Goal: Task Accomplishment & Management: Manage account settings

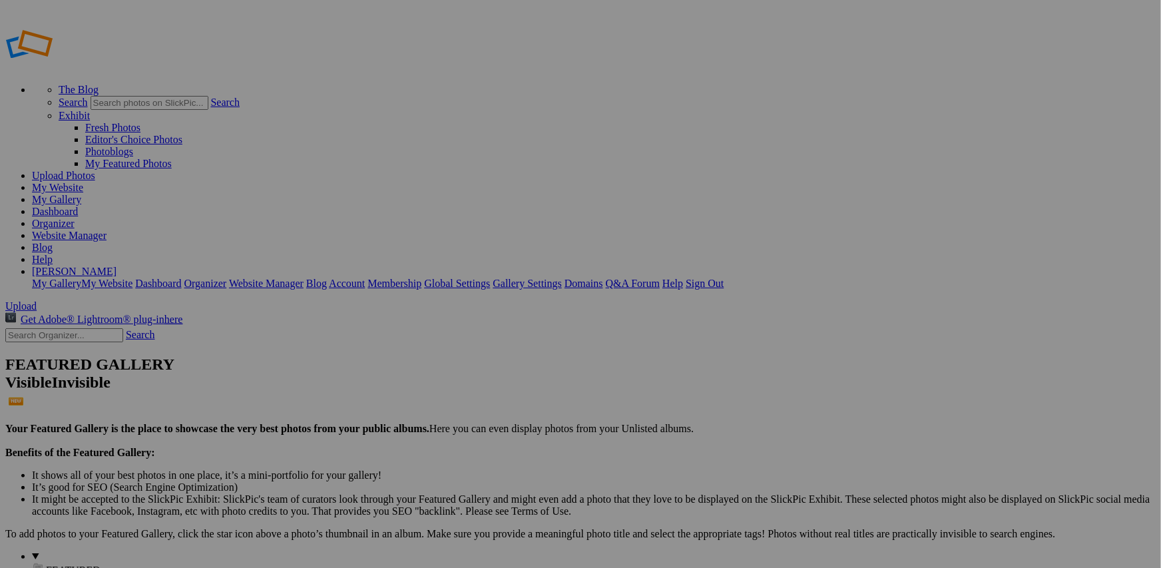
type input "Monochrome"
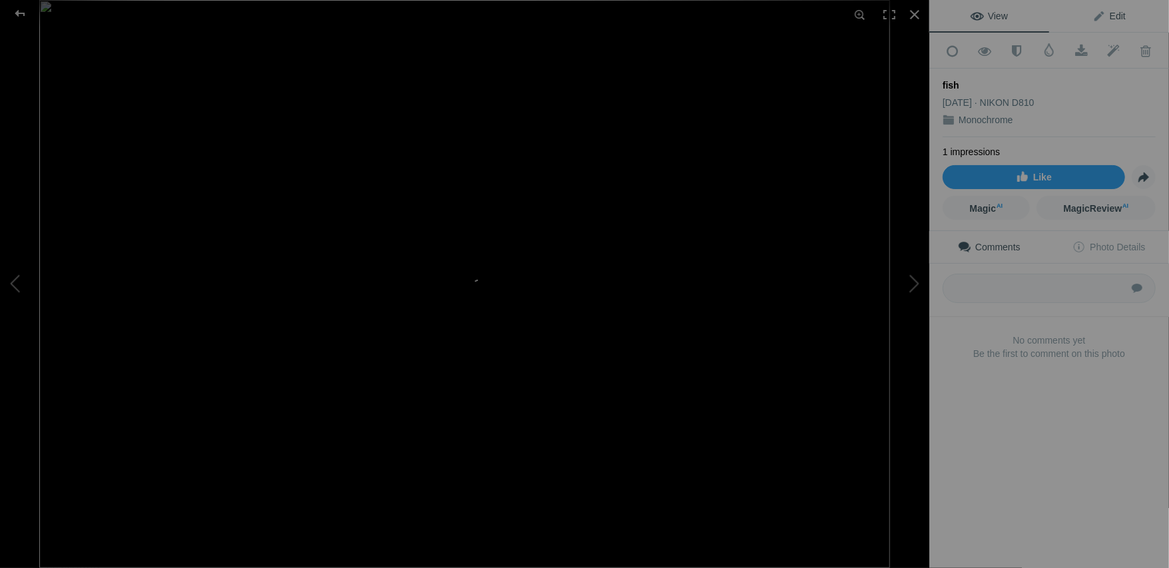
click at [1114, 19] on span "Edit" at bounding box center [1108, 16] width 33 height 11
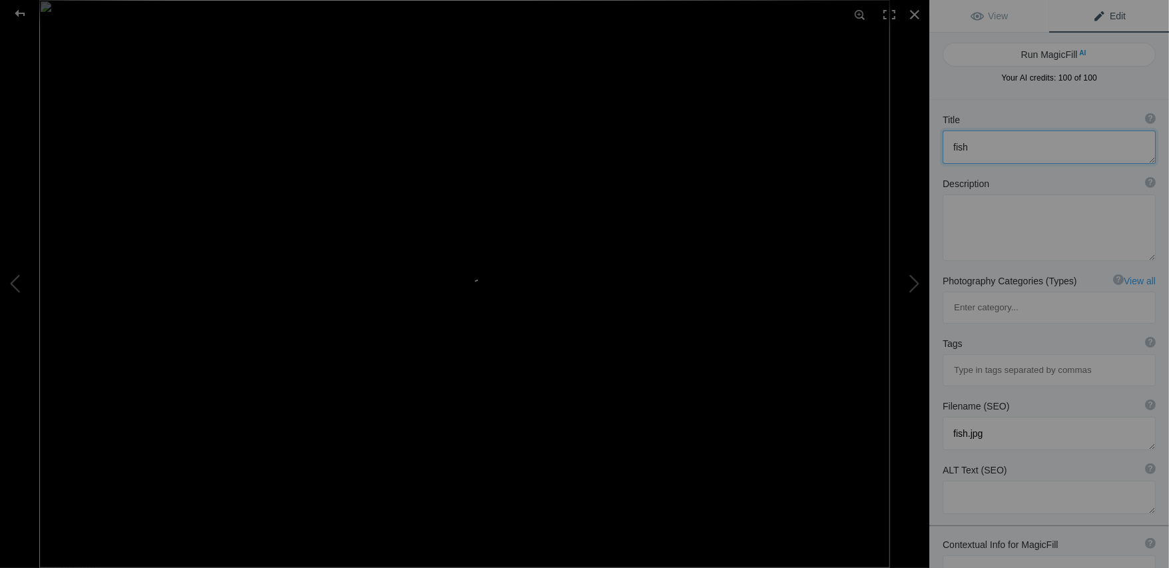
drag, startPoint x: 1001, startPoint y: 146, endPoint x: 931, endPoint y: 148, distance: 69.2
click at [931, 148] on div "Title ? Photo title is one of the highest used Search Engine ranking criteria a…" at bounding box center [1049, 139] width 240 height 64
type textarea "Hooked Flounder"
click at [962, 213] on textarea at bounding box center [1049, 227] width 213 height 67
paste textarea "Fishermen taking the hook out of a flounder fish at Amble, Northumberland, UK"
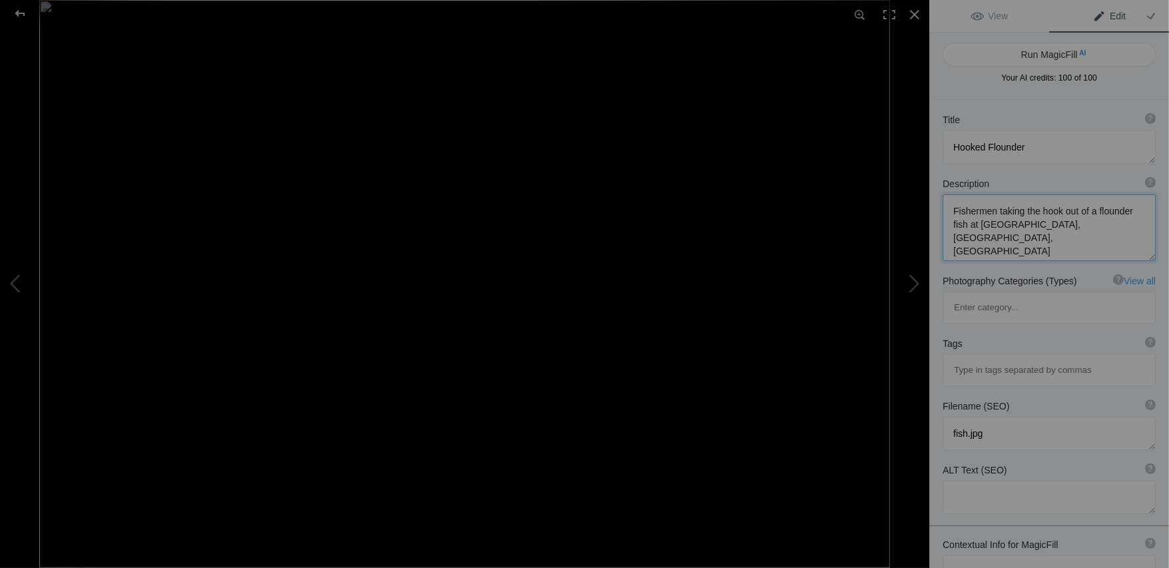
type textarea "Fishermen taking the hook out of a flounder fish at Amble, Northumberland, UK"
click at [995, 358] on input at bounding box center [1049, 370] width 198 height 24
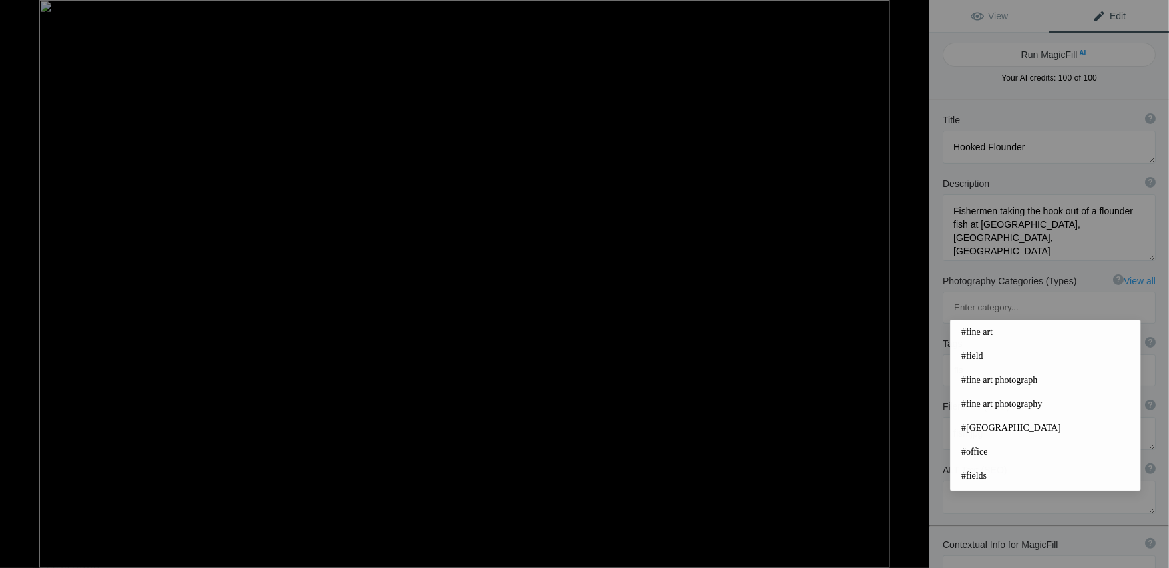
type input "fish"
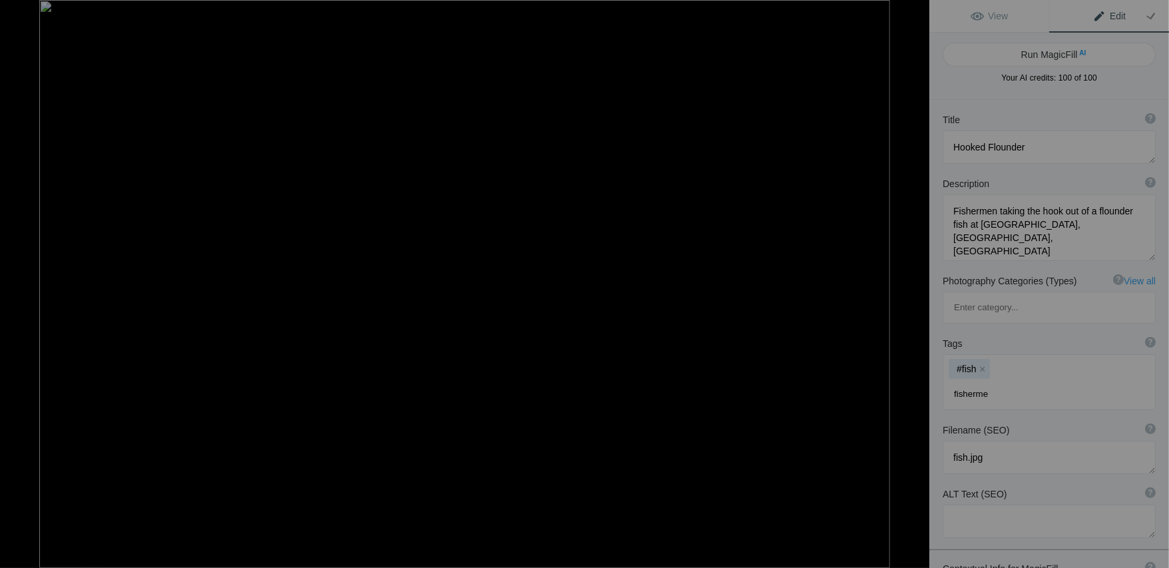
type input "fishermen"
type input "hands"
type input "flounder"
type input "Amble"
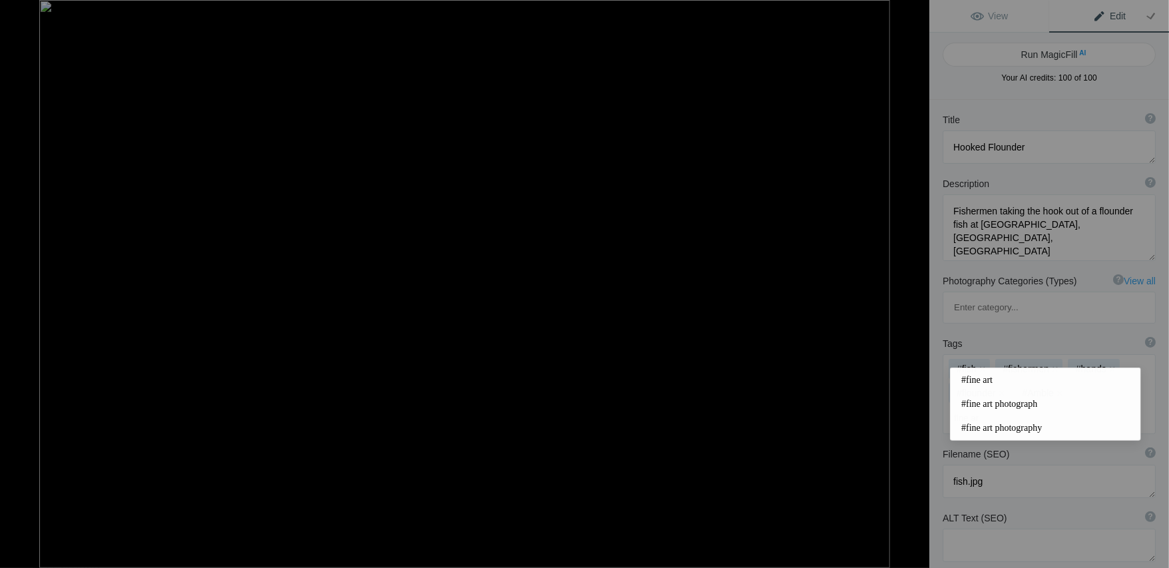
type input "fine art"
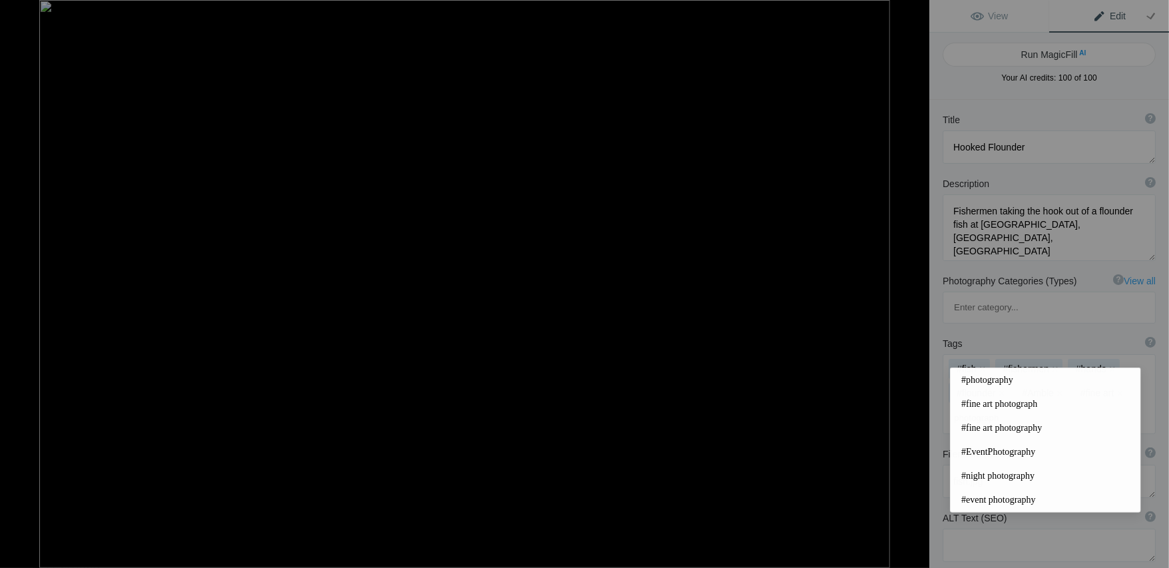
type input "photography"
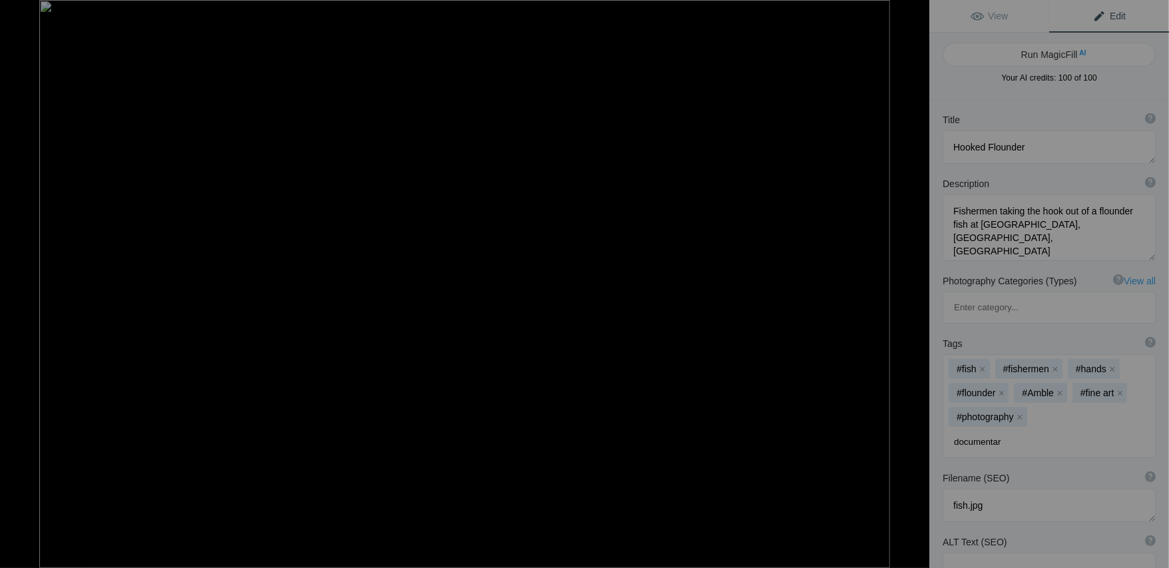
type input "documentary"
type input "fingers"
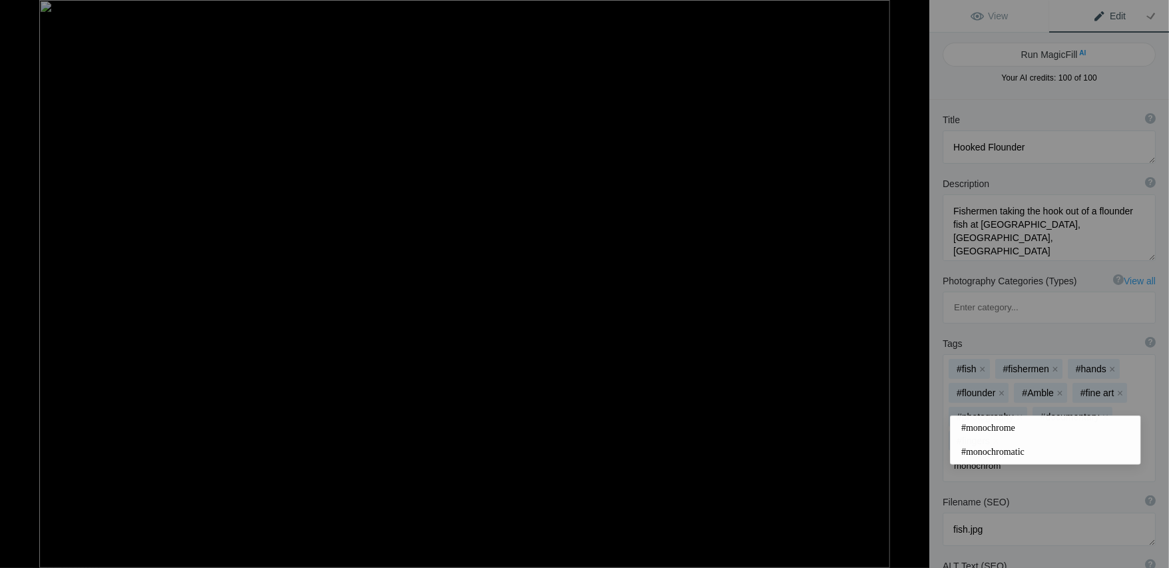
type input "monochrome"
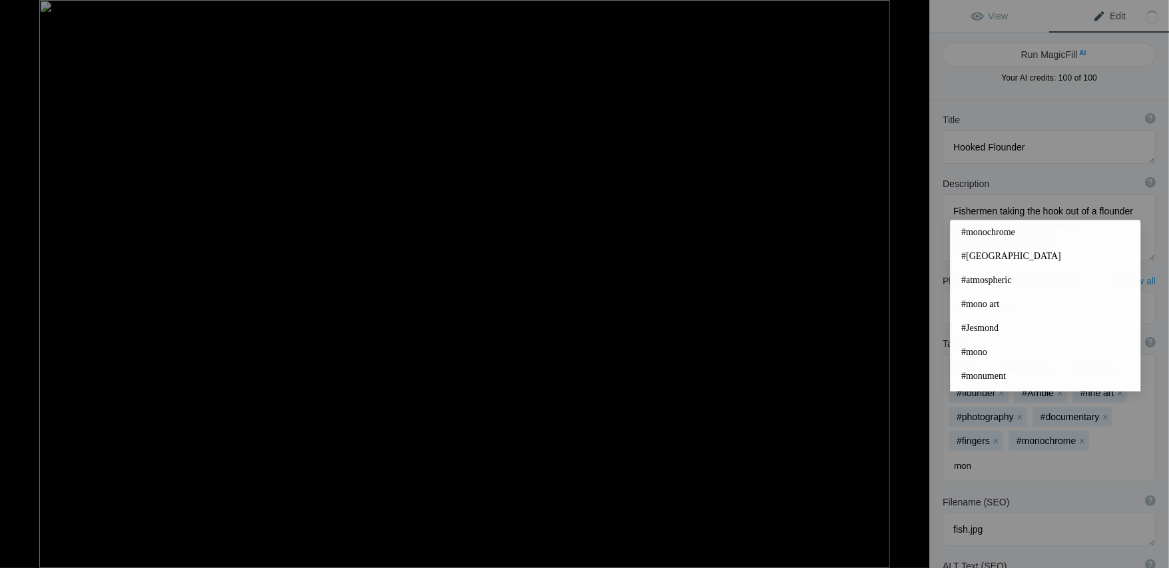
type input "mono"
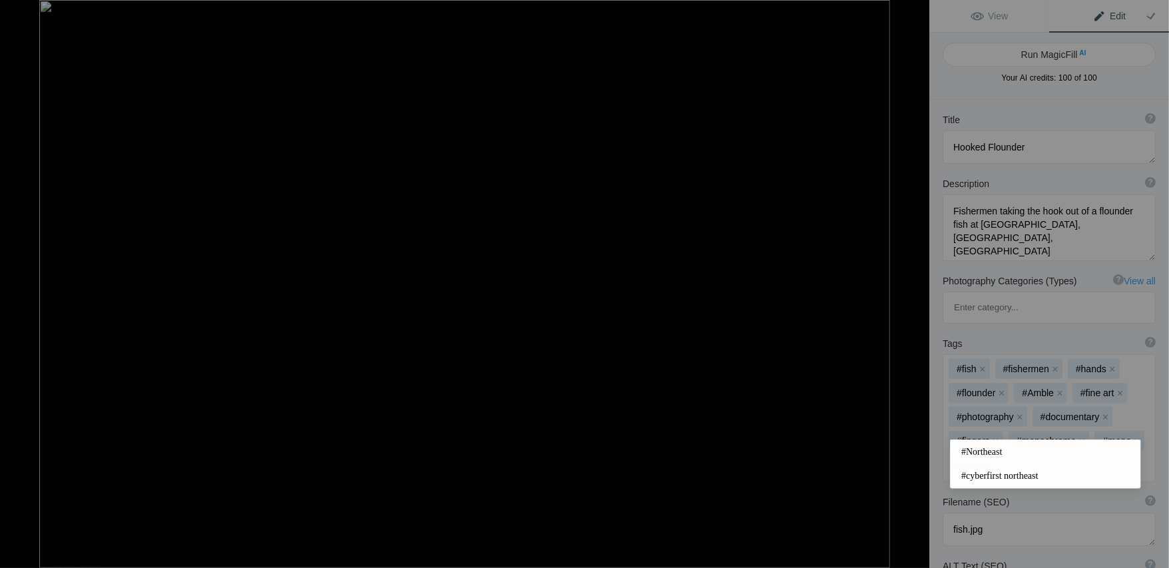
type input "Northeast"
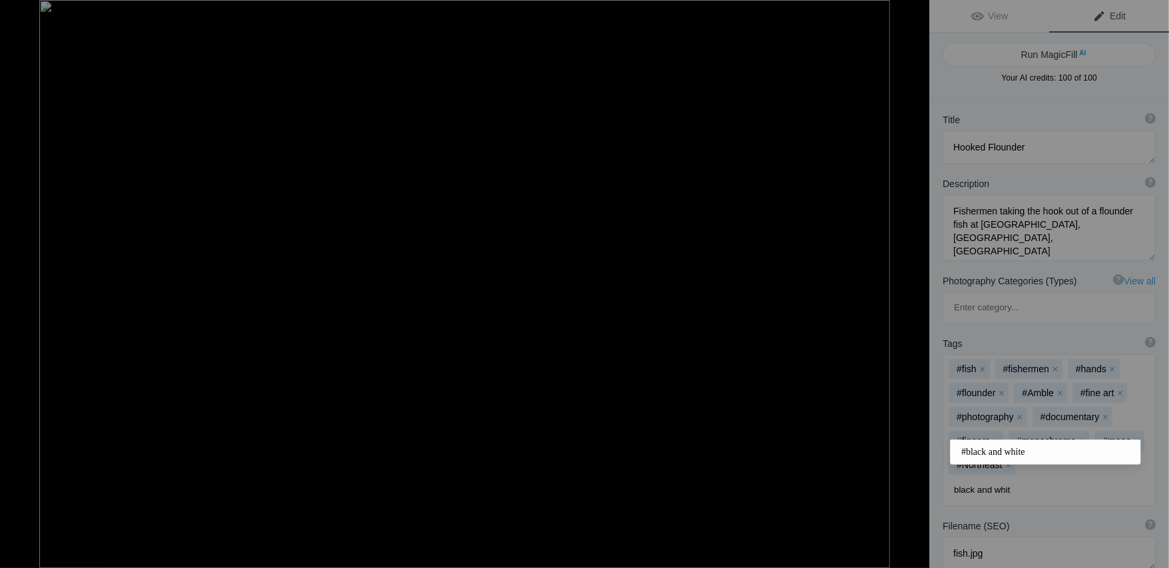
type input "black and white"
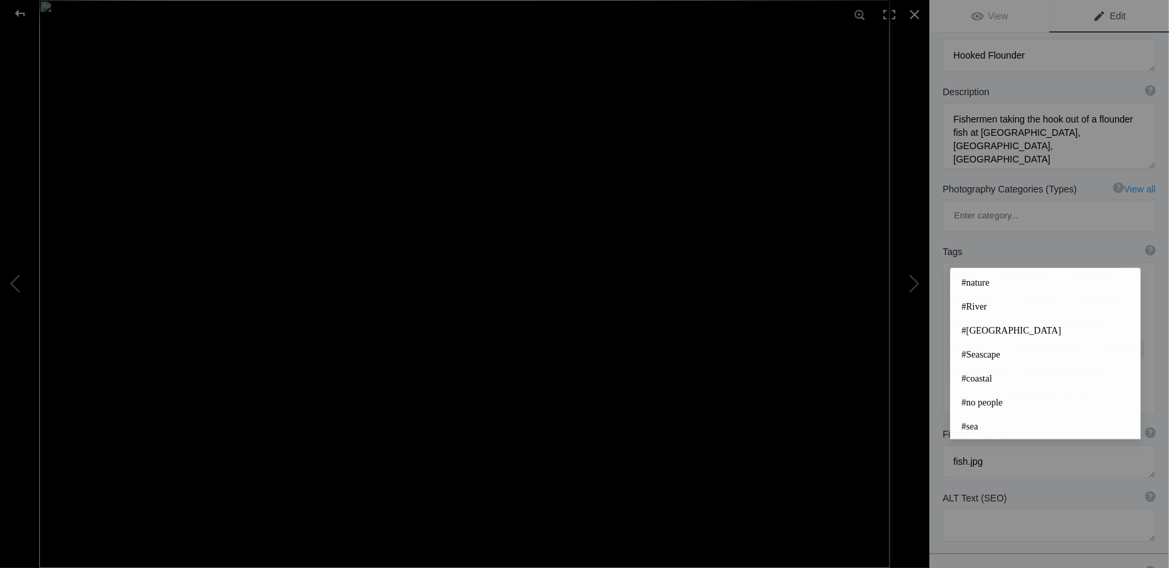
scroll to position [107, 0]
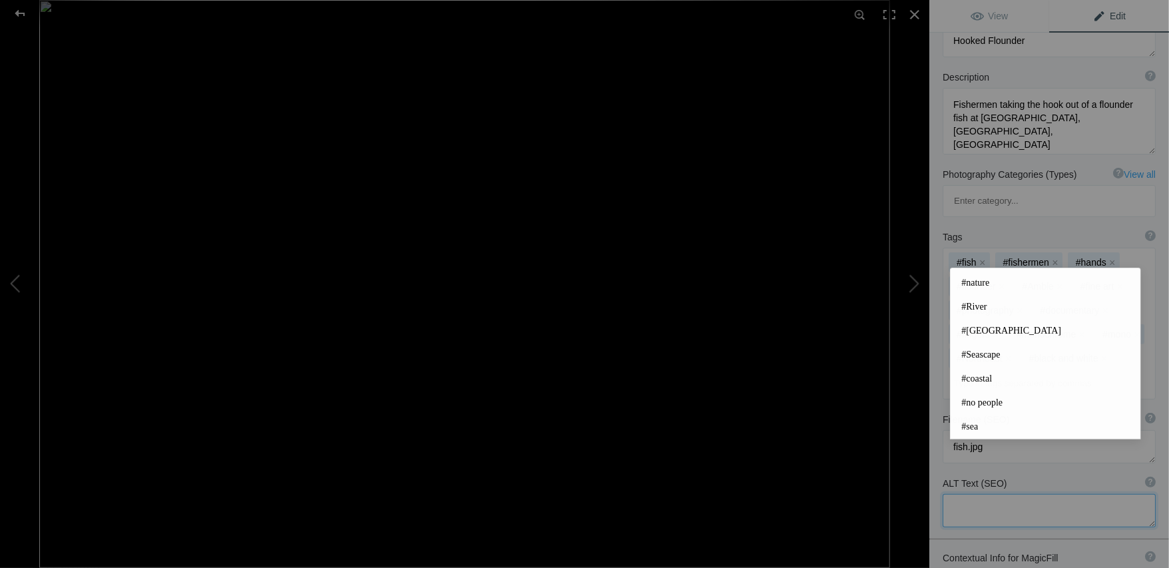
click at [979, 494] on textarea at bounding box center [1049, 510] width 213 height 33
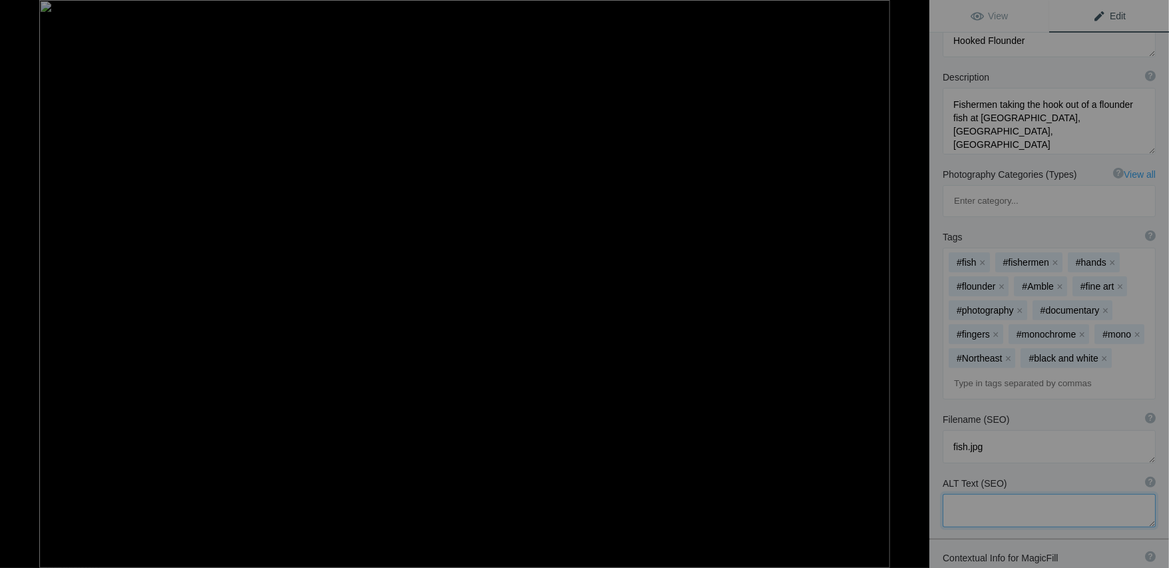
paste textarea "Fishermen taking the hook out of a flounder fish at Amble, Northumberland, UK"
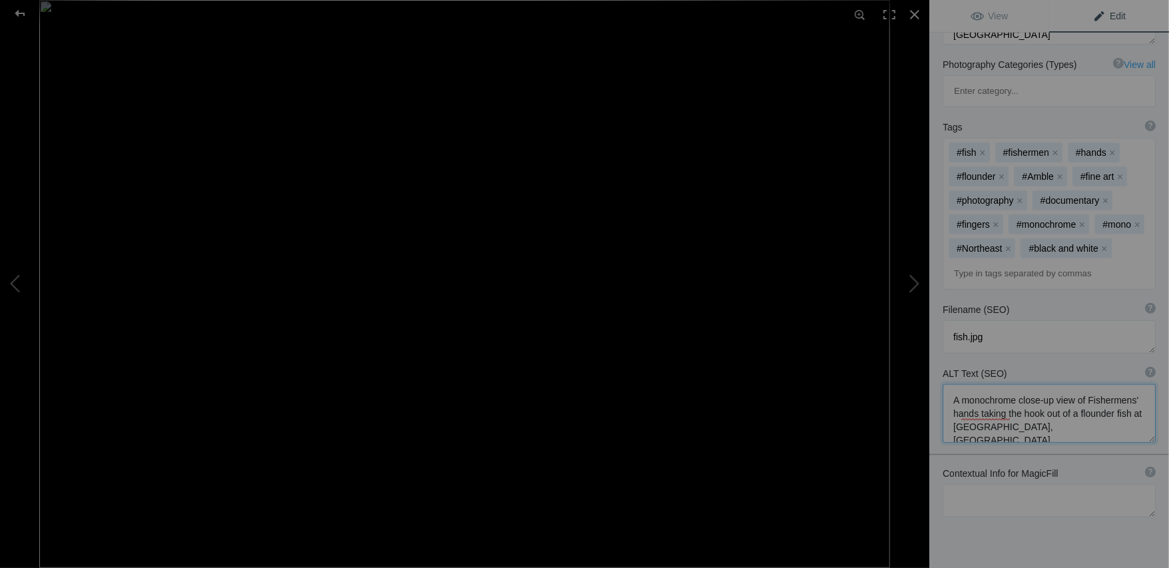
scroll to position [248, 0]
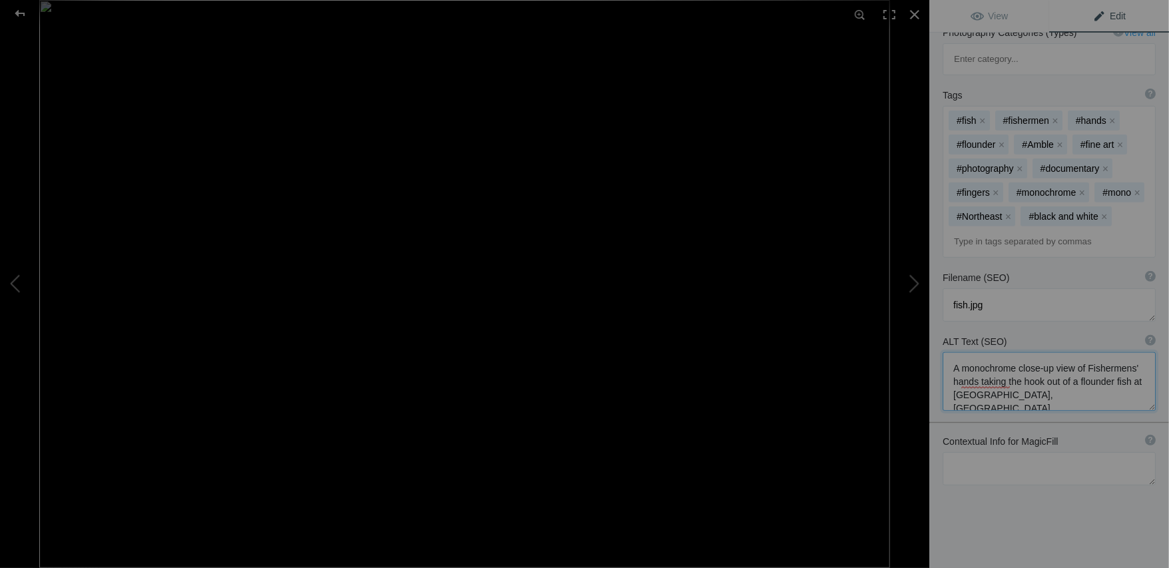
type textarea "A monochrome close-up view of Fishermens' hands taking the hook out of a flound…"
click at [1109, 428] on div "Contextual Info for MagicFill ? Use this section to add details that aren’t vis…" at bounding box center [1049, 460] width 240 height 64
click at [992, 452] on textarea at bounding box center [1049, 468] width 213 height 33
type textarea "Amble, Northumberland"
click at [957, 352] on textarea at bounding box center [1049, 381] width 213 height 59
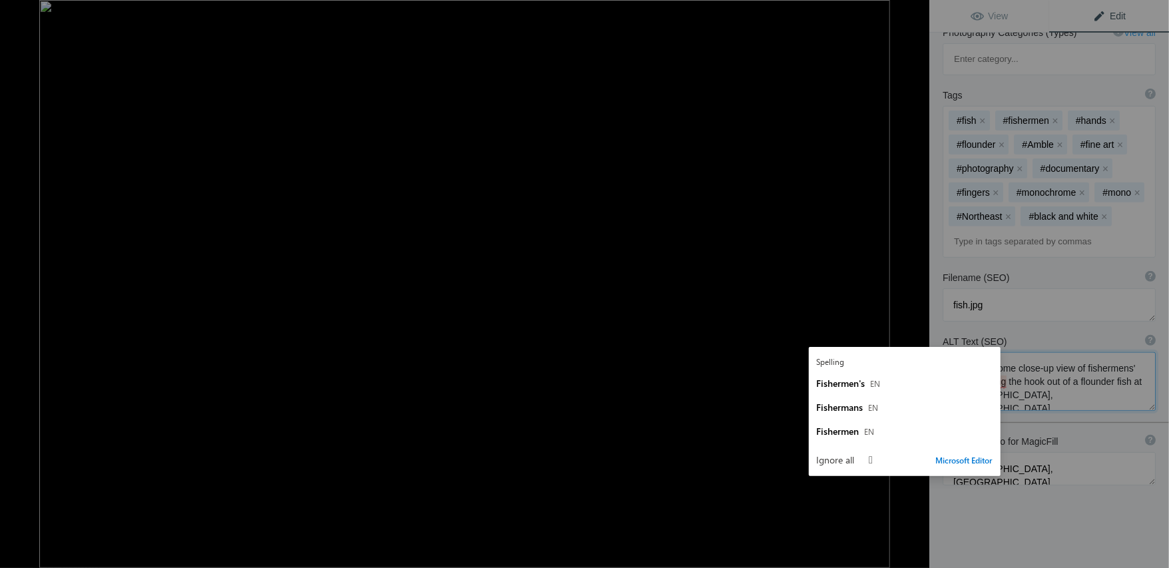
type textarea "A monochrome close-up view of fishermens' hands taking the hook out of a flound…"
click at [1080, 478] on div "Title ? Photo title is one of the highest used Search Engine ranking criteria a…" at bounding box center [1049, 225] width 240 height 747
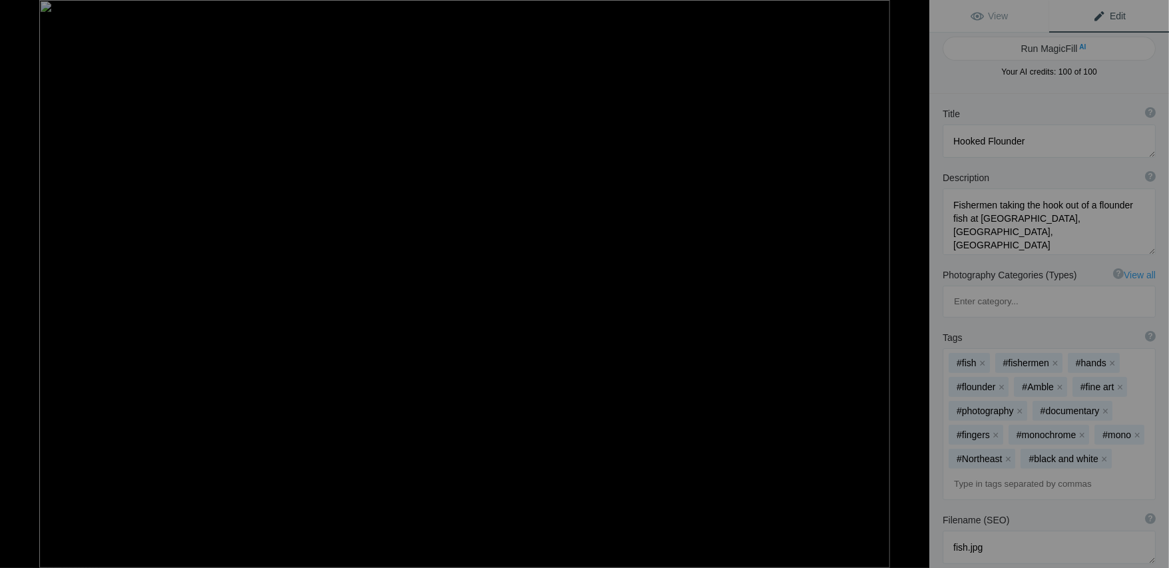
scroll to position [0, 0]
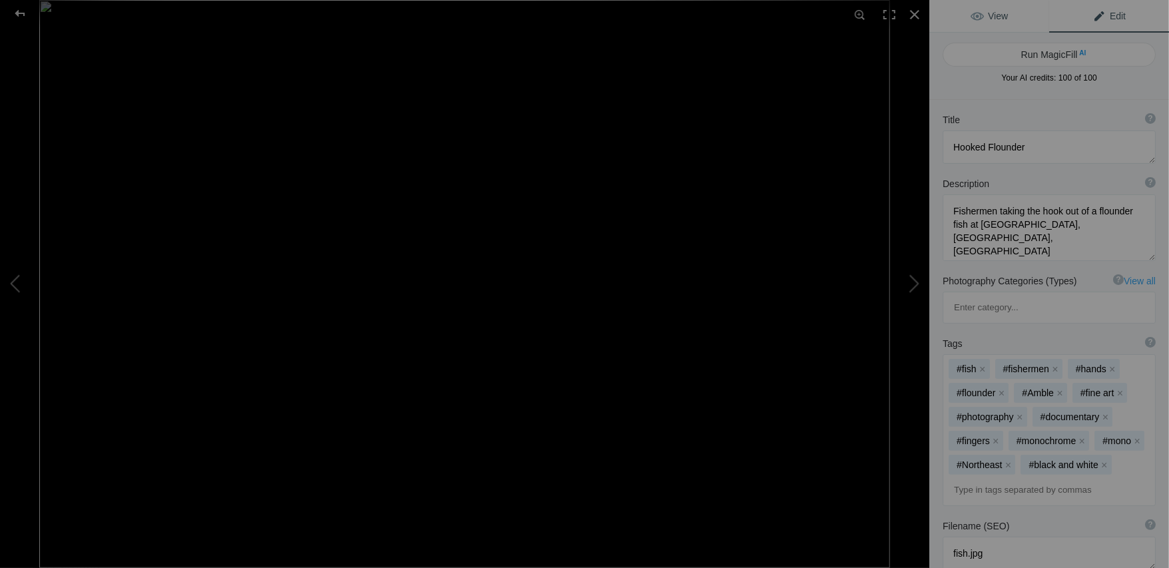
click at [1001, 19] on span "View" at bounding box center [989, 16] width 37 height 11
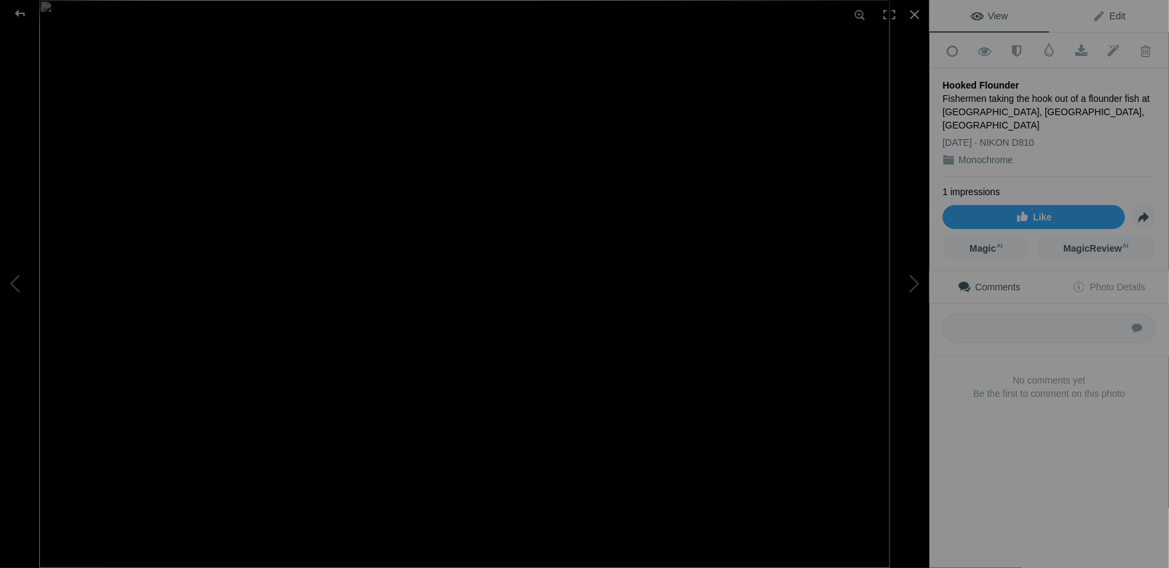
click at [1113, 20] on span "Edit" at bounding box center [1108, 16] width 33 height 11
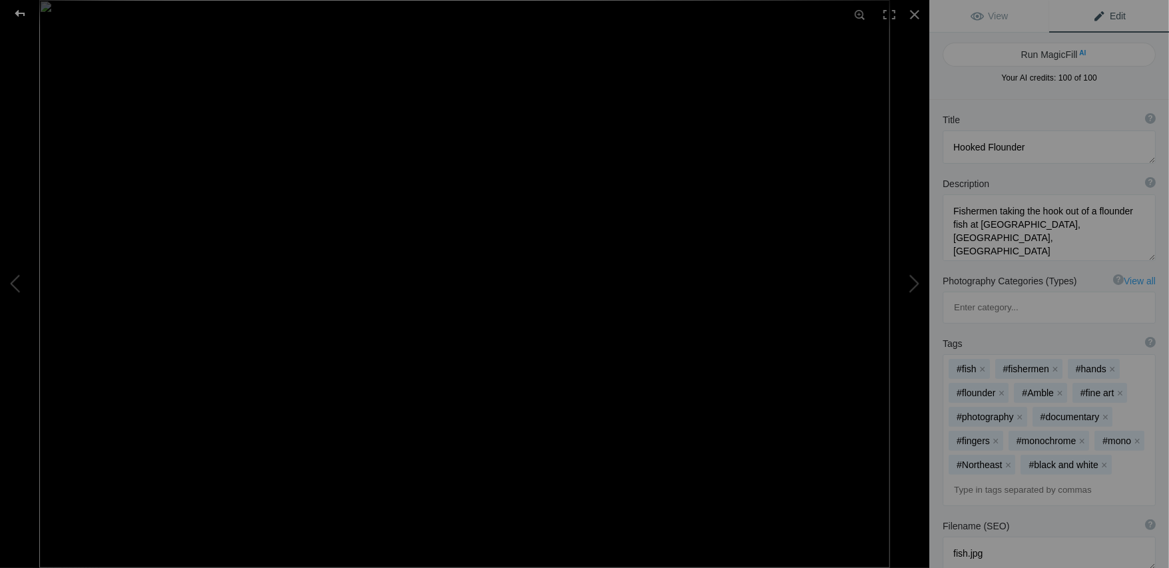
click at [17, 10] on div at bounding box center [20, 13] width 48 height 27
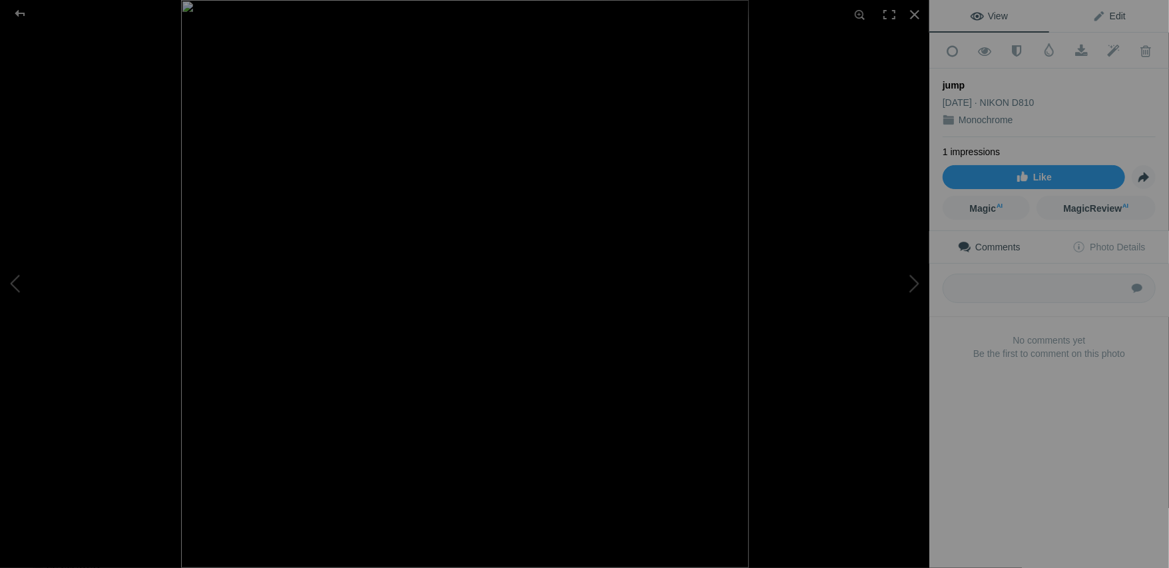
click at [1110, 19] on span "Edit" at bounding box center [1108, 16] width 33 height 11
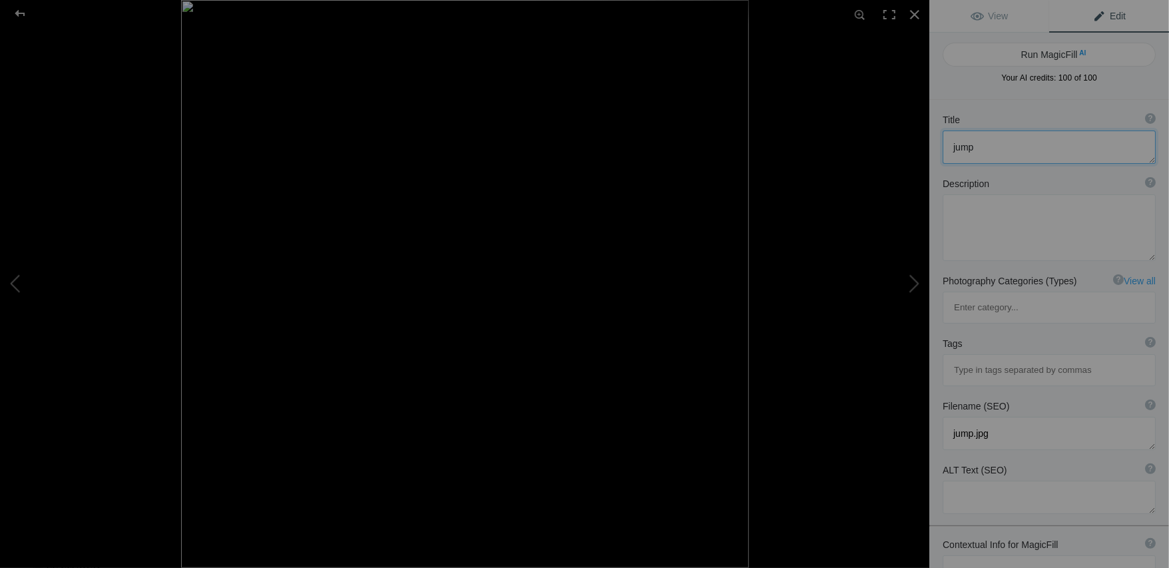
drag, startPoint x: 997, startPoint y: 148, endPoint x: 918, endPoint y: 151, distance: 78.6
click at [922, 148] on div "jump View Edit Run MagicFill AI Your AI credits: 100 of 100 You have used all y…" at bounding box center [584, 284] width 1169 height 568
type textarea "Amble Jumper"
click at [959, 214] on textarea at bounding box center [1049, 227] width 213 height 67
paste textarea "A boy jumping from the top of a stack of lobster pots, into the deep harbour wa…"
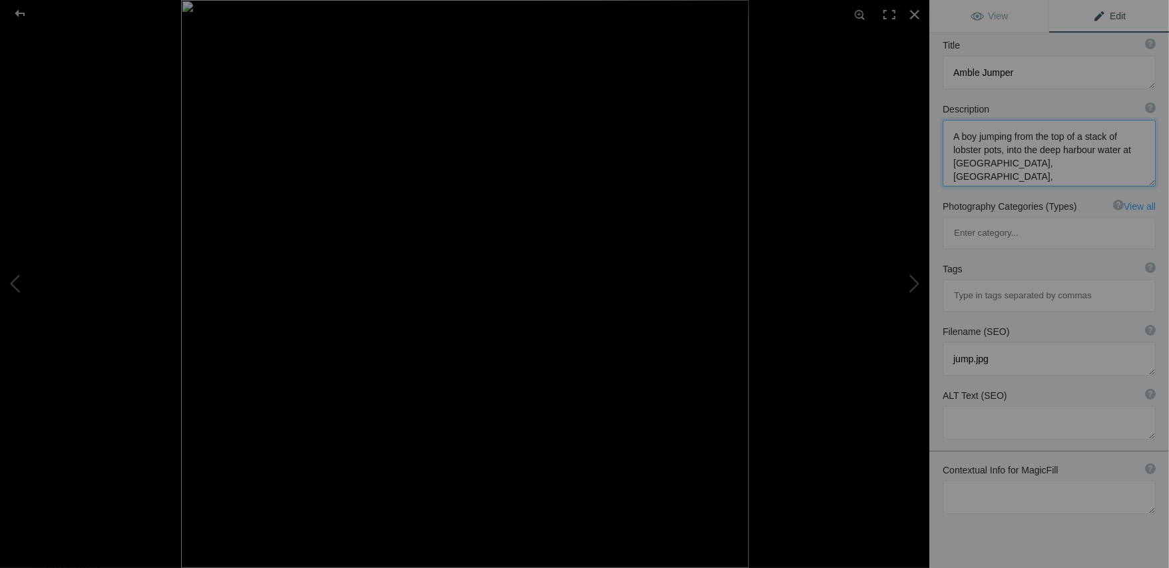
scroll to position [99, 0]
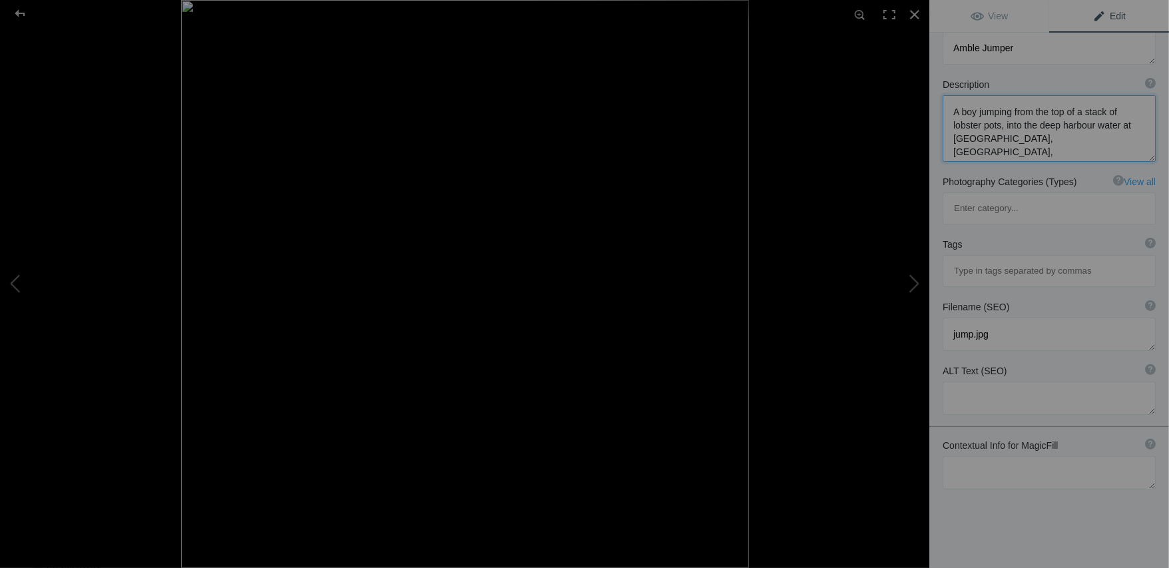
type textarea "A boy jumping from the top of a stack of lobster pots, into the deep harbour wa…"
click at [1012, 456] on textarea at bounding box center [1049, 472] width 213 height 33
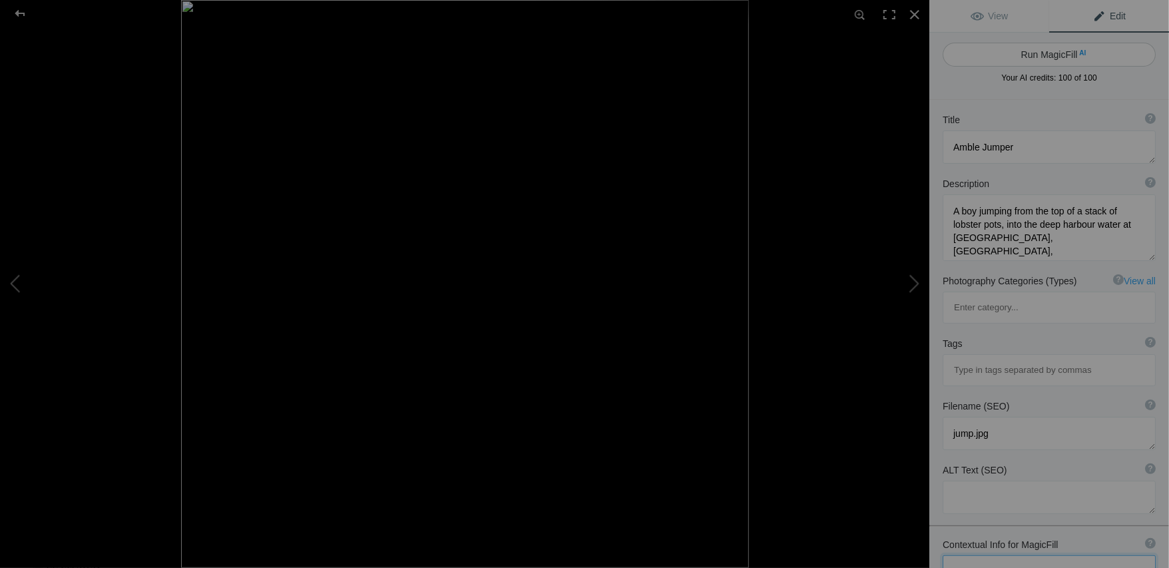
type textarea "Amble, Northumberland"
click at [1056, 53] on button "Run MagicFill AI" at bounding box center [1049, 55] width 213 height 24
click at [1047, 89] on div at bounding box center [1049, 89] width 213 height 0
type textarea "Boy Jumping into Amble Harbour"
type textarea "Experience the thrill of summer in Amble, Northumberland, as a boy leaps from a…"
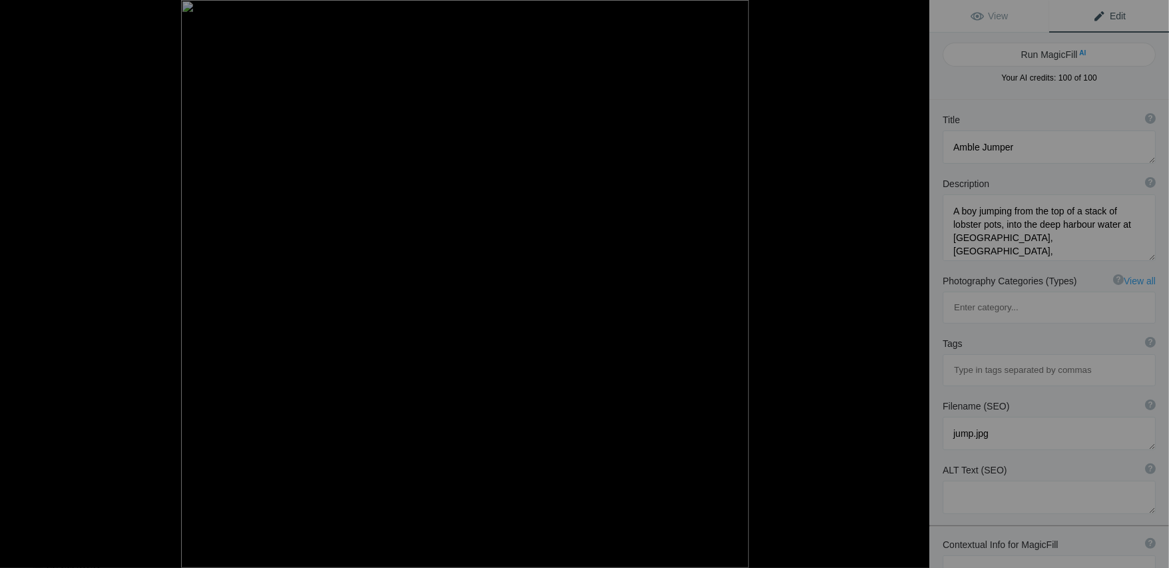
type textarea "boy-jumping-amble-harbour.jpg"
type textarea "A boy jumping from a stack of lobster pots into the deep waters of Amble Harbou…"
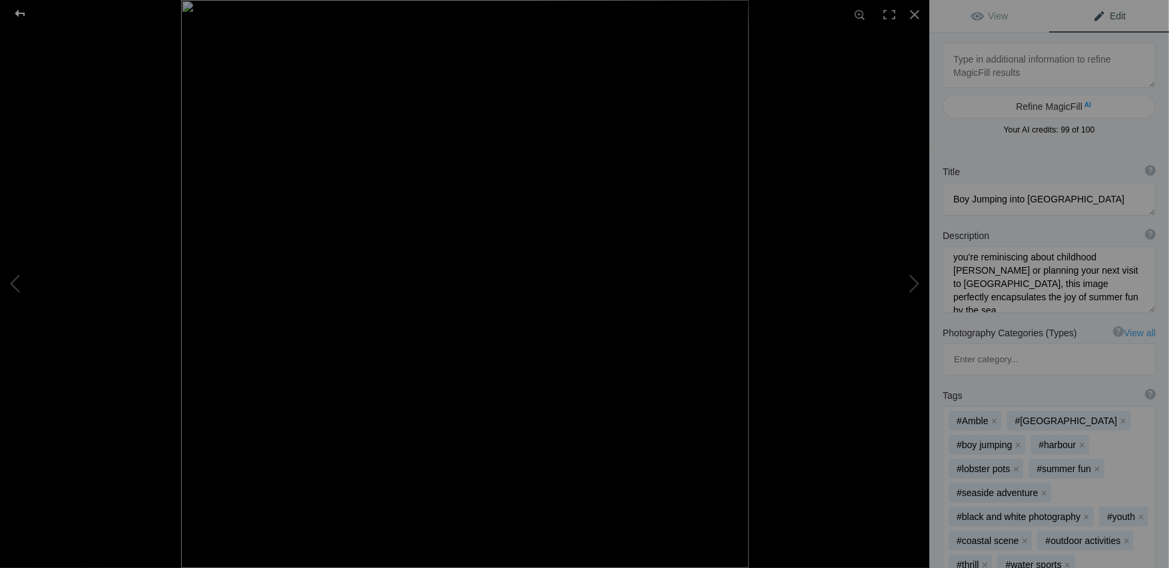
click at [23, 13] on div at bounding box center [20, 13] width 48 height 27
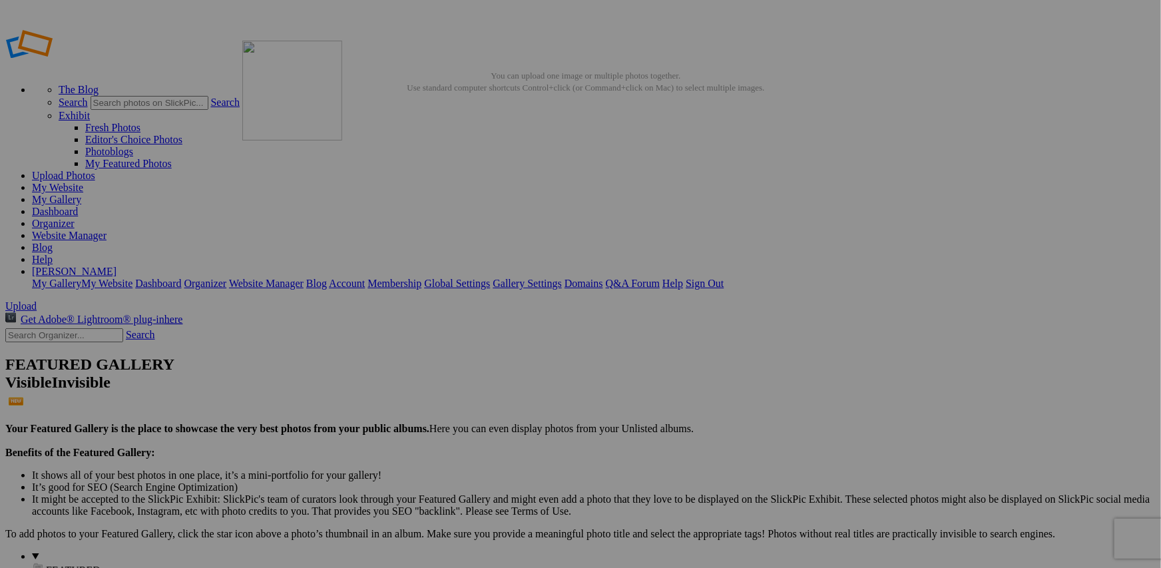
drag, startPoint x: 589, startPoint y: 206, endPoint x: 434, endPoint y: 136, distance: 170.1
click at [460, 302] on input "text" at bounding box center [476, 309] width 145 height 14
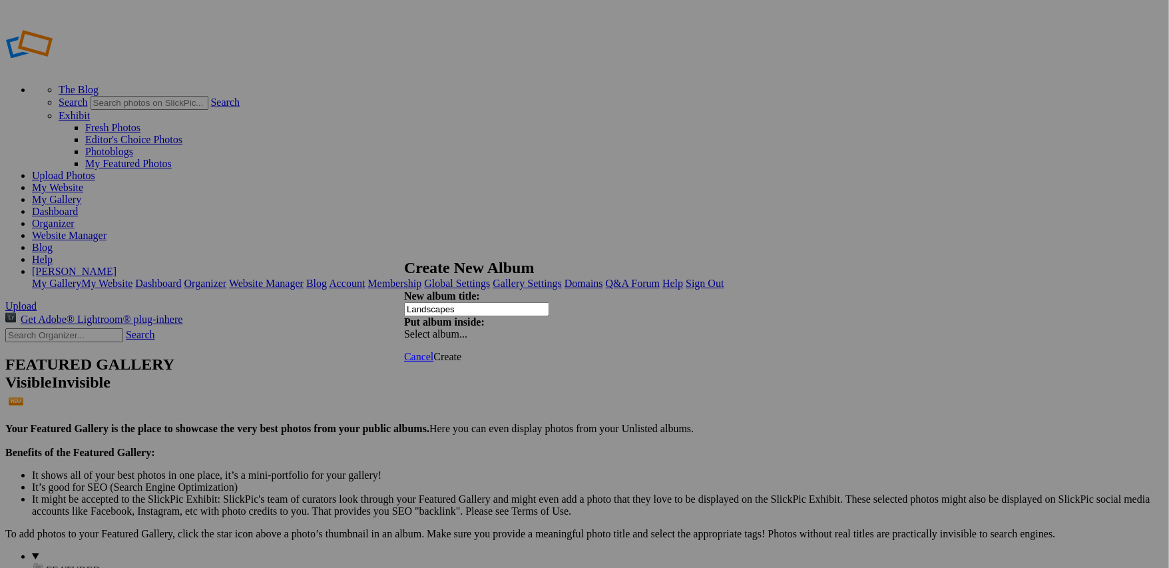
type input "Landscapes"
click at [544, 328] on div "Select album..." at bounding box center [474, 334] width 140 height 12
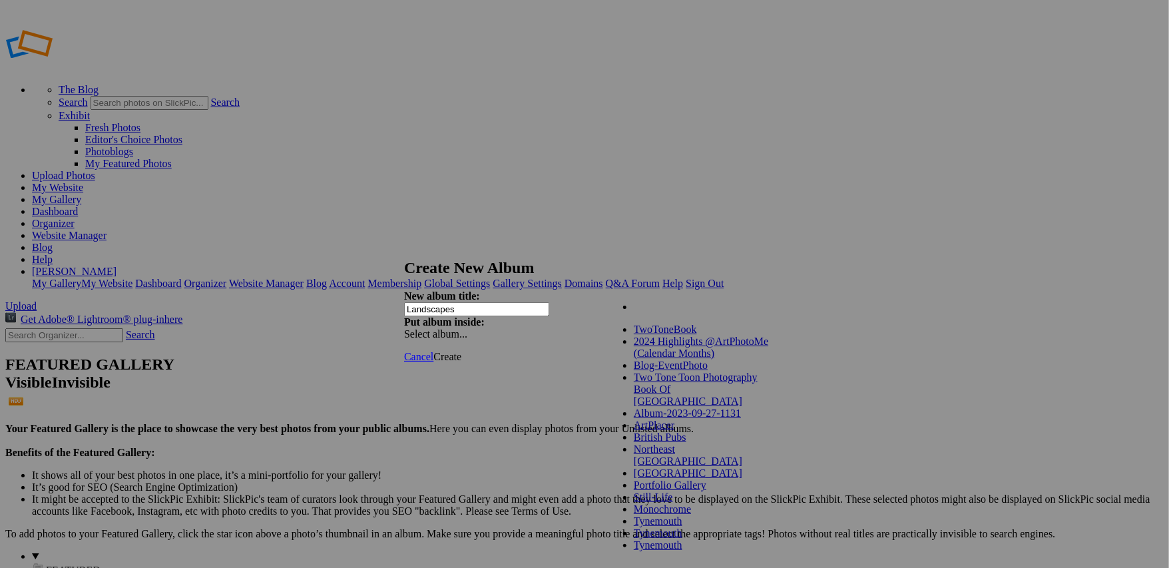
click at [713, 290] on div "New album title: Landscapes Put album inside: Select album..." at bounding box center [580, 315] width 353 height 50
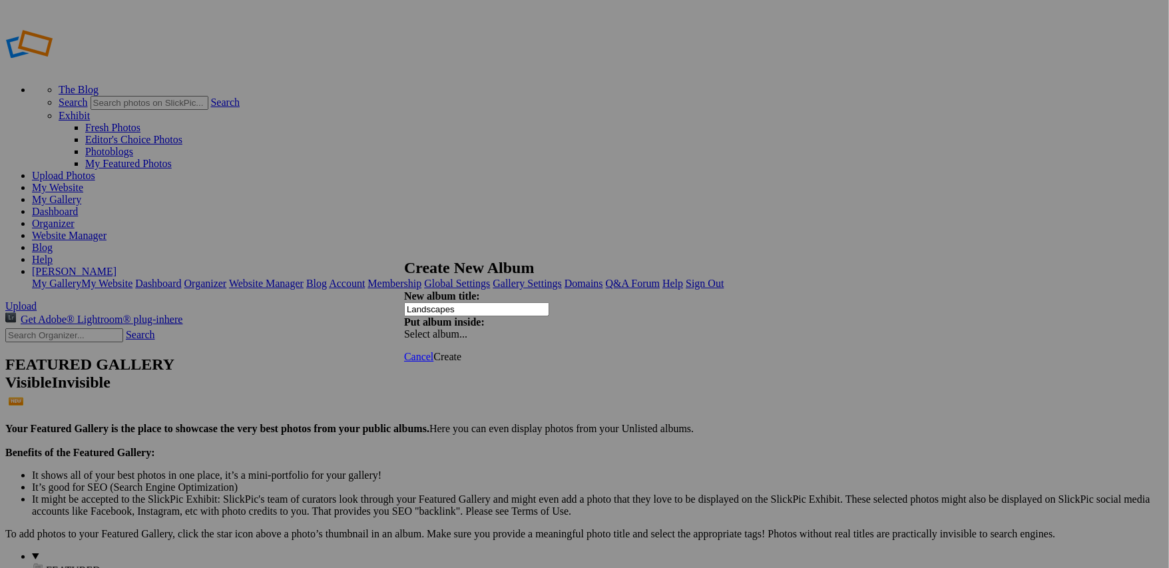
click at [461, 351] on link "Create" at bounding box center [447, 356] width 28 height 11
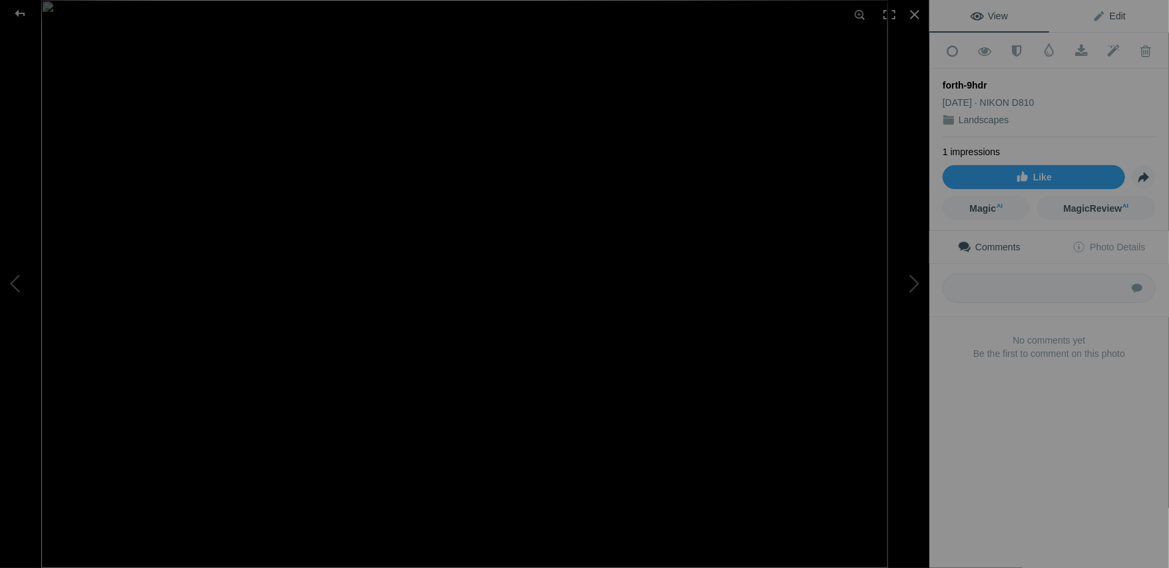
click at [1116, 18] on span "Edit" at bounding box center [1108, 16] width 33 height 11
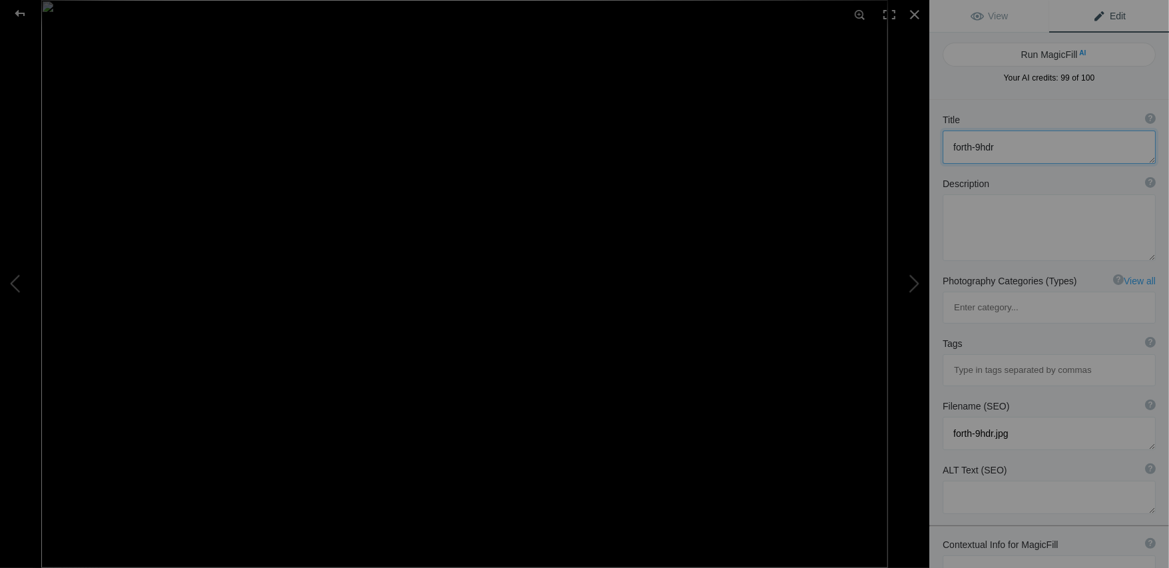
drag, startPoint x: 1008, startPoint y: 145, endPoint x: 902, endPoint y: 152, distance: 106.1
click at [903, 152] on div "forth-9hdr View Edit Run MagicFill AI Your AI credits: 99 of 100 You have used …" at bounding box center [584, 284] width 1169 height 568
type textarea "[GEOGRAPHIC_DATA]"
click at [961, 209] on textarea at bounding box center [1049, 227] width 213 height 67
paste textarea "A dawn HDR landscape view of the Forth Railway Bridge, that stretches over the …"
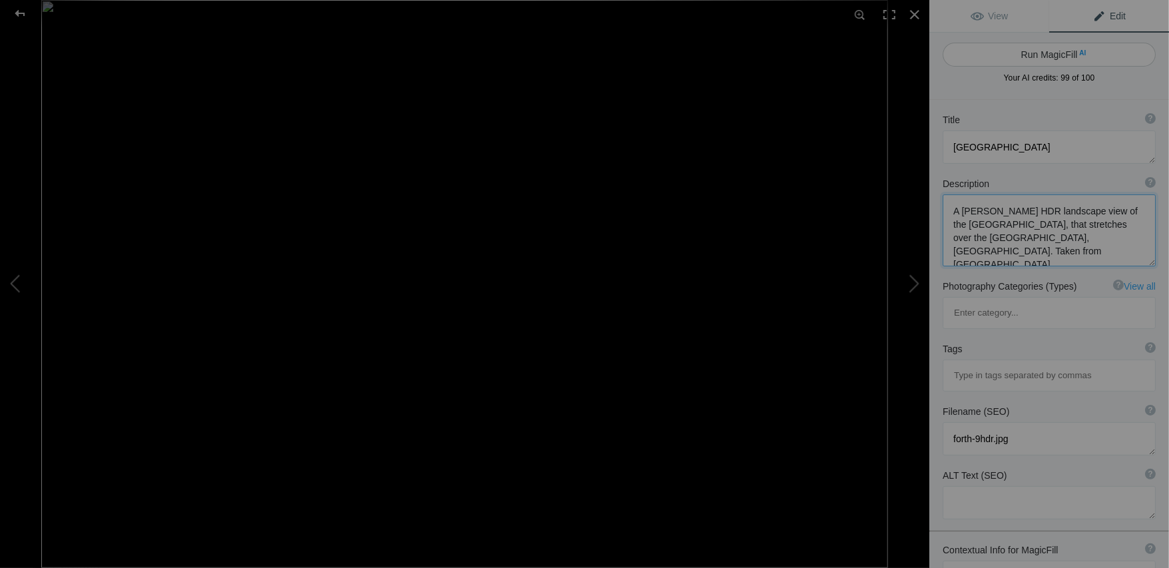
type textarea "A dawn HDR landscape view of the Forth Railway Bridge, that stretches over the …"
click at [1043, 56] on button "Run MagicFill AI" at bounding box center [1049, 55] width 213 height 24
type textarea "Stunning [PERSON_NAME] View of the [GEOGRAPHIC_DATA] Over the [GEOGRAPHIC_DATA]"
type textarea "Experience the breathtaking beauty of the Forth Railway Bridge at dawn, capture…"
type textarea "forth-railway-bridge-dawn.jpg"
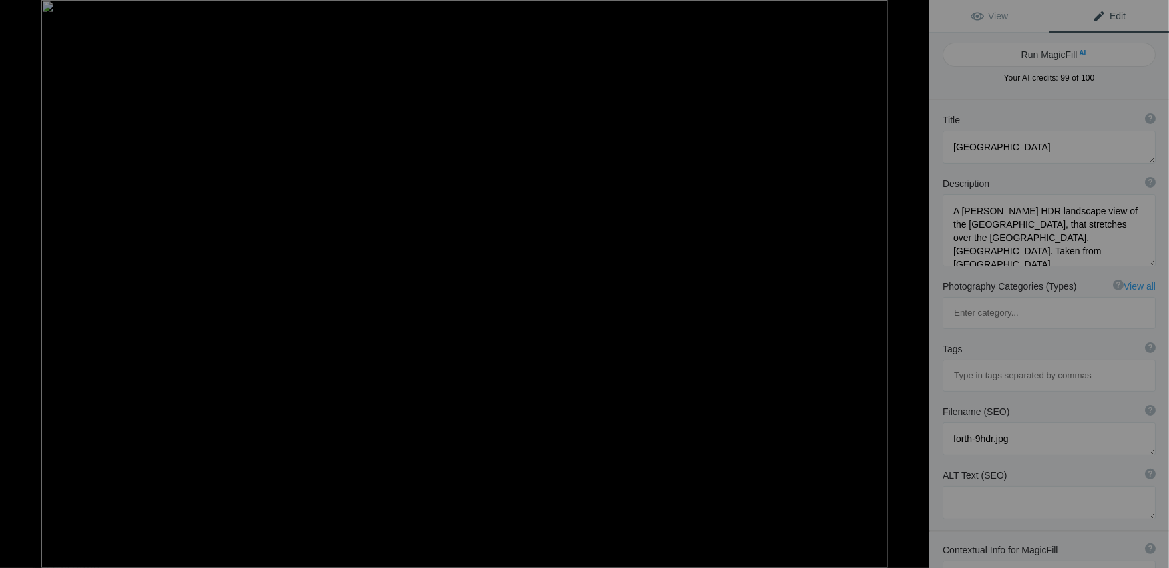
type textarea "HDR landscape photograph of the Forth Railway Bridge at dawn, reflecting in the…"
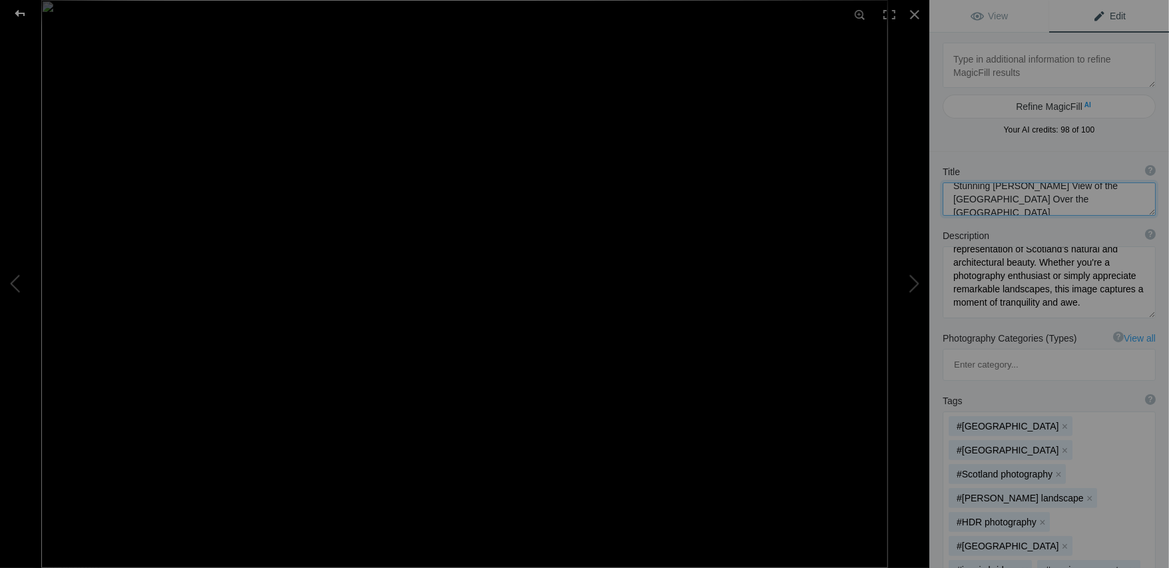
click at [21, 13] on div at bounding box center [20, 13] width 48 height 27
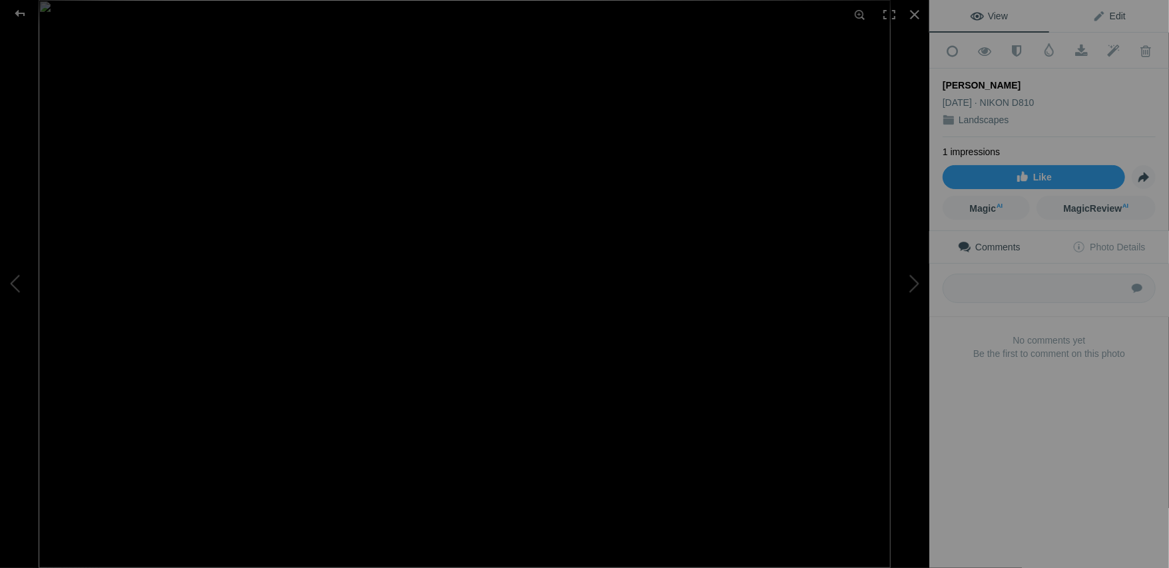
click at [1110, 17] on span "Edit" at bounding box center [1108, 16] width 33 height 11
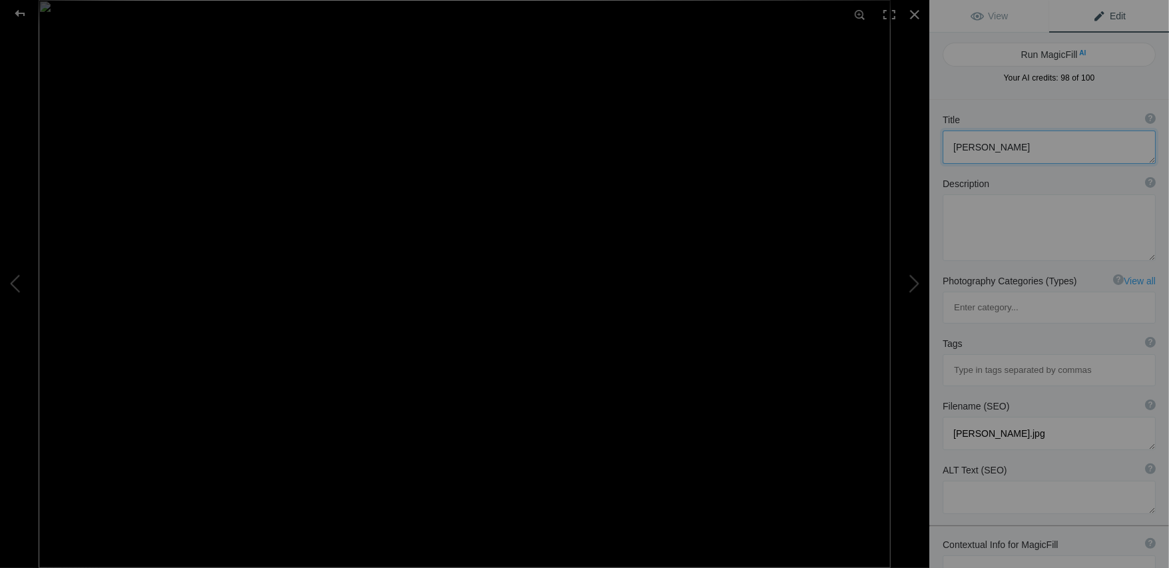
drag, startPoint x: 993, startPoint y: 146, endPoint x: 886, endPoint y: 158, distance: 107.9
click at [893, 150] on div "gerkin View Edit Run MagicFill AI Your AI credits: 98 of 100 You have used all …" at bounding box center [584, 284] width 1169 height 568
type textarea "London Sunset - Gherkin"
click at [966, 208] on textarea at bounding box center [1049, 227] width 213 height 67
paste textarea "A dusk view of the London skyiine, with skyscrapers silhouetted against an oran…"
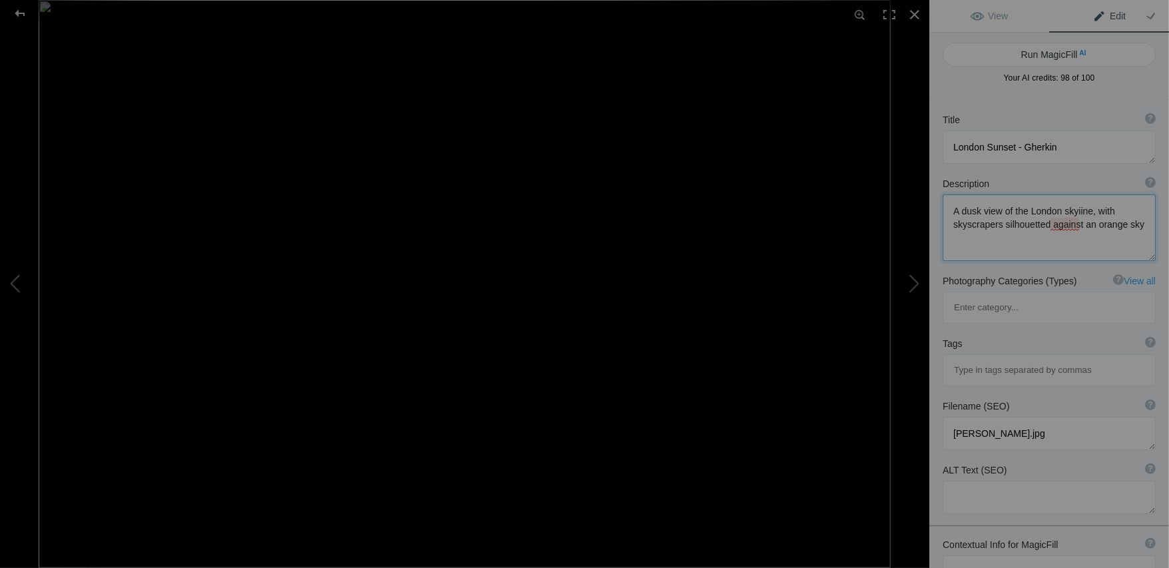
click at [1076, 211] on textarea at bounding box center [1049, 227] width 213 height 67
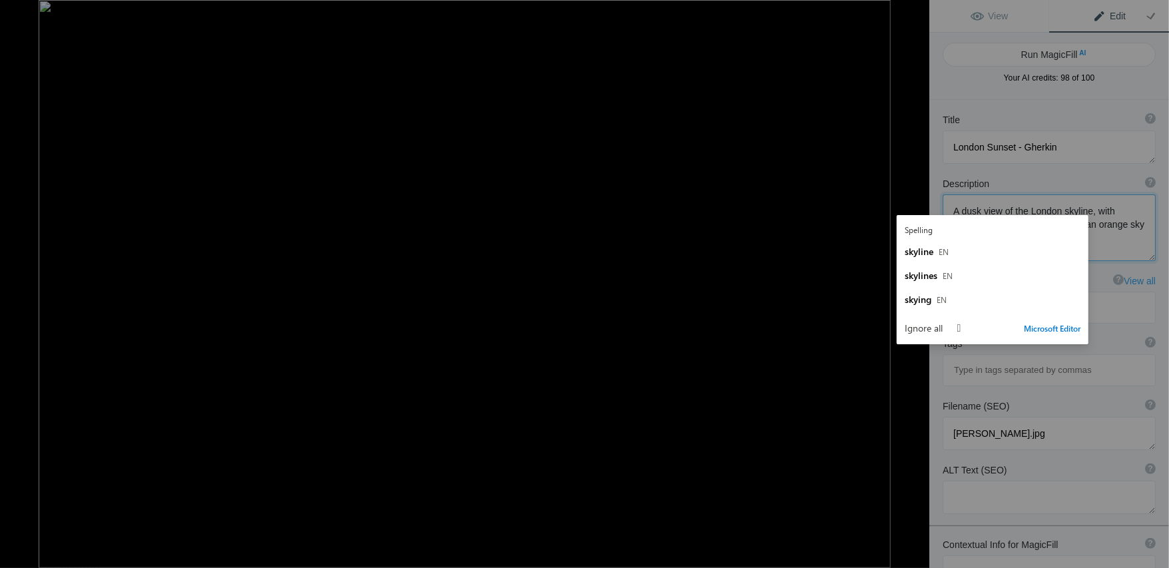
type textarea "A dusk view of the London skyline, with skyscrapers silhouetted against an oran…"
click at [977, 81] on span "Your AI credits: 98 of 100" at bounding box center [1049, 78] width 213 height 12
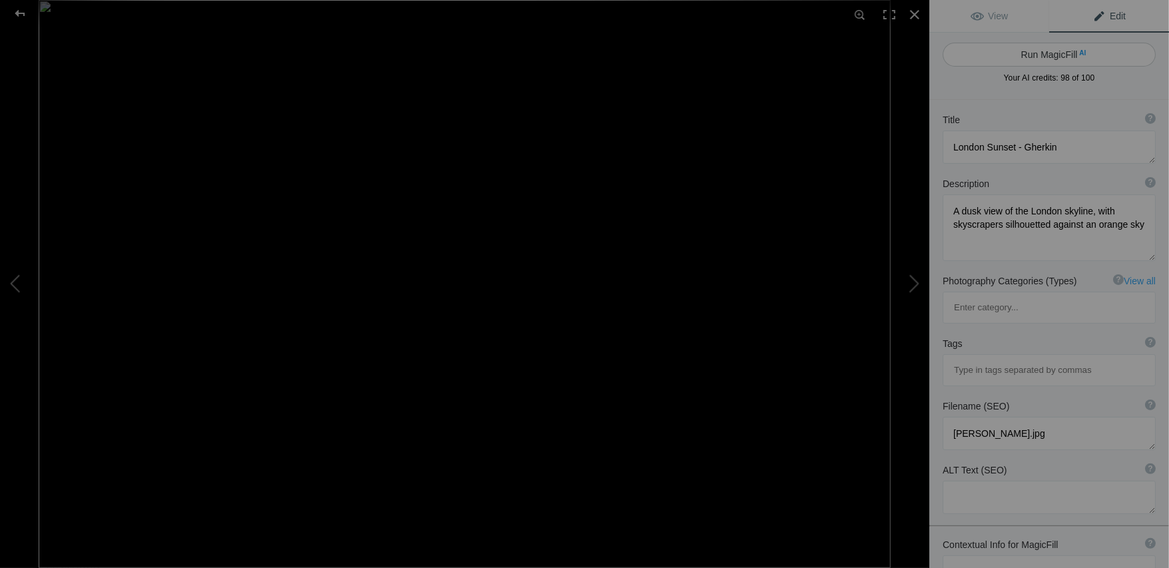
click at [1051, 54] on button "Run MagicFill AI" at bounding box center [1049, 55] width 213 height 24
type textarea "Stunning London Sunset Over the Gherkin"
type textarea "Experience the breathtaking beauty of a London sunset, where the iconic Gherkin…"
type textarea "london-sunset-gherkin.jpg"
type textarea "A silhouette of London's skyline at sunset, featuring the Gherkin and other sky…"
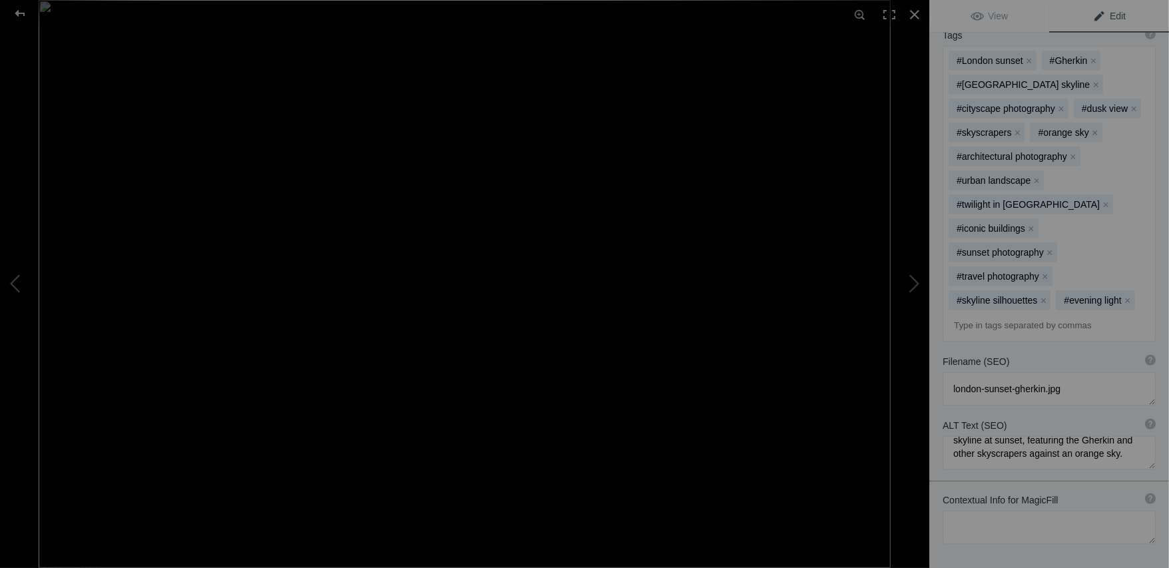
scroll to position [371, 0]
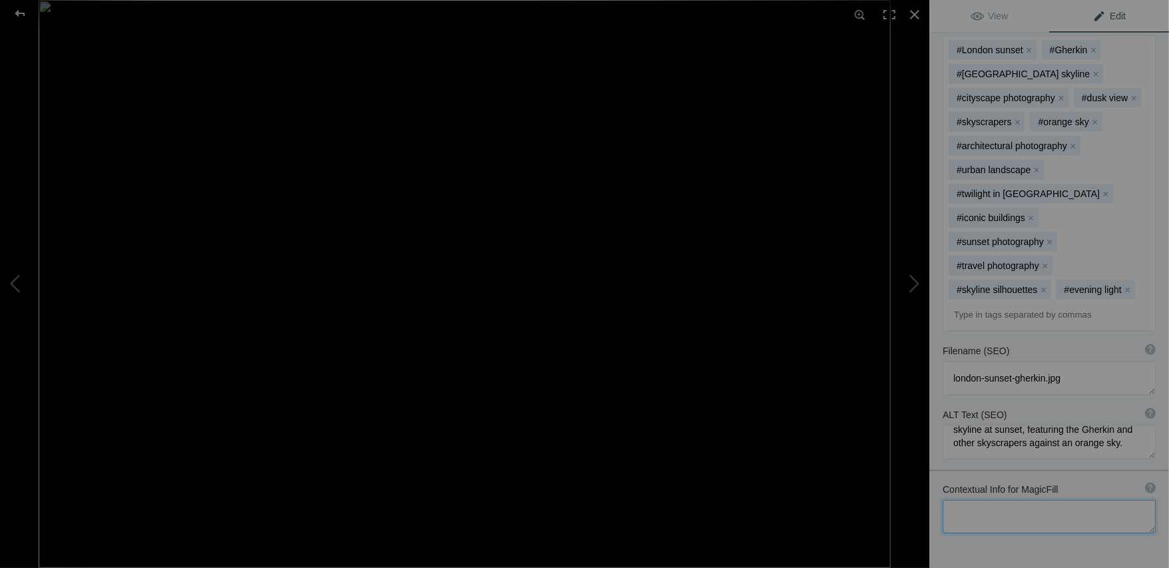
click at [1040, 500] on textarea at bounding box center [1049, 516] width 213 height 33
type textarea "London"
click at [1040, 493] on div "Title ? Photo title is one of the highest used Search Engine ranking criteria a…" at bounding box center [1049, 213] width 240 height 865
click at [21, 14] on div at bounding box center [20, 13] width 48 height 27
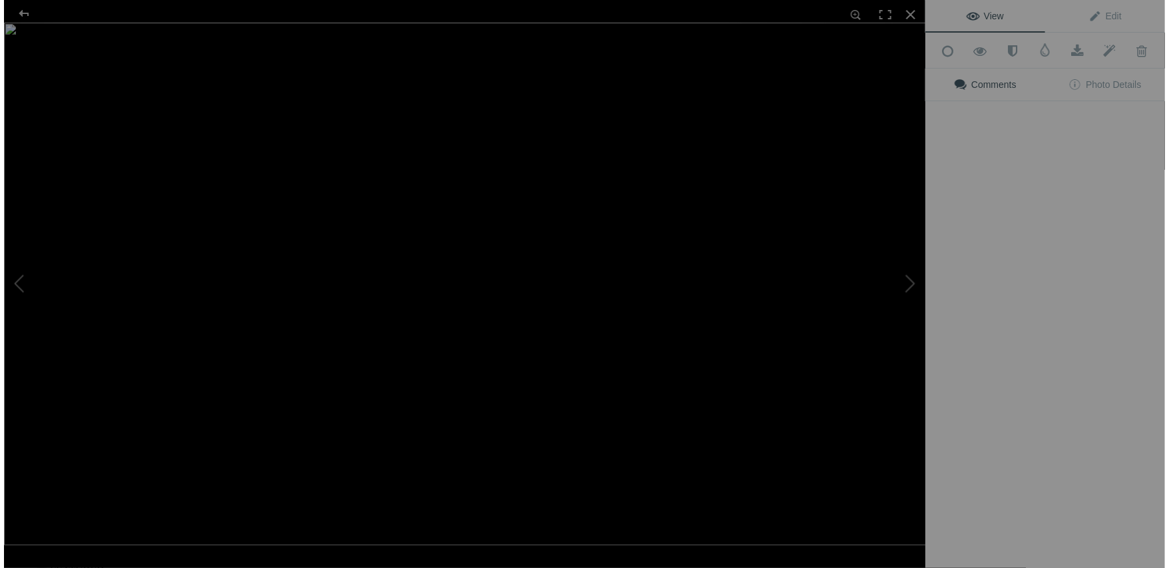
scroll to position [0, 0]
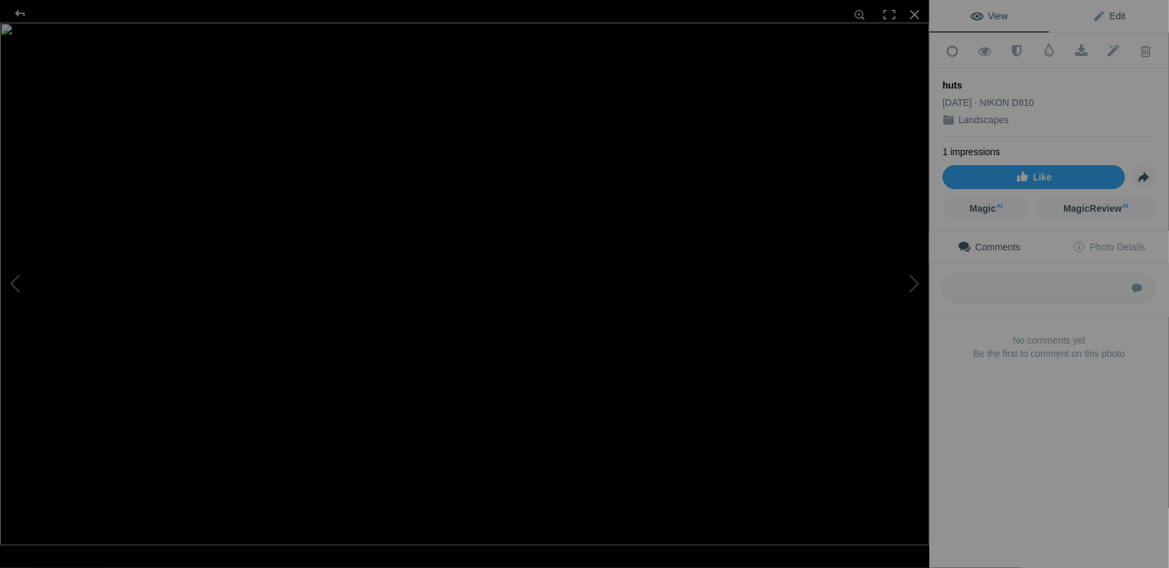
click at [1111, 17] on span "Edit" at bounding box center [1108, 16] width 33 height 11
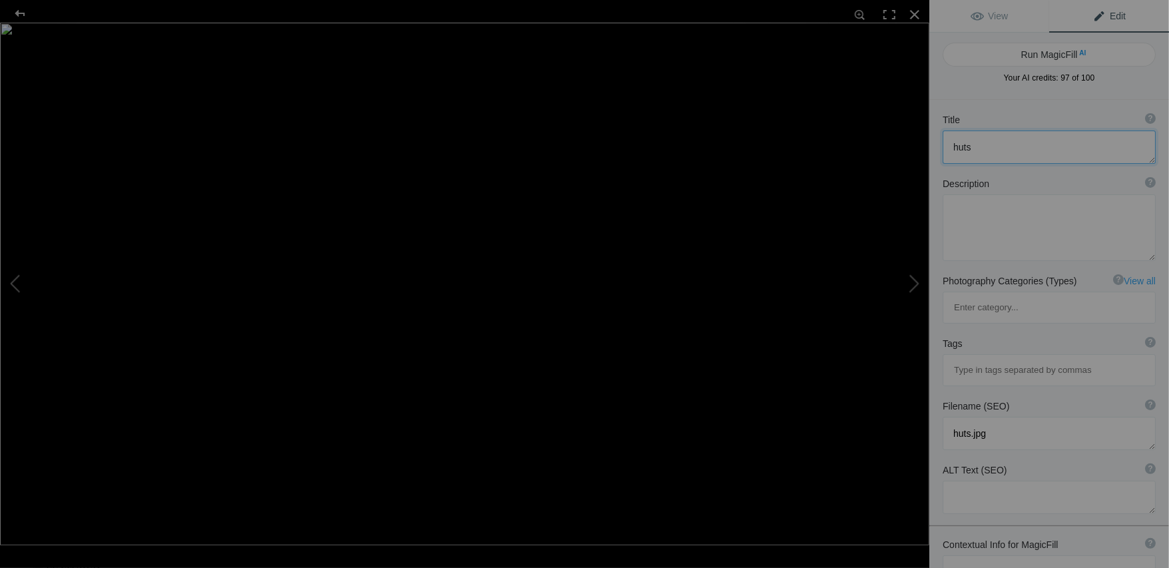
drag, startPoint x: 989, startPoint y: 148, endPoint x: 936, endPoint y: 153, distance: 52.9
click at [939, 152] on div "Title ? Photo title is one of the highest used Search Engine ranking criteria a…" at bounding box center [1049, 139] width 240 height 64
type textarea "Blyth Beach Huts"
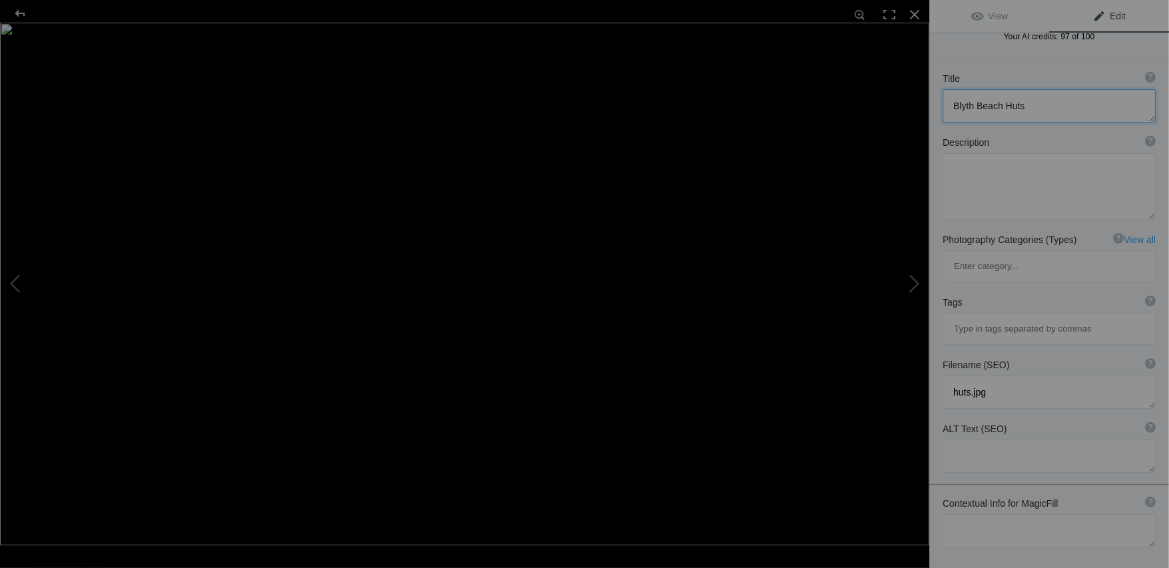
scroll to position [53, 0]
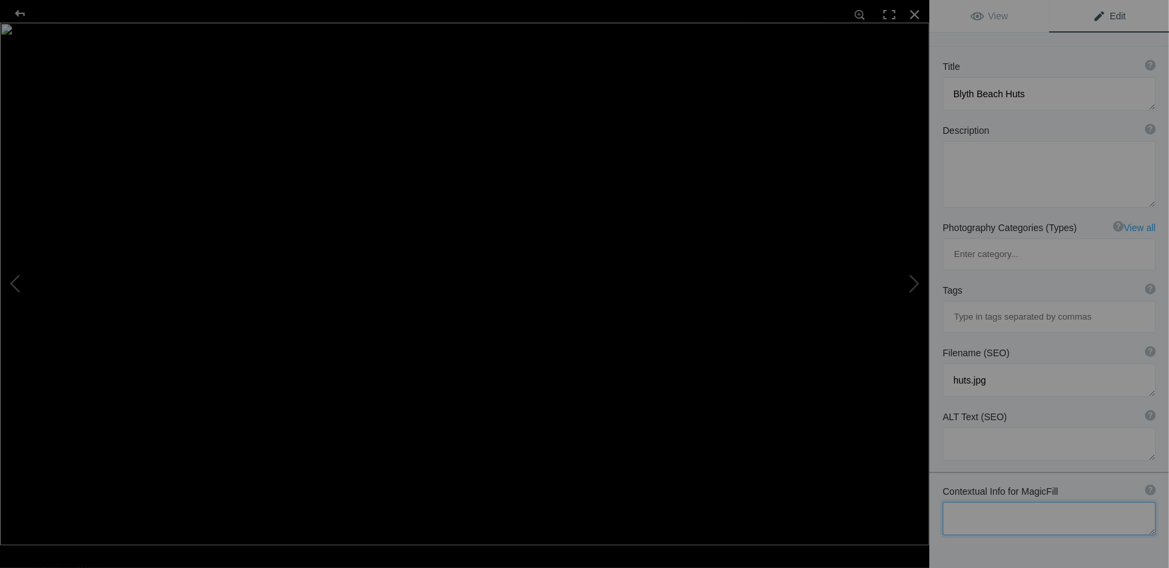
click at [1012, 502] on textarea at bounding box center [1049, 518] width 213 height 33
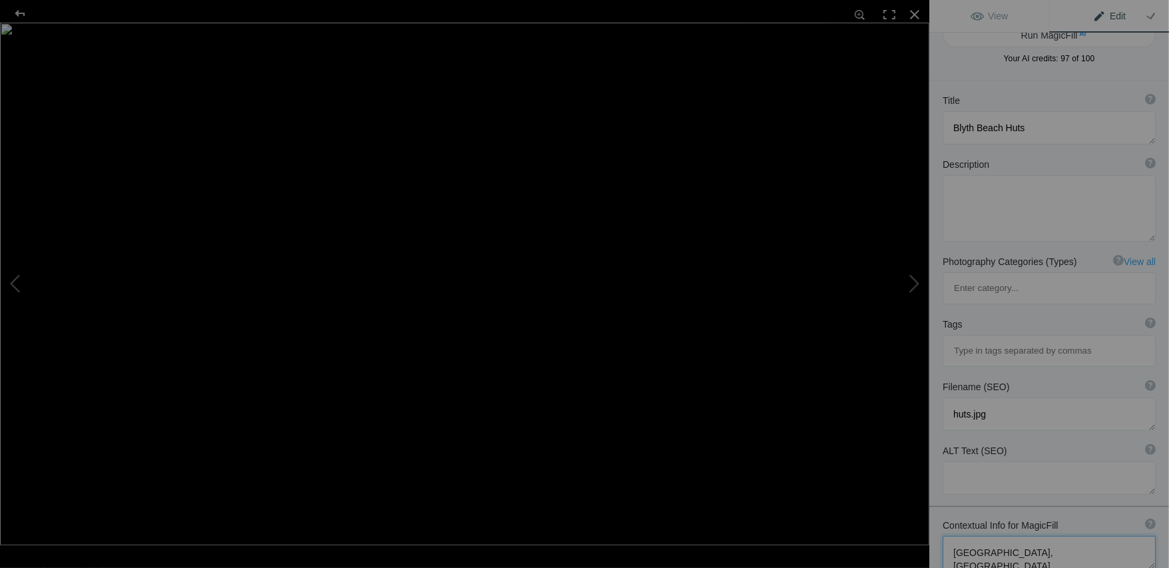
scroll to position [0, 0]
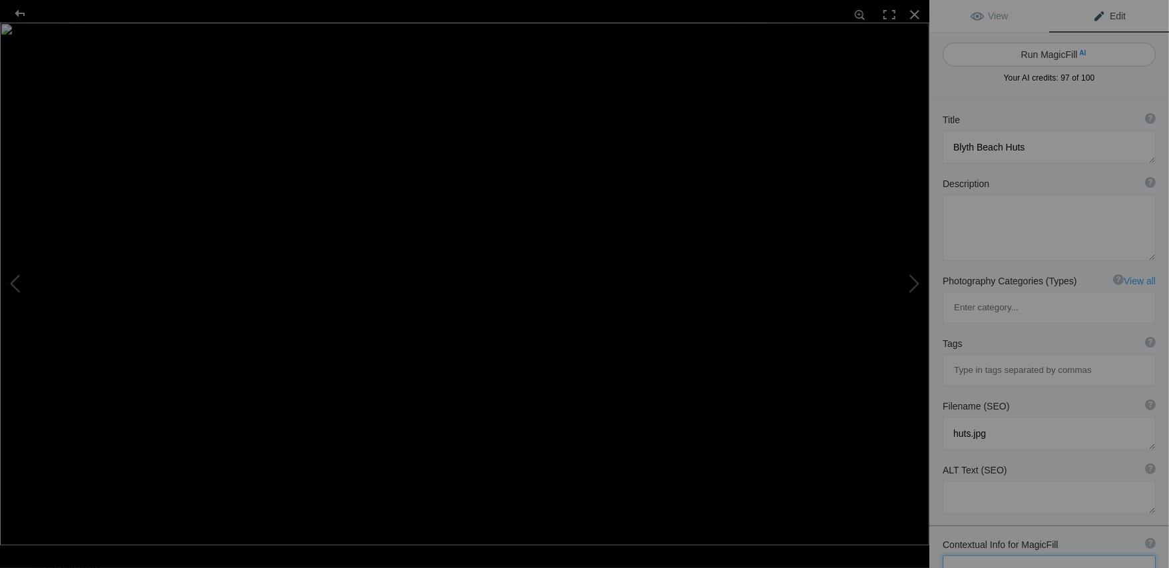
type textarea "Blyth, Northumberland"
click at [1054, 53] on button "Run MagicFill AI" at bounding box center [1049, 55] width 213 height 24
type textarea "Colorful Beach Huts at Blyth, Northumberland"
type textarea "Discover the vibrant beach huts lining Blyth Beach in Northumberland. These cha…"
type textarea "blyth-beach-huts-northumberland.jpg"
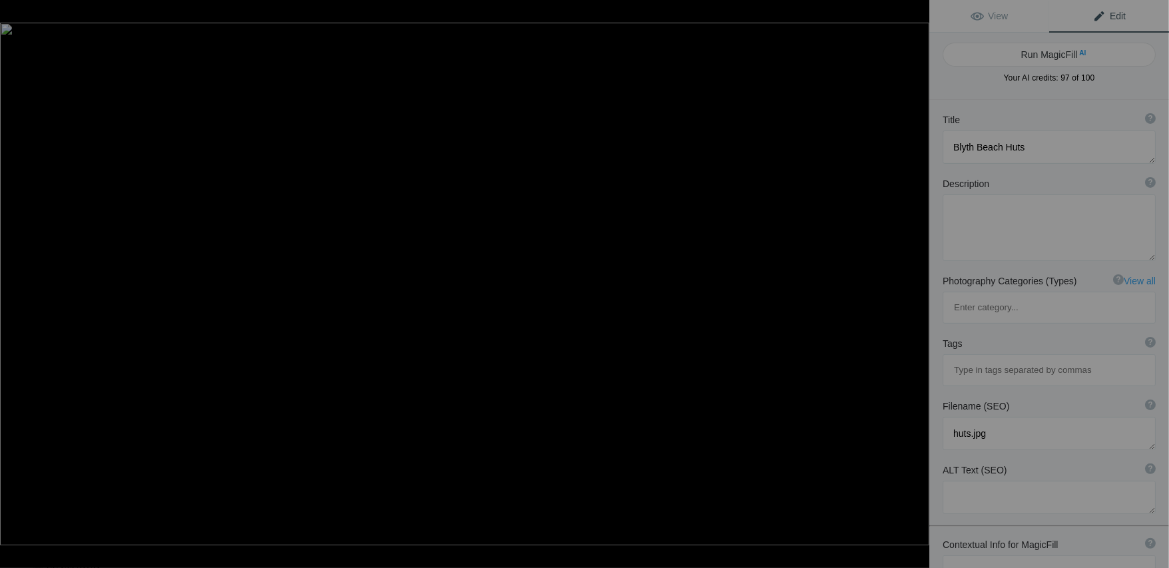
type textarea "A row of colorful beach huts at Blyth Beach in Northumberland, set against a cl…"
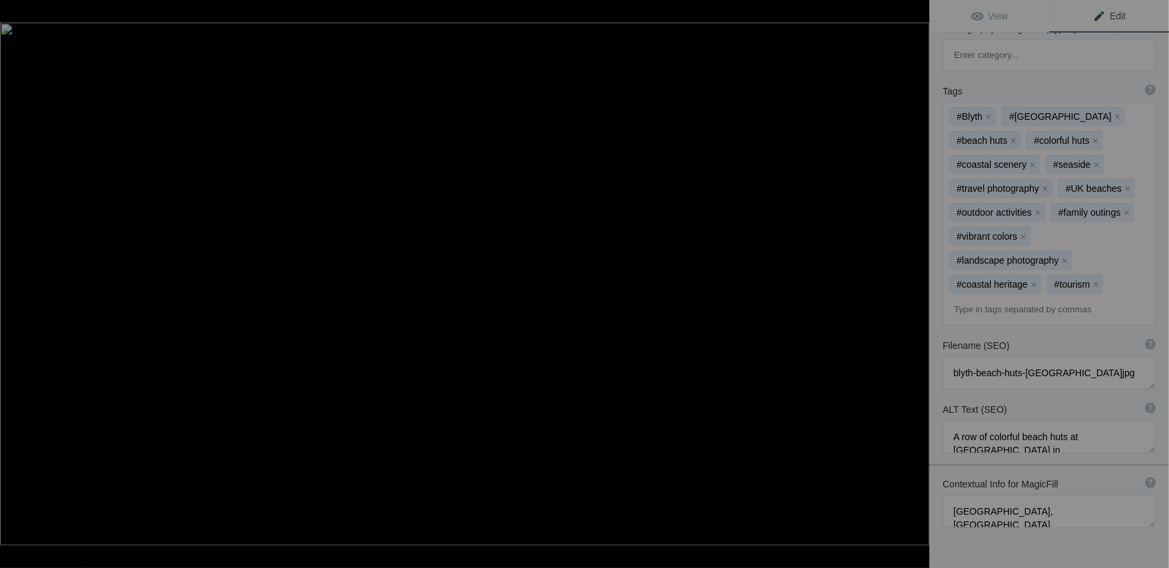
scroll to position [323, 0]
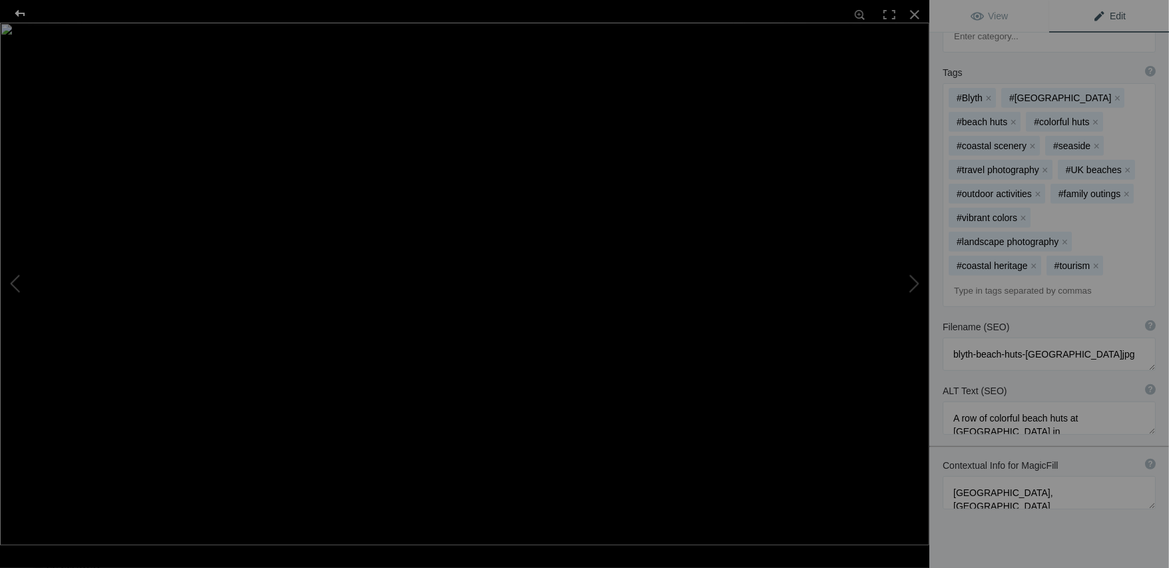
click at [23, 15] on div at bounding box center [20, 13] width 48 height 27
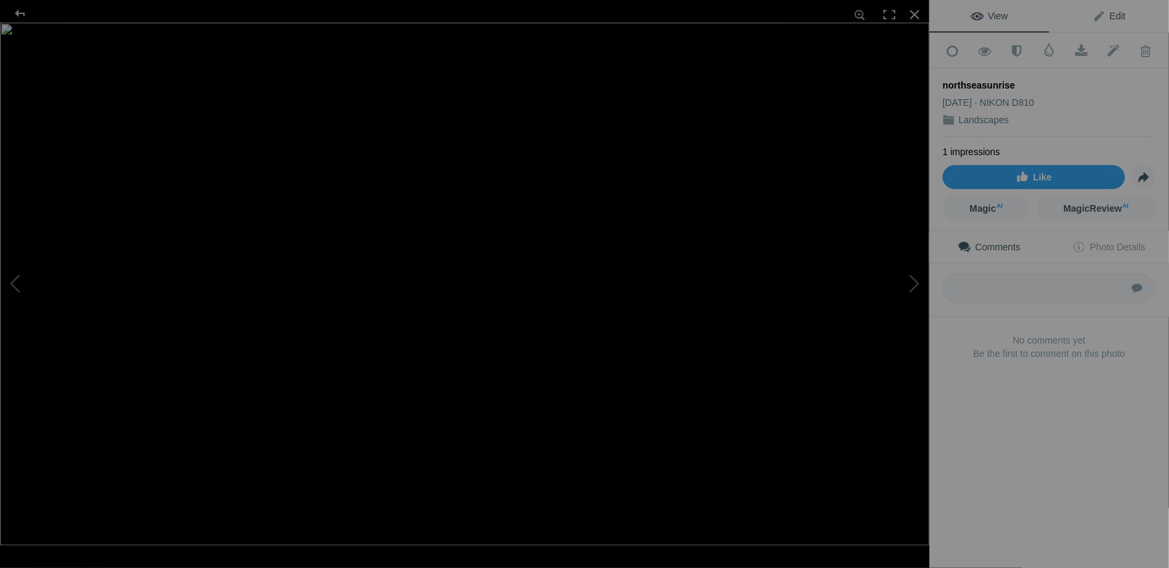
click at [1110, 15] on span "Edit" at bounding box center [1108, 16] width 33 height 11
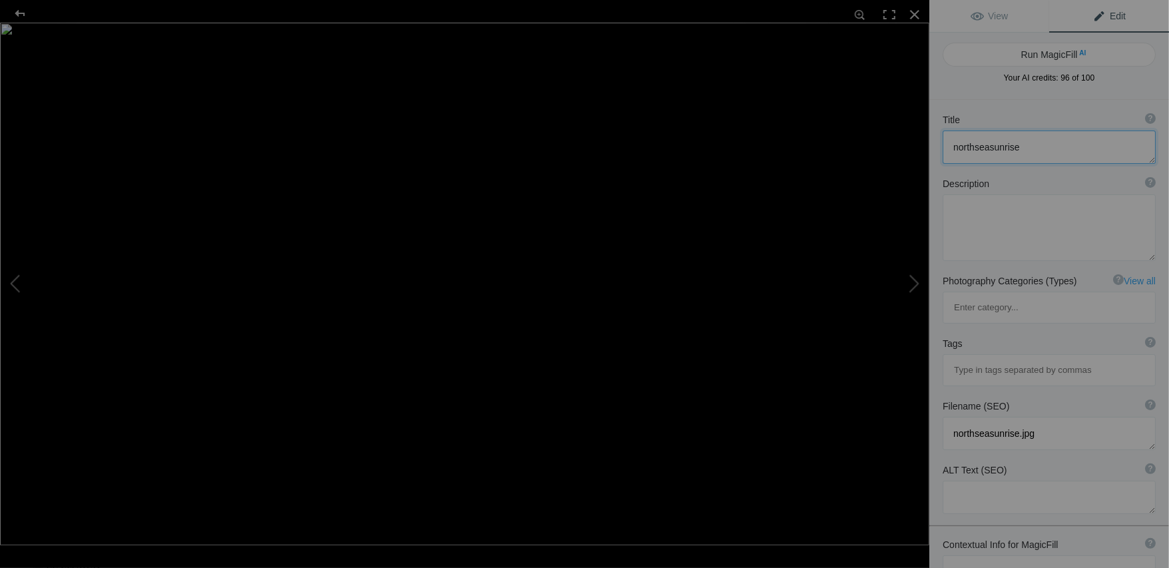
drag, startPoint x: 1033, startPoint y: 142, endPoint x: 919, endPoint y: 148, distance: 114.6
click at [919, 148] on div "northseasunrise View Edit Run MagicFill AI Your AI credits: 96 of 100 You have …" at bounding box center [584, 284] width 1169 height 568
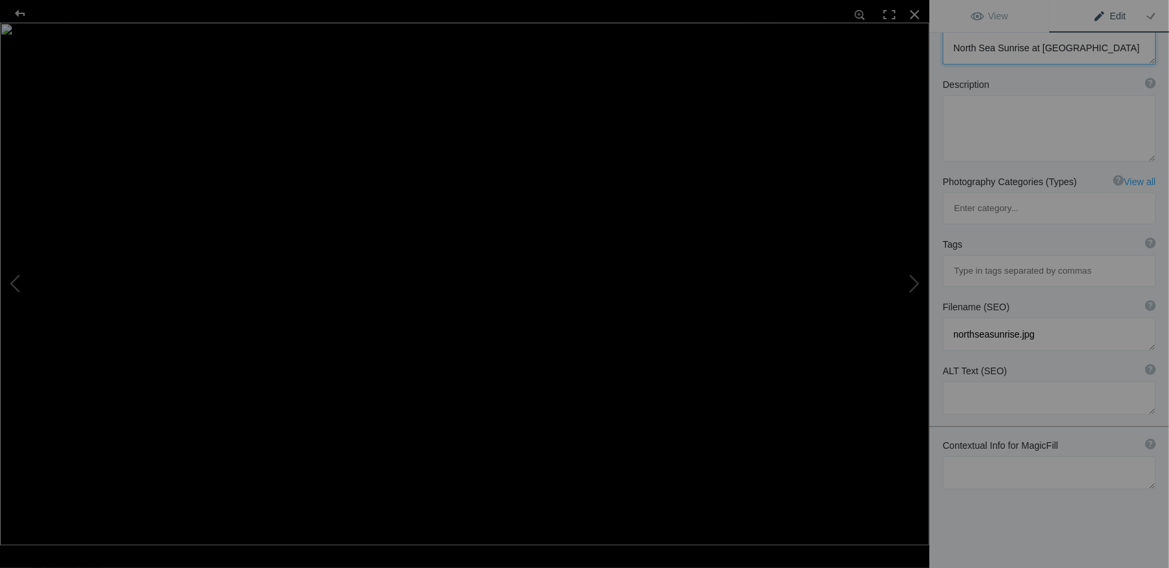
type textarea "North Sea Sunrise at Cullercoats"
click at [981, 456] on textarea at bounding box center [1049, 472] width 213 height 33
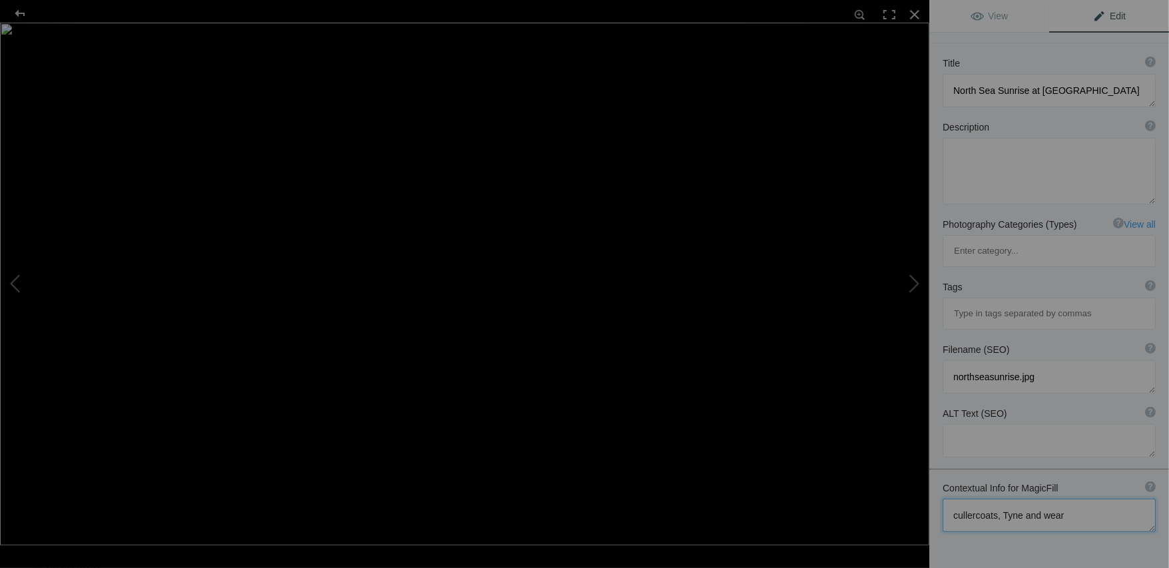
scroll to position [0, 0]
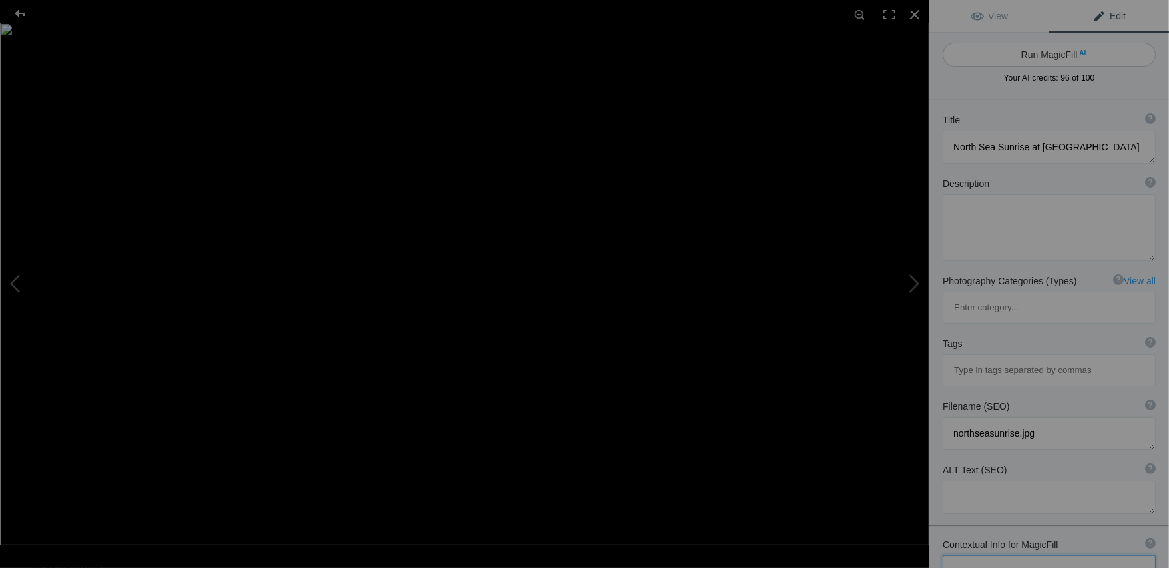
type textarea "cullercoats, Tyne and wear"
click at [1056, 54] on button "Run MagicFill AI" at bounding box center [1049, 55] width 213 height 24
type textarea "Breathtaking North Sea Sunrise Over Cullercoats, Tyne and Wear"
type textarea "Experience the stunning beauty of a North Sea sunrise captured over Cullercoats…"
type textarea "north-sea-sunrise-cullercoats-tyne-and-wear.jpg"
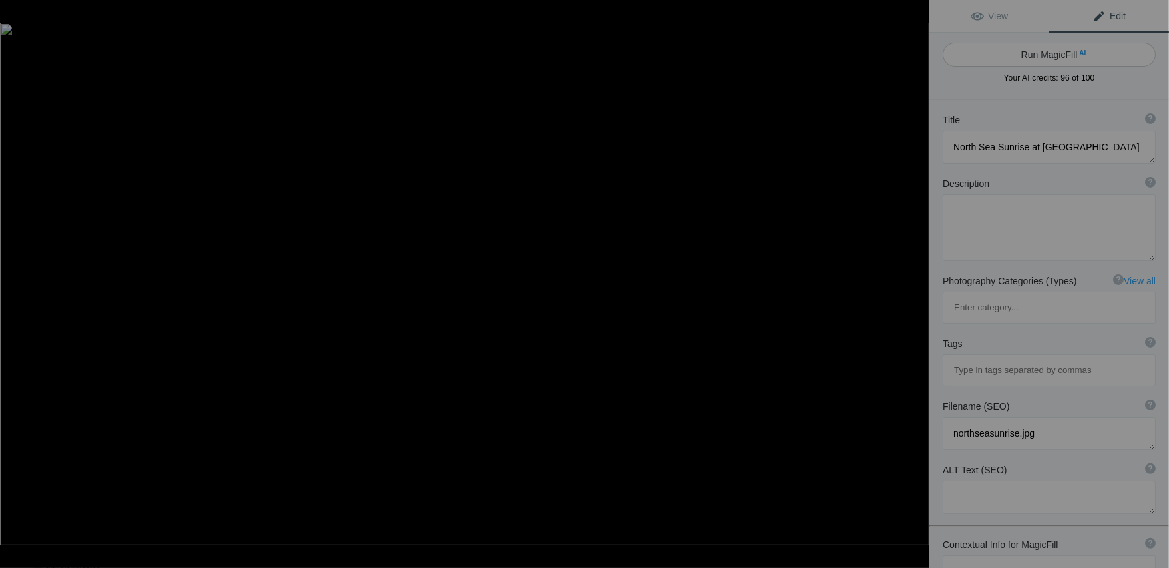
type textarea "Sunrise over the North Sea at Cullercoats, Tyne and Wear, showcasing vibrant or…"
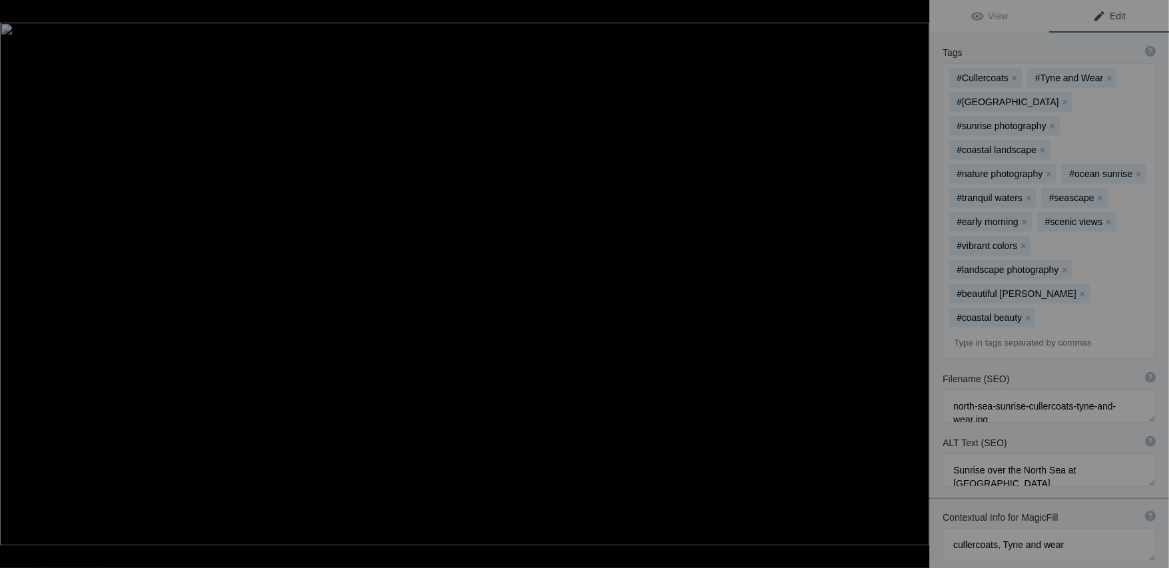
scroll to position [347, 0]
click at [21, 14] on div at bounding box center [20, 13] width 48 height 27
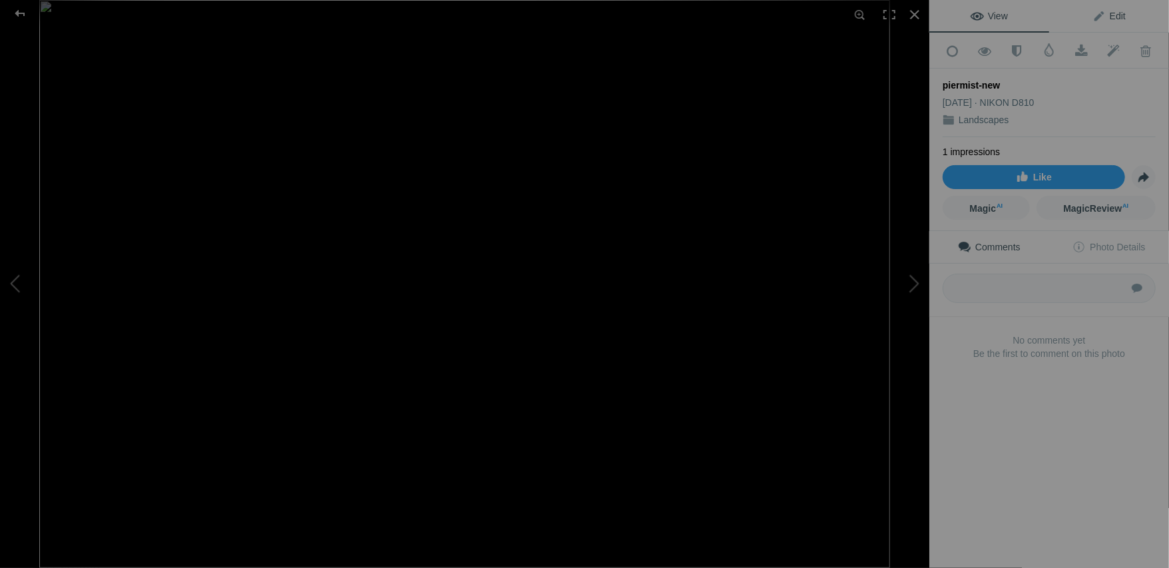
click at [1114, 16] on span "Edit" at bounding box center [1108, 16] width 33 height 11
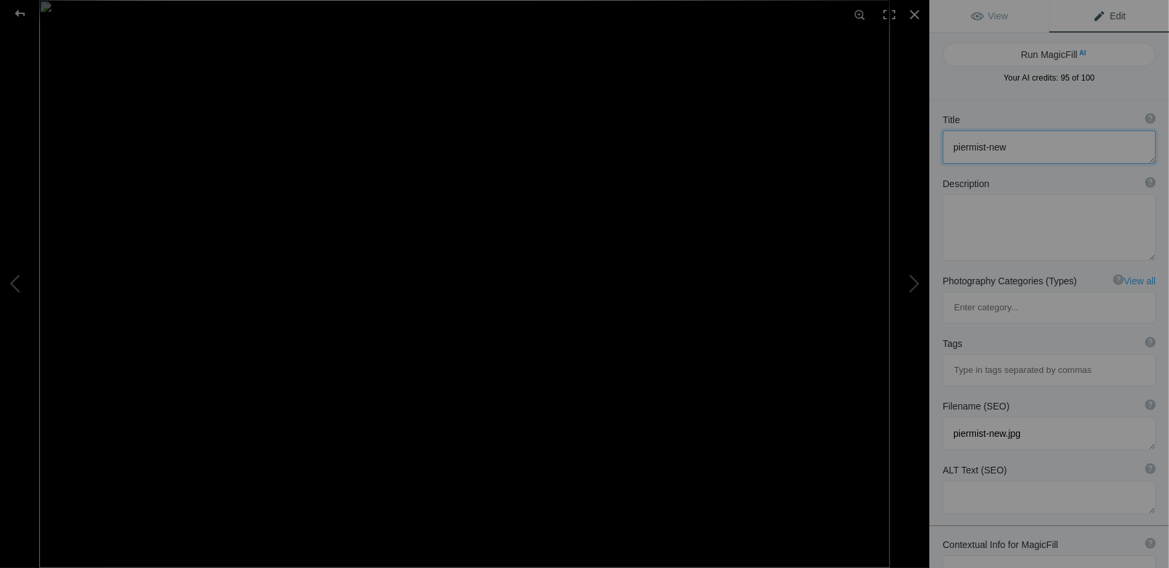
drag, startPoint x: 1026, startPoint y: 147, endPoint x: 937, endPoint y: 149, distance: 88.6
click at [937, 149] on div "Title ? Photo title is one of the highest used Search Engine ranking criteria a…" at bounding box center [1049, 139] width 240 height 64
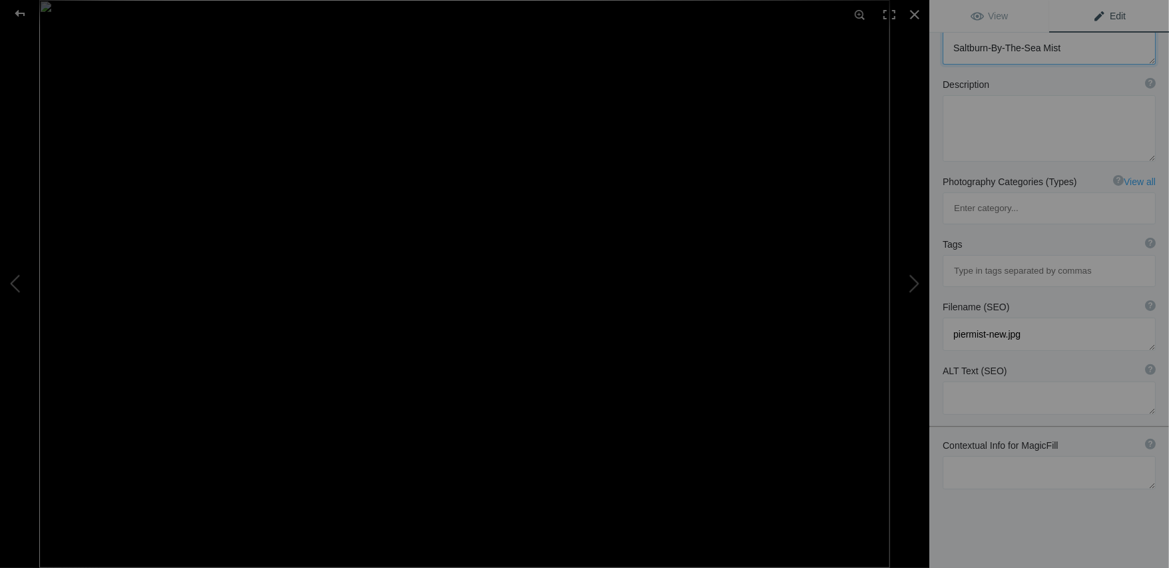
type textarea "Saltburn-By-The-Sea Mist"
click at [995, 456] on textarea at bounding box center [1049, 472] width 213 height 33
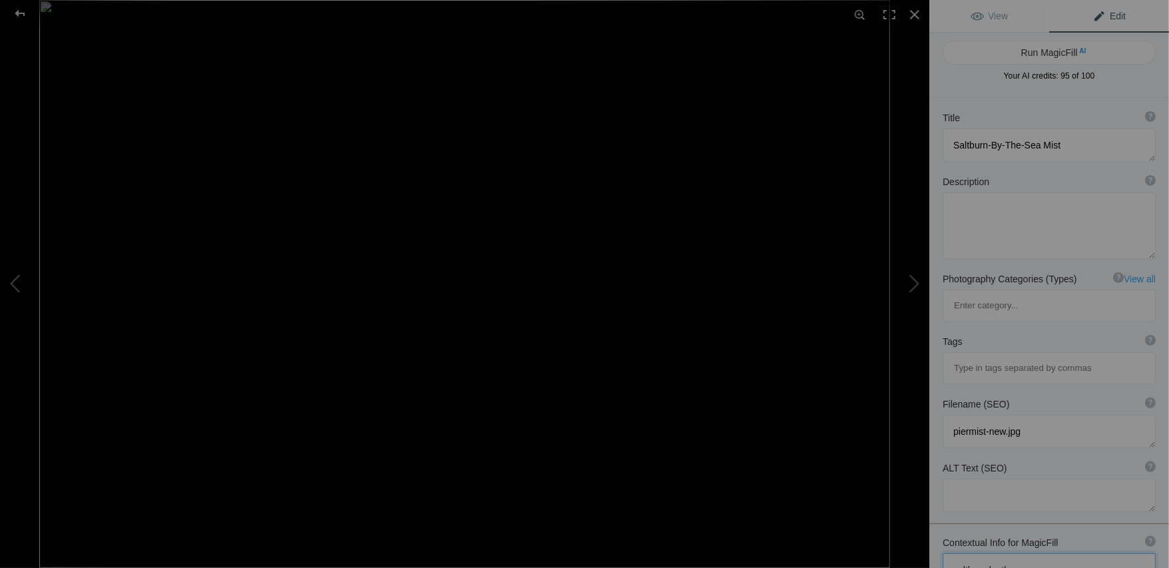
scroll to position [0, 0]
type textarea "saltburn by the sea"
click at [1054, 55] on button "Run MagicFill AI" at bounding box center [1049, 55] width 213 height 24
type textarea "Misty Morning at Saltburn-By-The-Sea"
type textarea "Experience the serene beauty of Saltburn-By-The-Sea in this captivating image. …"
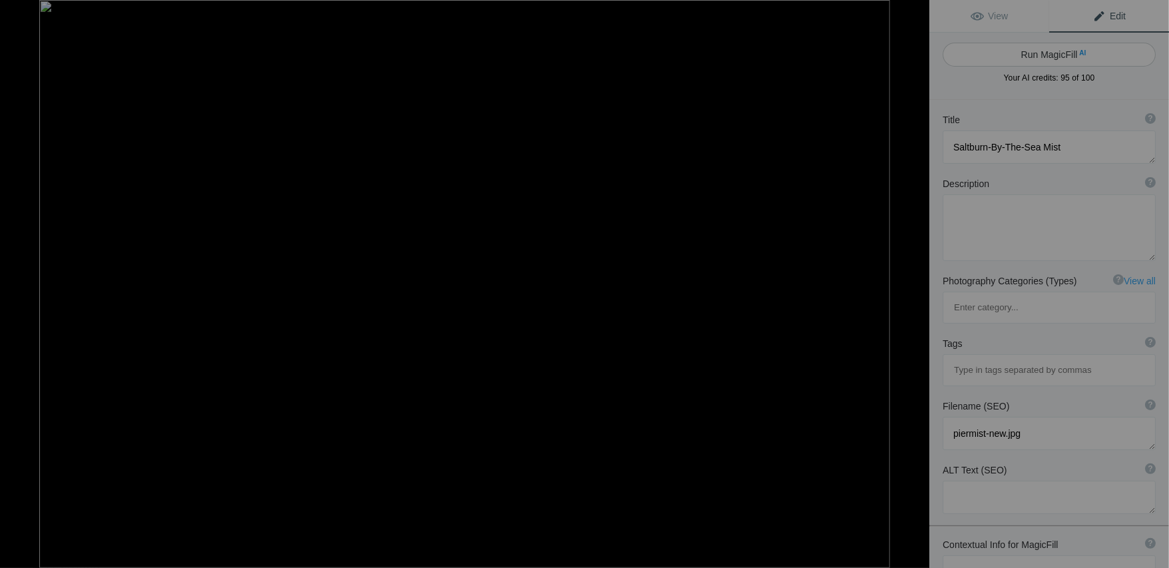
type textarea "misty-morning-saltburn-by-the-sea.jpg"
type textarea "A misty morning view of Saltburn-By-The-Sea, featuring calm waves, a sandy beac…"
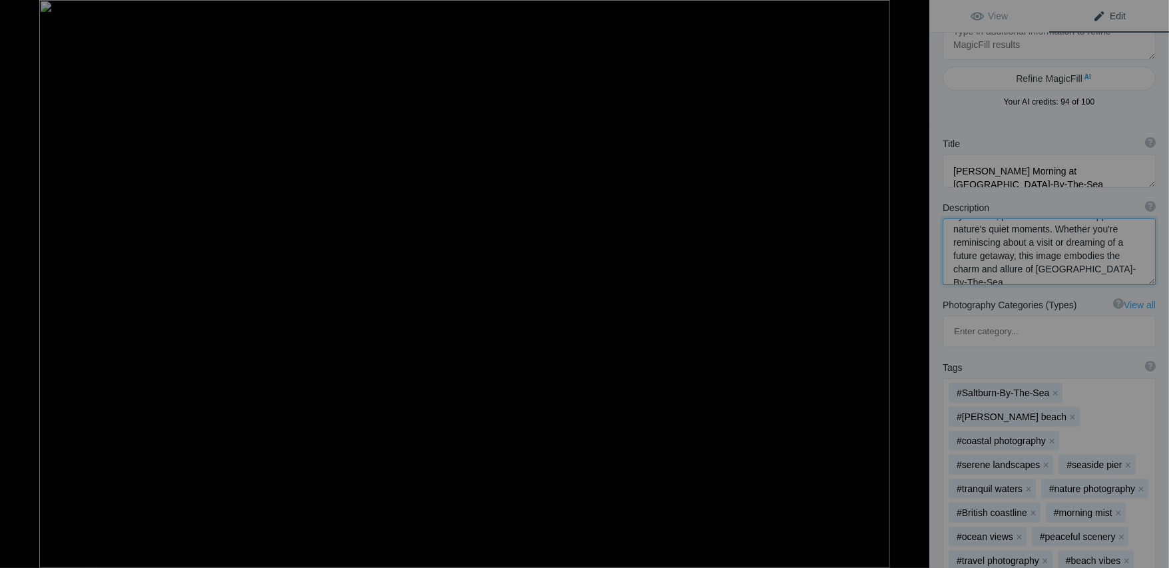
scroll to position [27, 0]
click at [20, 10] on div at bounding box center [20, 13] width 48 height 27
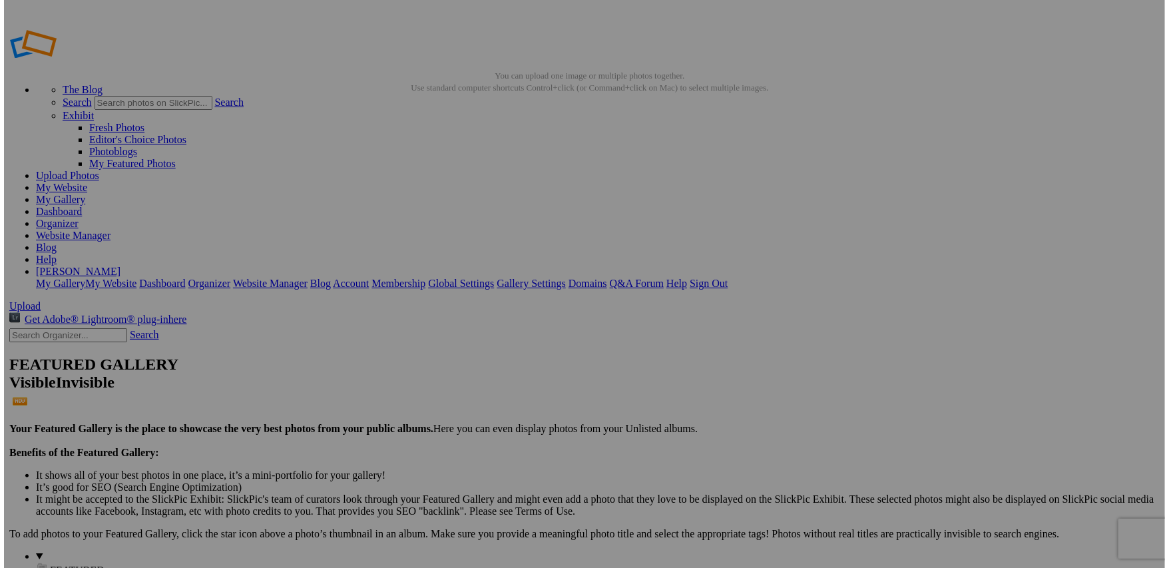
scroll to position [0, 0]
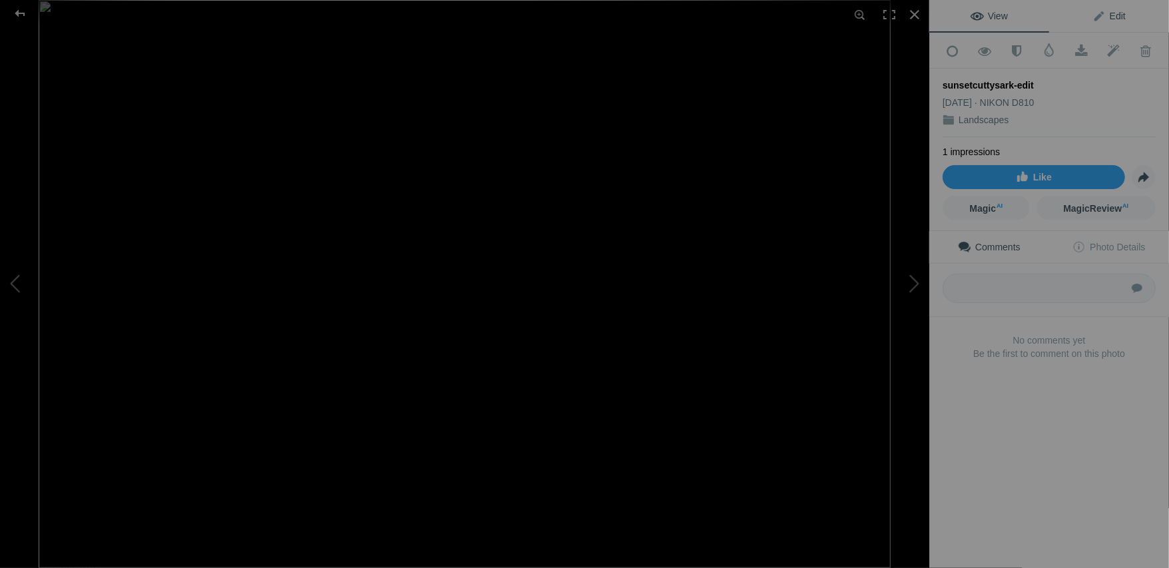
click at [1114, 22] on link "Edit" at bounding box center [1109, 16] width 120 height 32
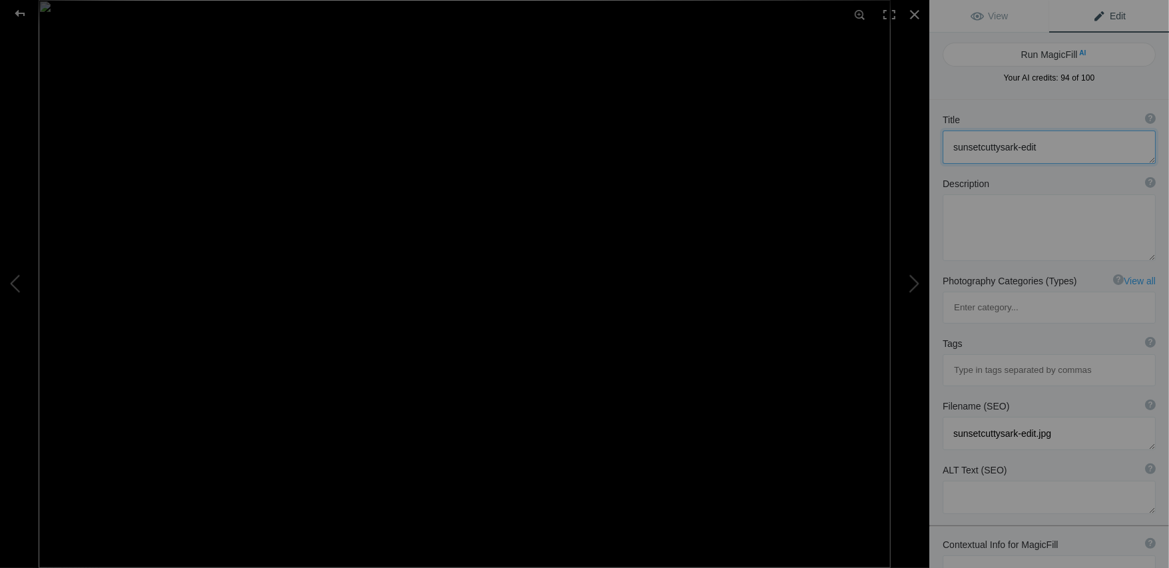
drag, startPoint x: 1058, startPoint y: 146, endPoint x: 899, endPoint y: 144, distance: 159.1
click at [899, 146] on div "sunsetcuttysark-edit View Edit Run MagicFill AI Your AI credits: 94 of 100 You …" at bounding box center [584, 284] width 1169 height 568
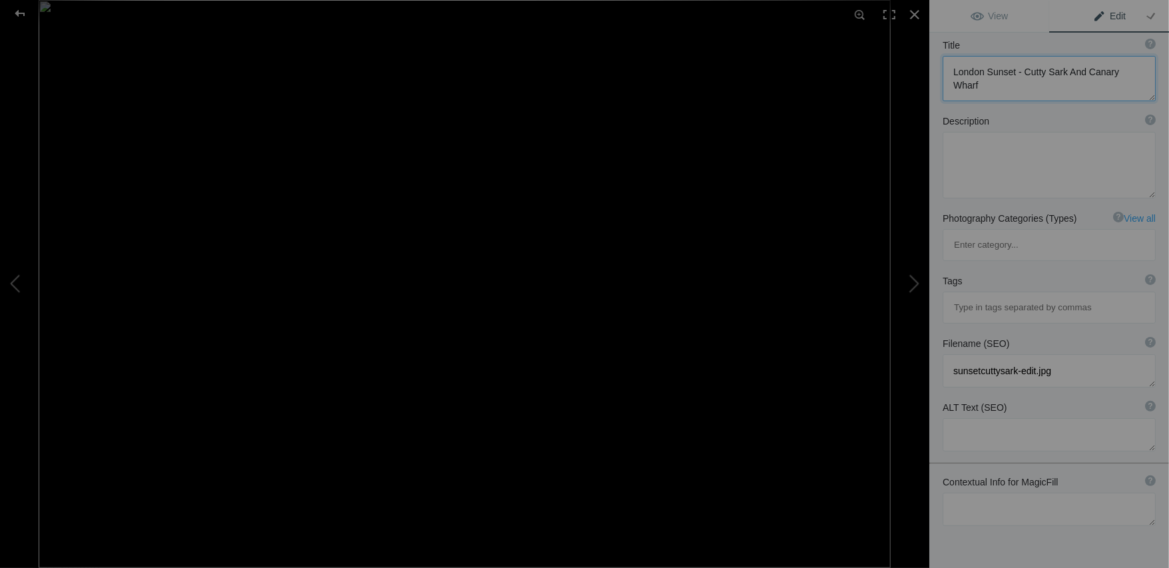
scroll to position [99, 0]
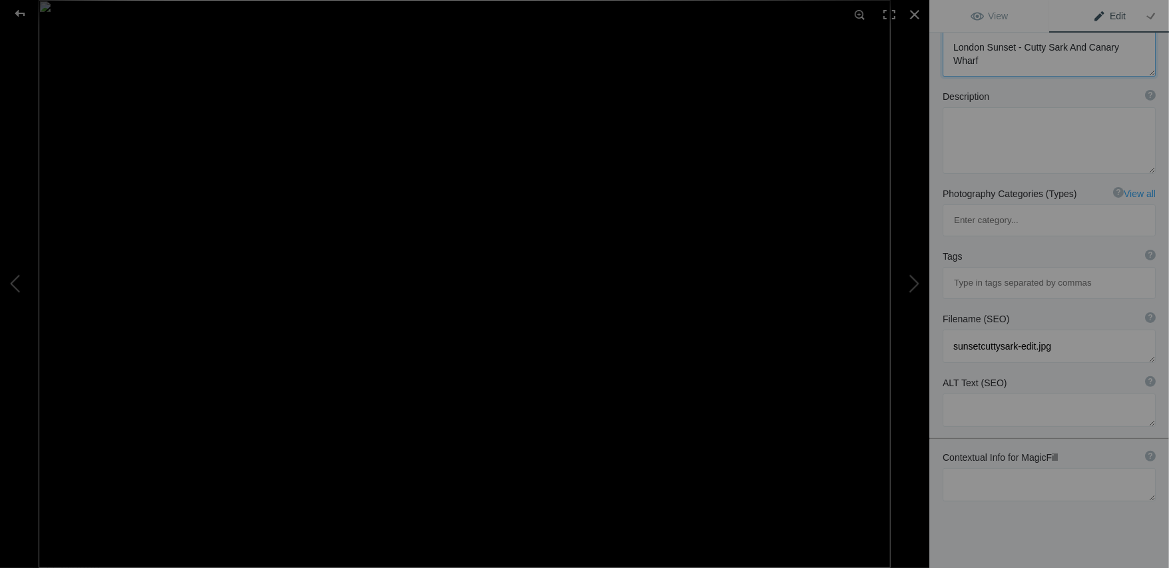
type textarea "London Sunset - Cutty Sark And Canary Wharf"
click at [1050, 468] on textarea at bounding box center [1049, 484] width 213 height 33
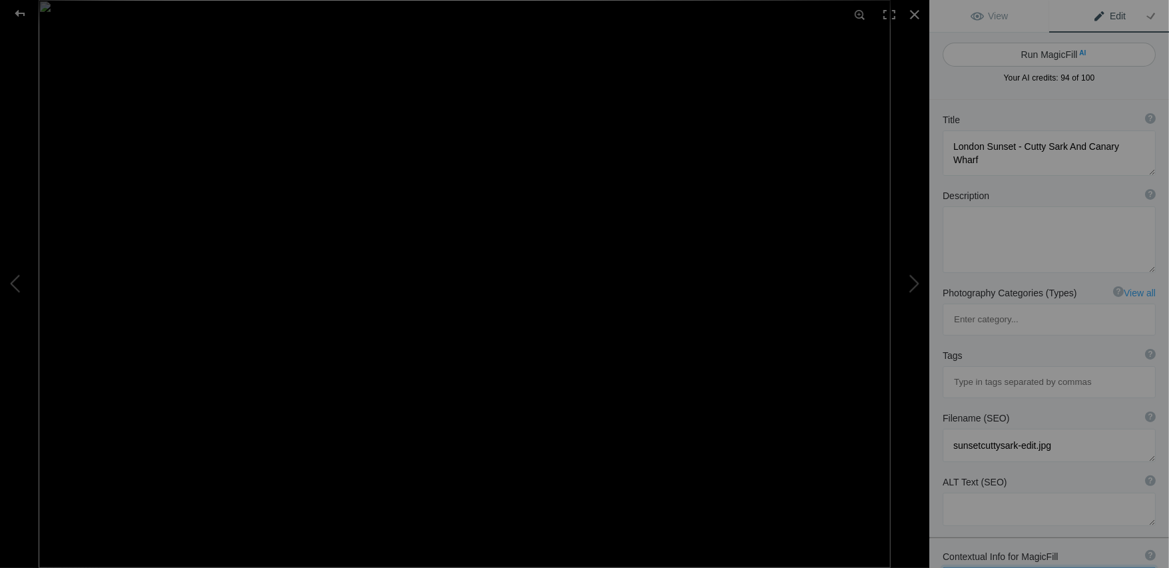
type textarea "London"
click at [1044, 53] on button "Run MagicFill AI" at bounding box center [1049, 55] width 213 height 24
type textarea "Stunning London Sunset Over Cutty Sark and Canary Wharf"
type textarea "Experience the breathtaking beauty of a London sunset as it casts a warm glow o…"
type textarea "london-sunset-cutty-sark-canary-wharf.jpg"
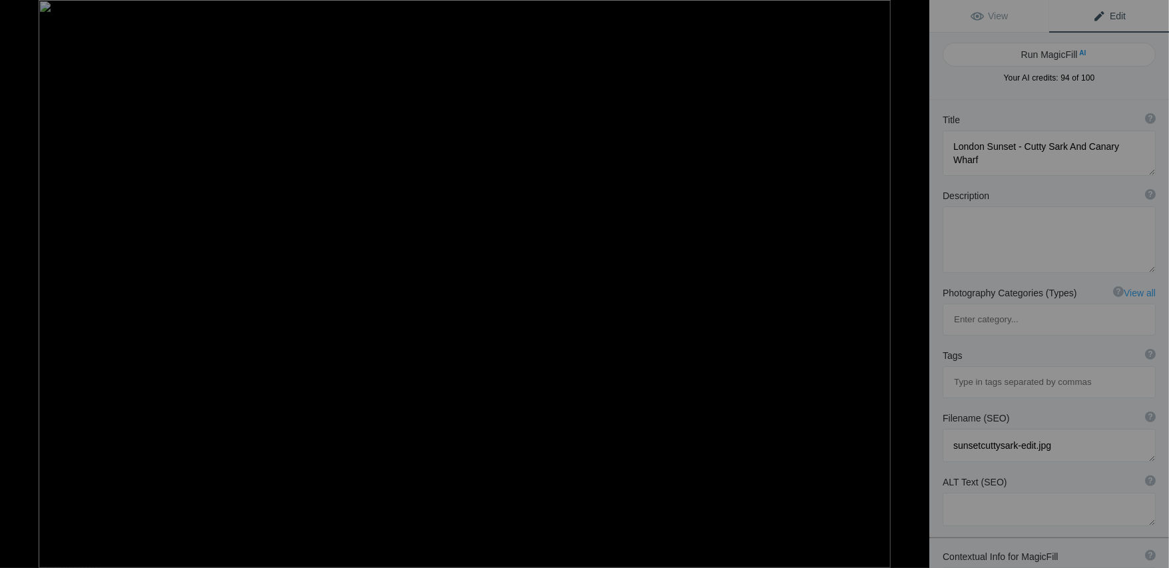
type textarea "A stunning sunset over London featuring the Cutty Sark ship in the foreground a…"
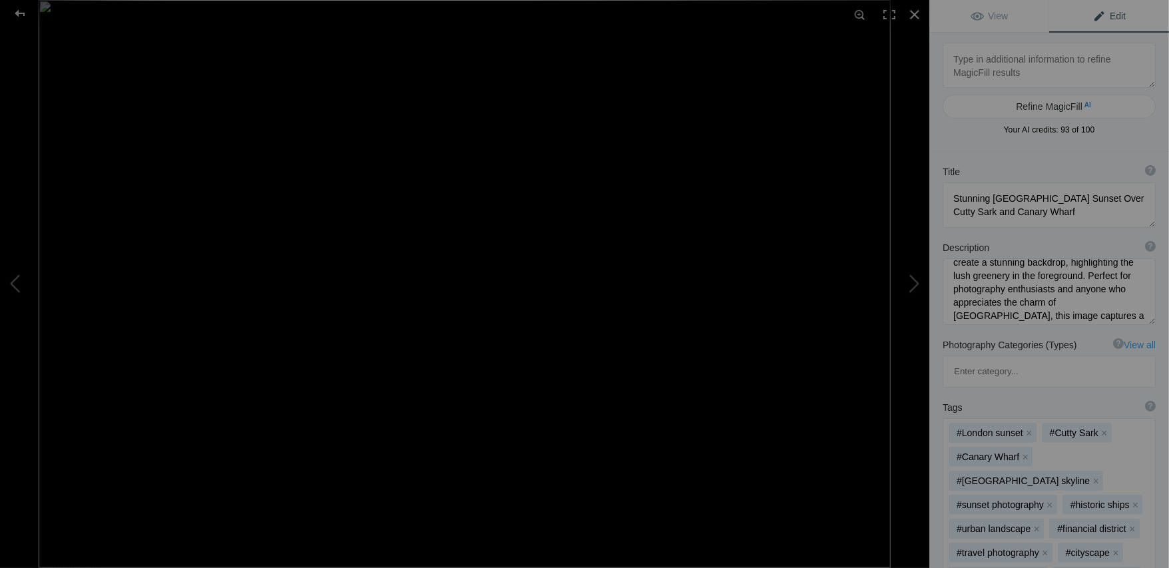
scroll to position [160, 0]
click at [23, 15] on div at bounding box center [20, 13] width 48 height 27
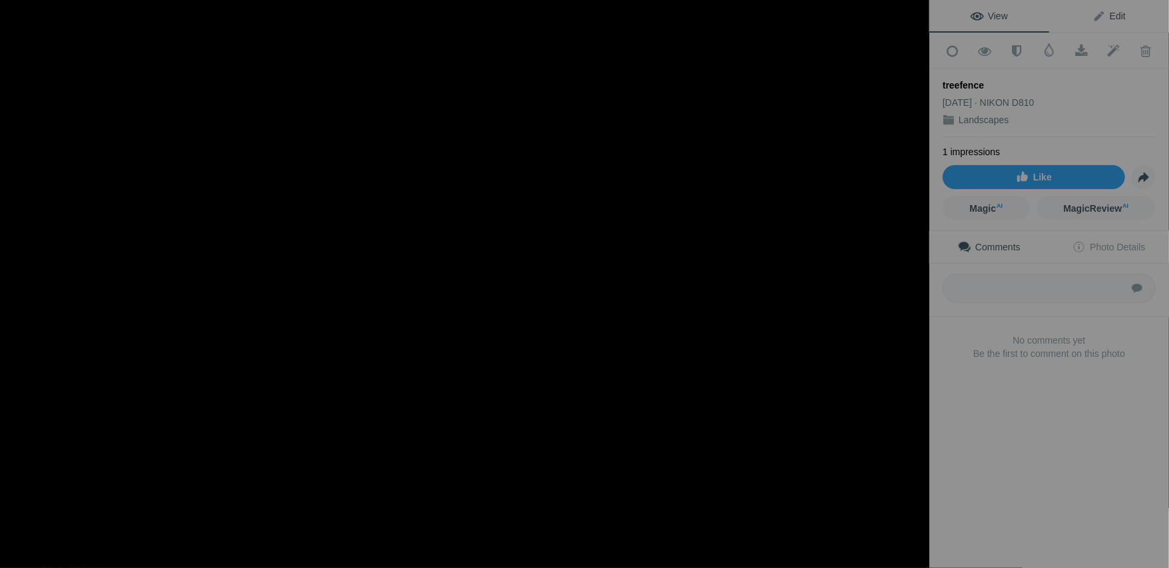
click at [1116, 17] on span "Edit" at bounding box center [1108, 16] width 33 height 11
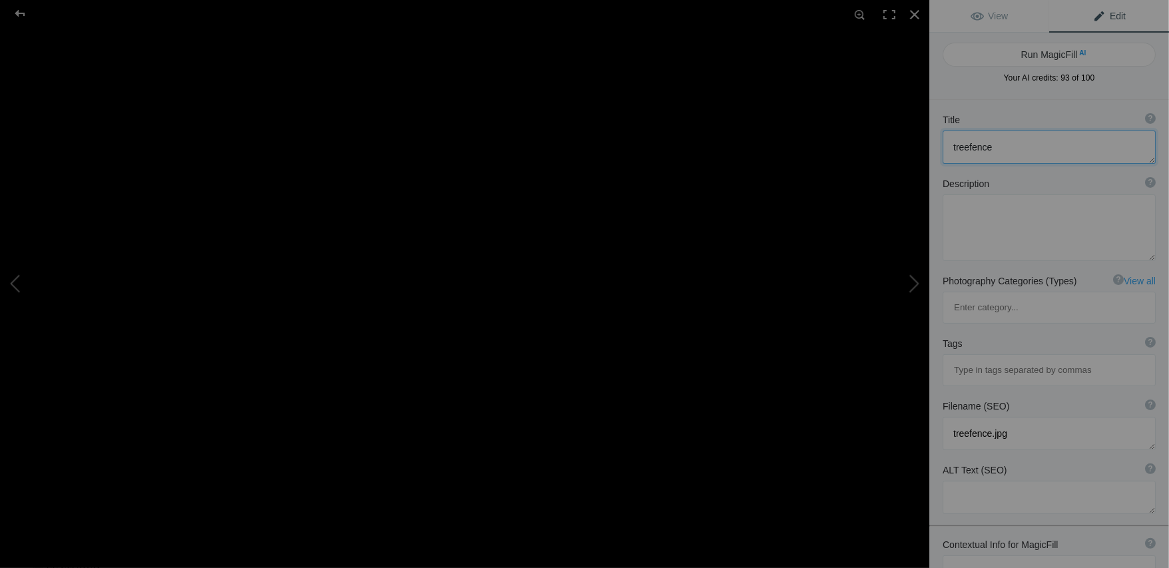
drag, startPoint x: 1014, startPoint y: 149, endPoint x: 935, endPoint y: 154, distance: 79.4
click at [935, 154] on div "Title ? Photo title is one of the highest used Search Engine ranking criteria a…" at bounding box center [1049, 139] width 240 height 64
type textarea "Tynedale Field"
click at [967, 212] on textarea at bounding box center [1049, 227] width 213 height 67
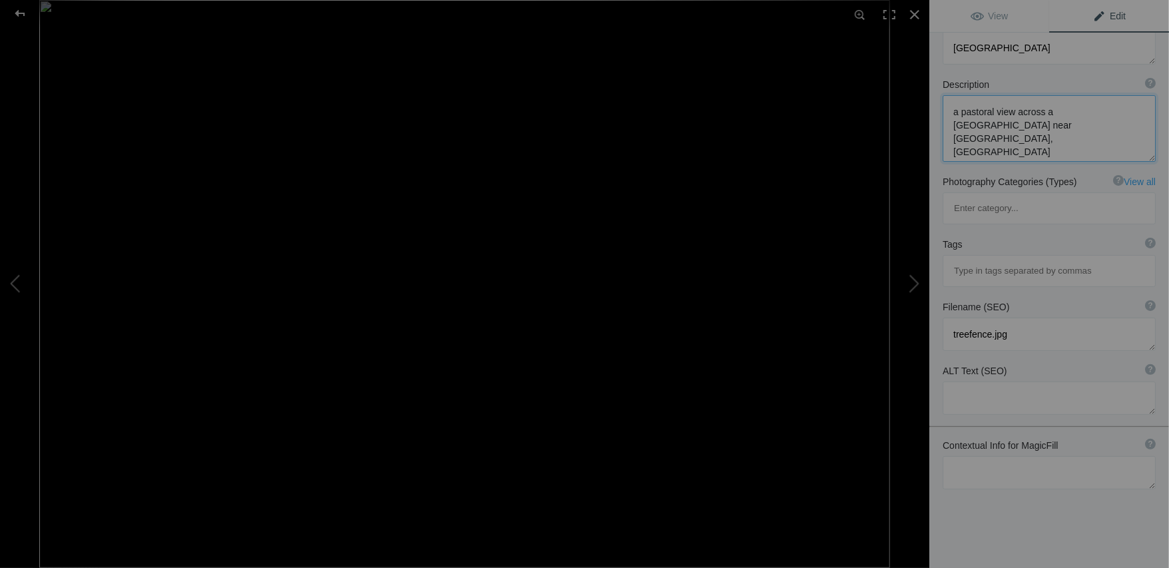
scroll to position [0, 0]
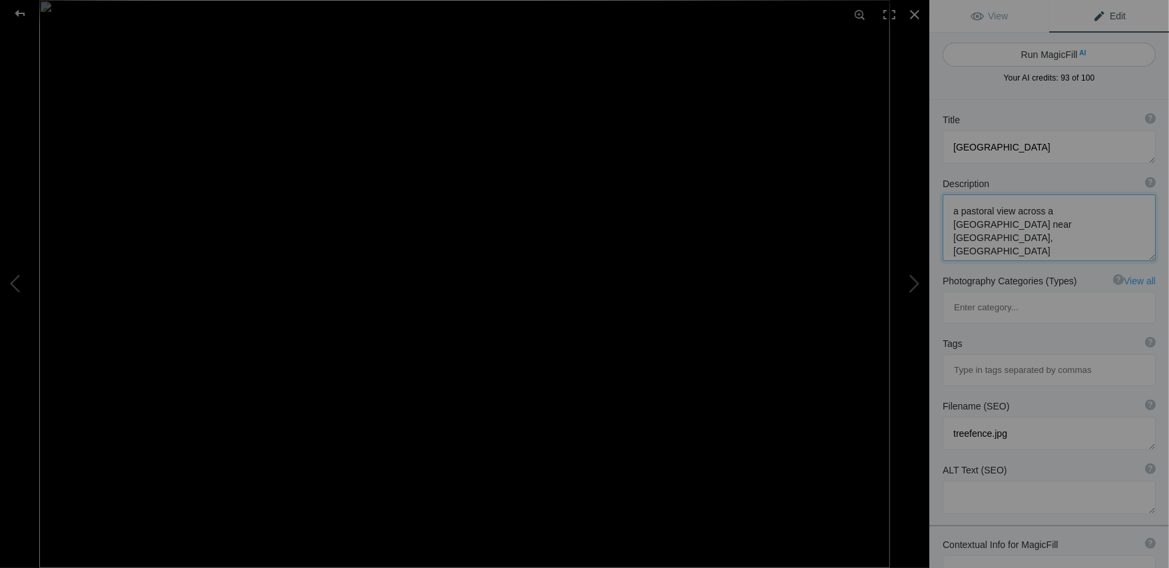
type textarea "a pastoral view across a Tynedale field near Hexham, Northumberland"
click at [1060, 55] on button "Run MagicFill AI" at bounding box center [1049, 55] width 213 height 24
type textarea "Serene Pastoral Landscape of Tynedale Field Near Hexham"
type textarea "Experience the tranquility of Tynedale Field, a picturesque pastoral scene loca…"
type textarea "tynedale-field-pastoral-landscape.jpg"
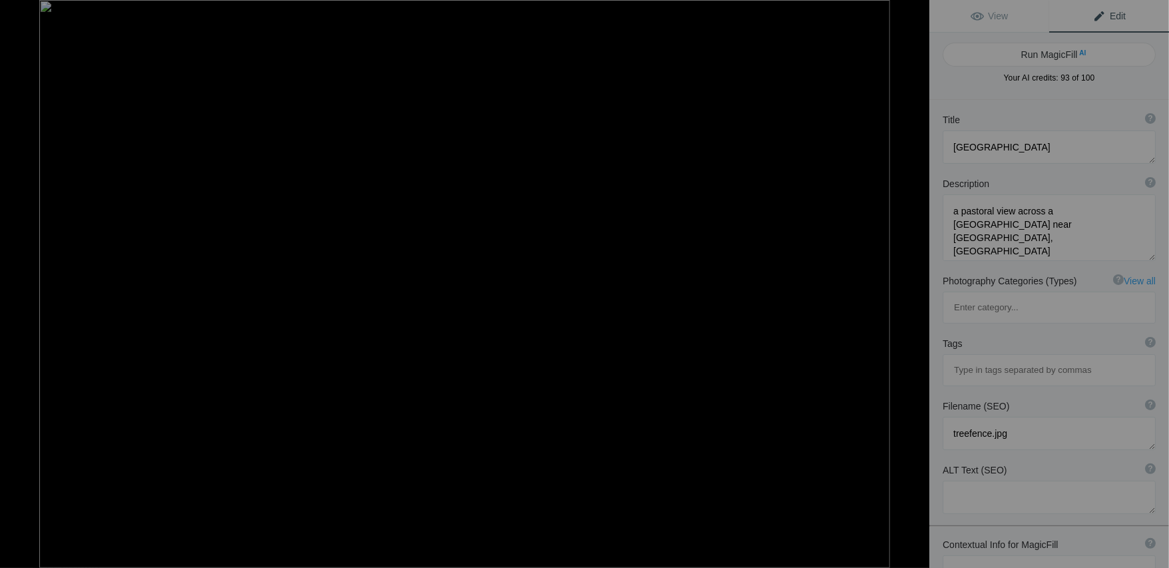
type textarea "A serene pastoral landscape of Tynedale Field near Hexham, Northumberland, feat…"
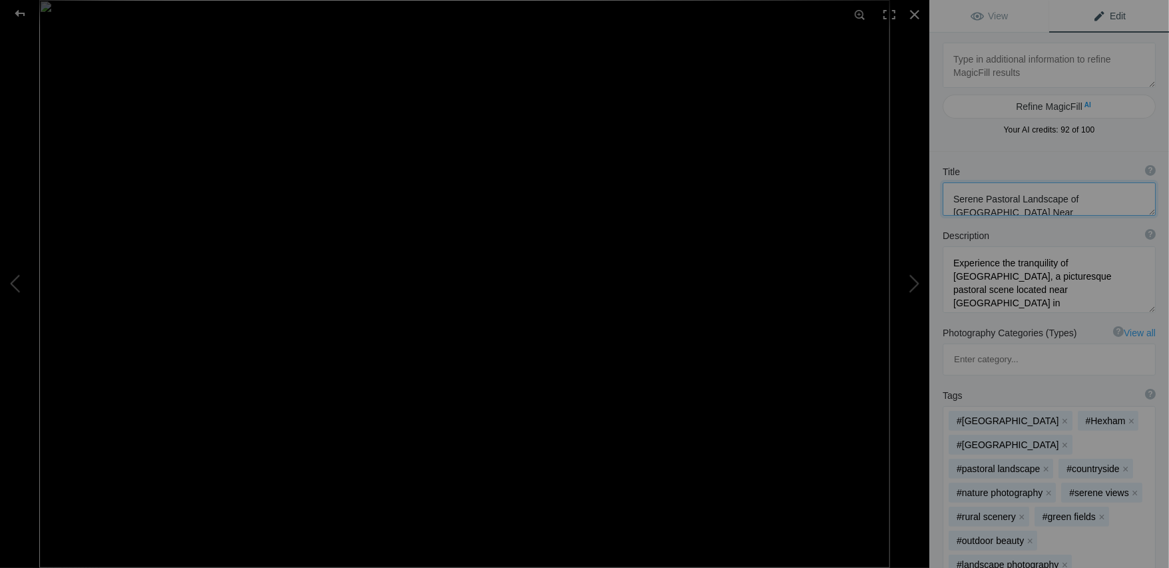
drag, startPoint x: 1042, startPoint y: 209, endPoint x: 947, endPoint y: 199, distance: 95.7
click at [947, 199] on textarea at bounding box center [1049, 198] width 213 height 33
click at [1070, 139] on div "Refine MagicFill AI Your AI credits: 92 of 100 You have used all your AI credit…" at bounding box center [1049, 92] width 240 height 119
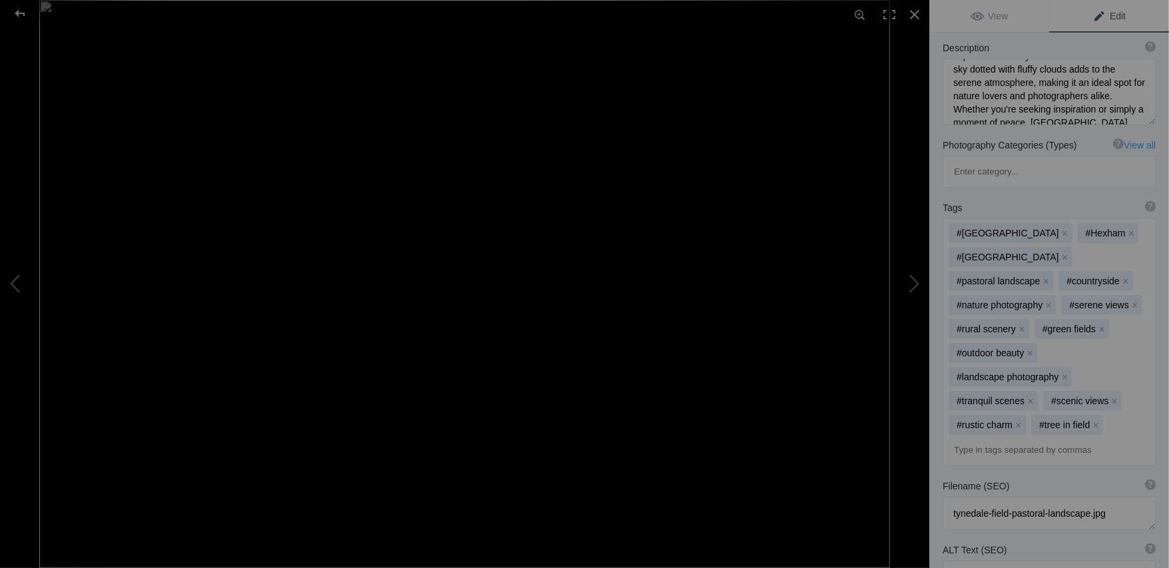
scroll to position [187, 0]
click at [21, 13] on div at bounding box center [20, 13] width 48 height 27
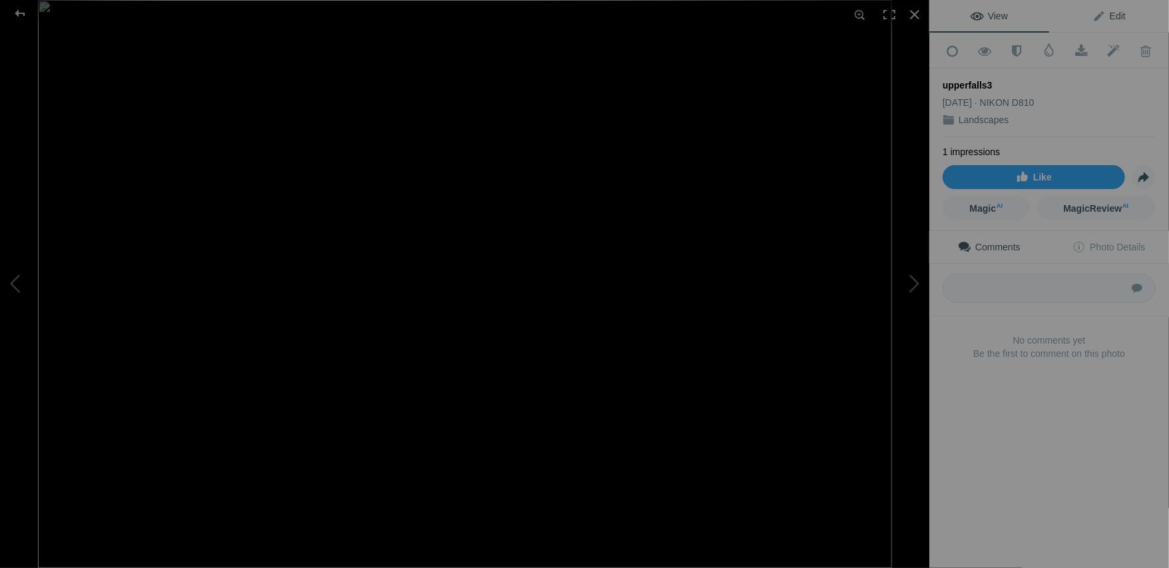
click at [1108, 19] on span "Edit" at bounding box center [1108, 16] width 33 height 11
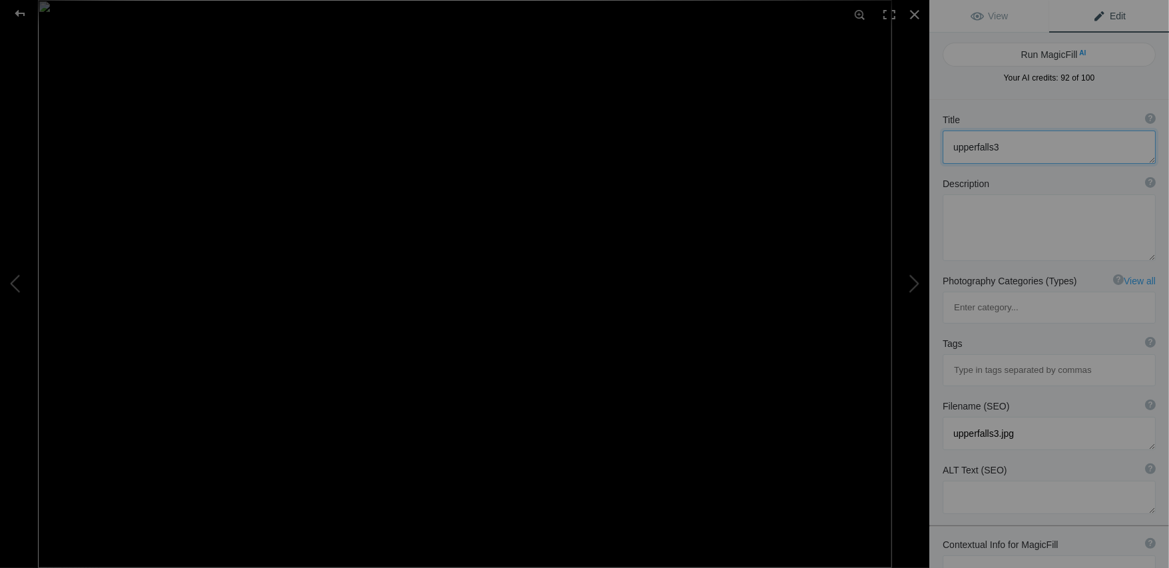
drag, startPoint x: 1018, startPoint y: 146, endPoint x: 936, endPoint y: 156, distance: 82.5
click at [936, 156] on div "Title ? Photo title is one of the highest used Search Engine ranking criteria a…" at bounding box center [1049, 139] width 240 height 64
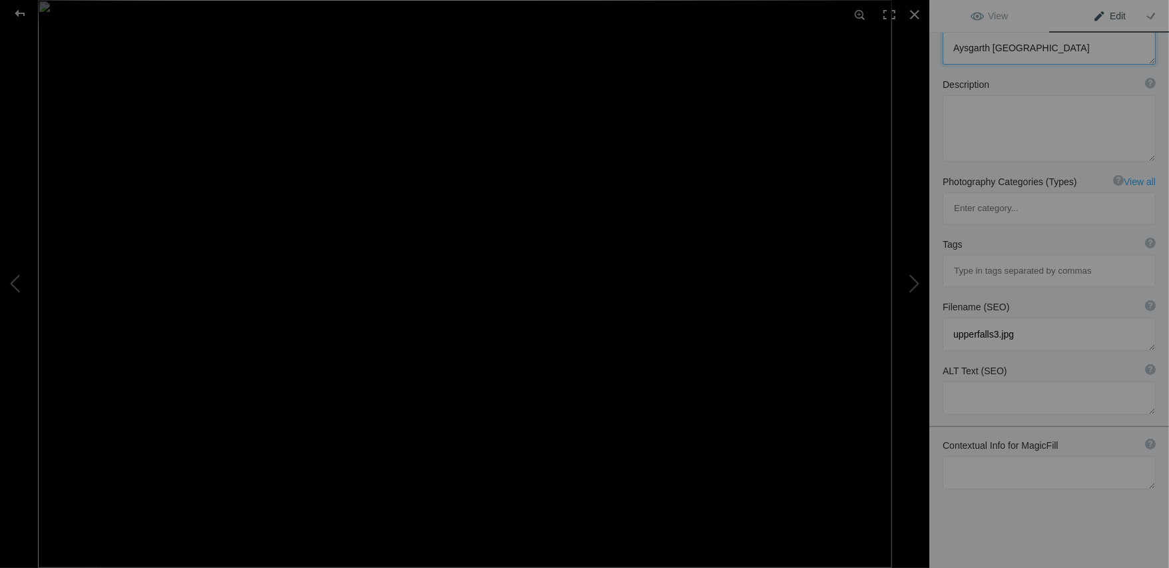
type textarea "Aysgarth Upper Falls"
click at [1010, 456] on textarea at bounding box center [1049, 472] width 213 height 33
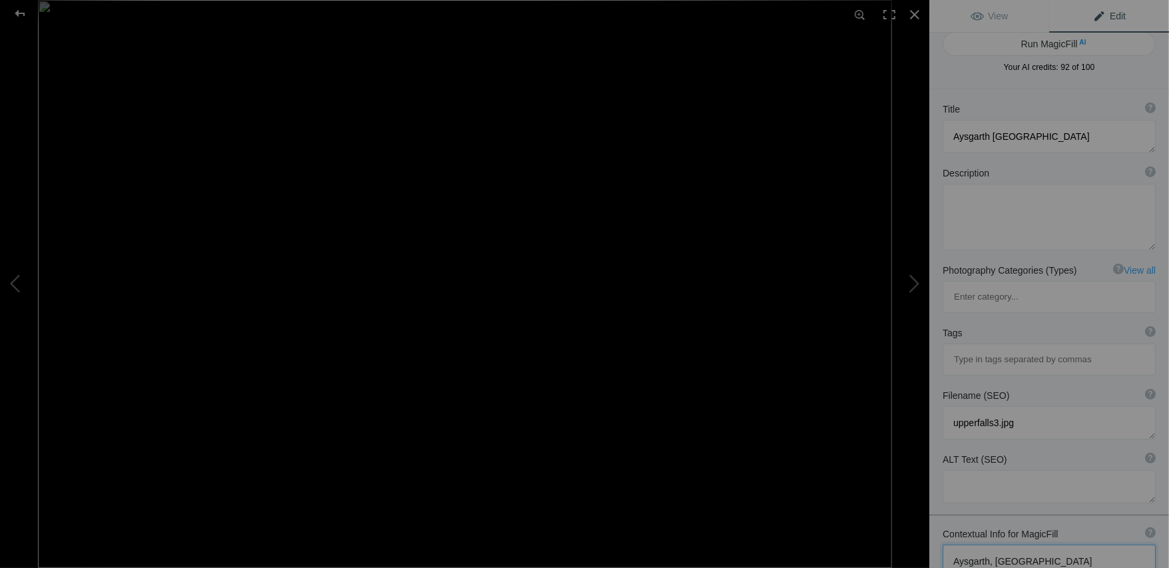
scroll to position [0, 0]
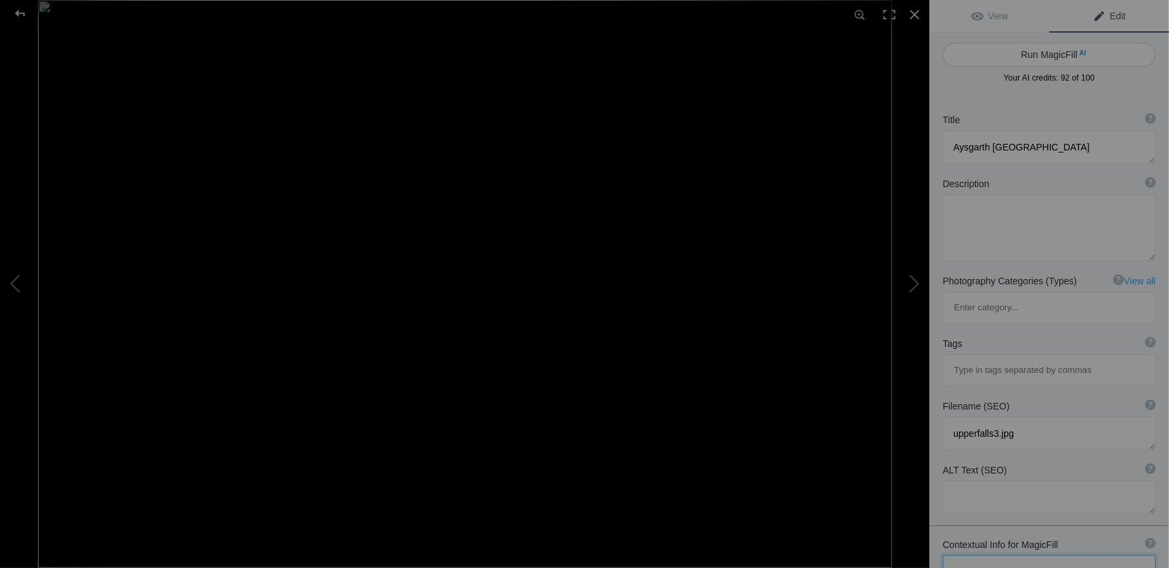
type textarea "Aysgarth, North Yorkshire"
click at [1058, 57] on button "Run MagicFill AI" at bounding box center [1049, 55] width 213 height 24
type textarea "Aysgarth Upper Falls in North Yorkshire: A Stunning Natural Wonder"
type textarea "Discover the breathtaking beauty of Aysgarth Upper Falls, nestled in the heart …"
type textarea "aysgarth-upper-falls-north-yorkshire.jpg"
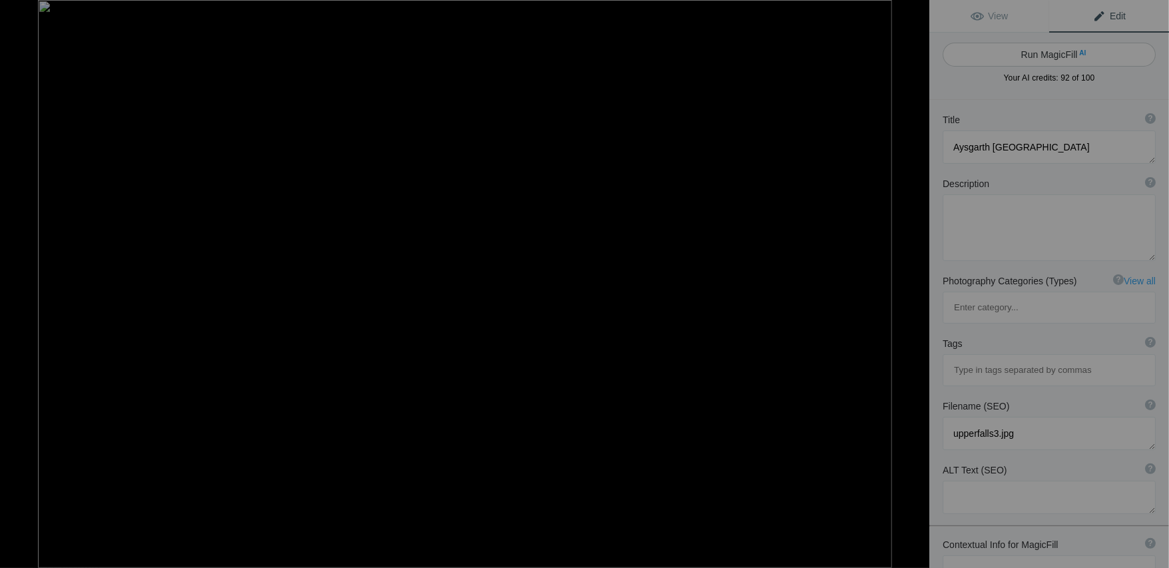
type textarea "Aysgarth Upper Falls in North Yorkshire, showcasing cascading water surrounded …"
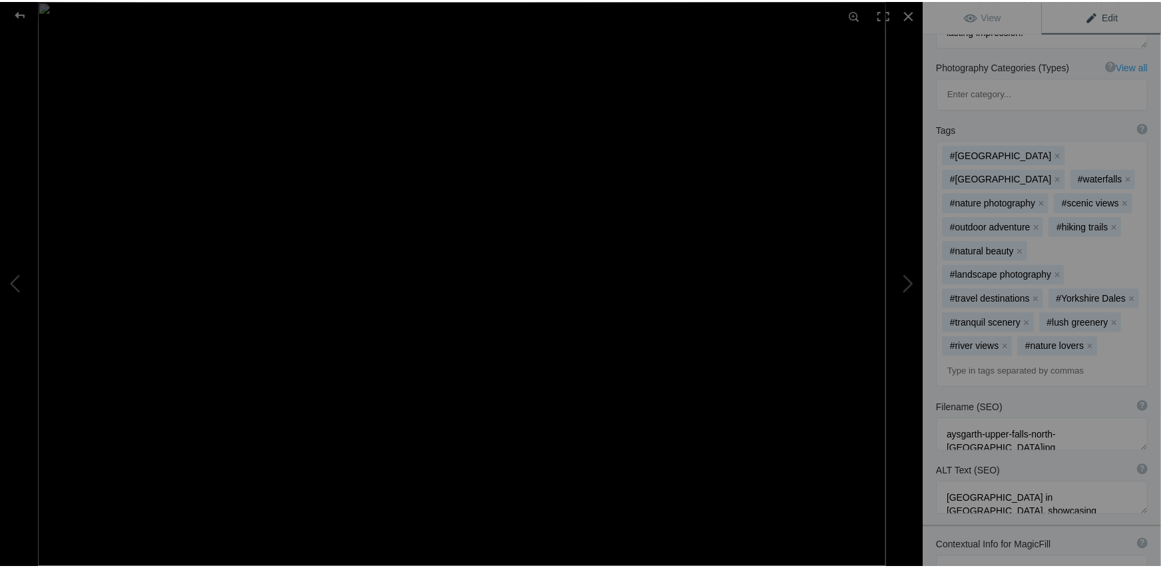
scroll to position [323, 0]
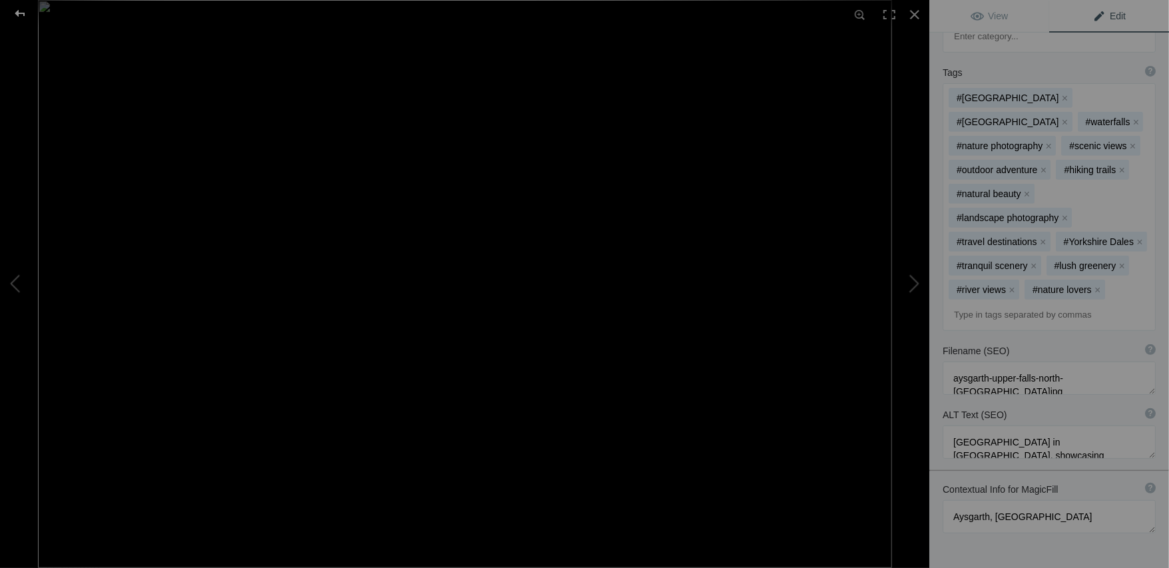
click at [23, 16] on div at bounding box center [20, 13] width 48 height 27
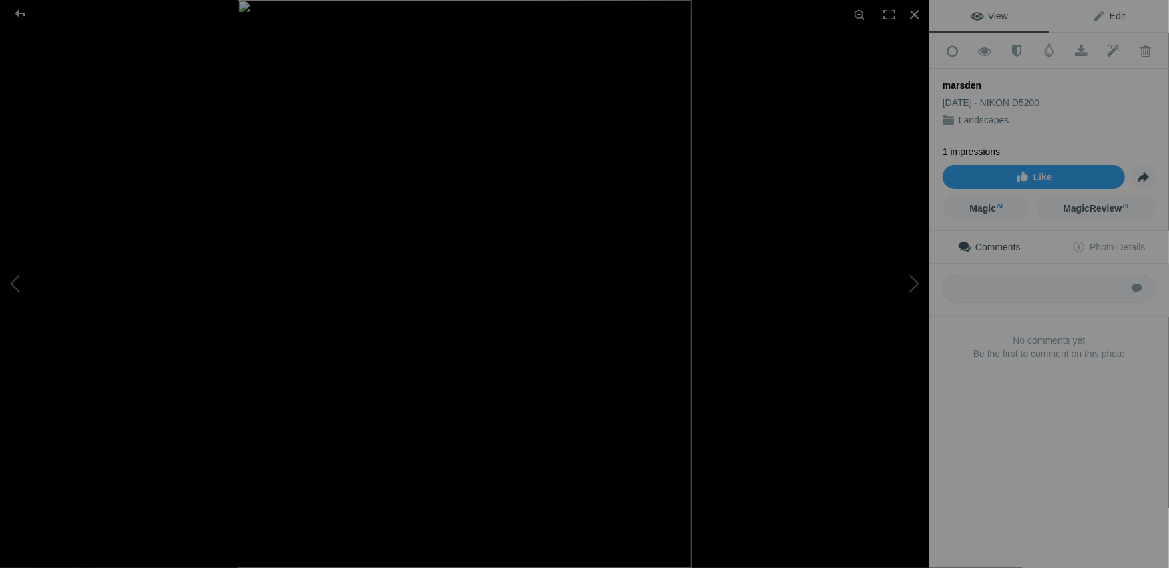
click at [1115, 18] on span "Edit" at bounding box center [1108, 16] width 33 height 11
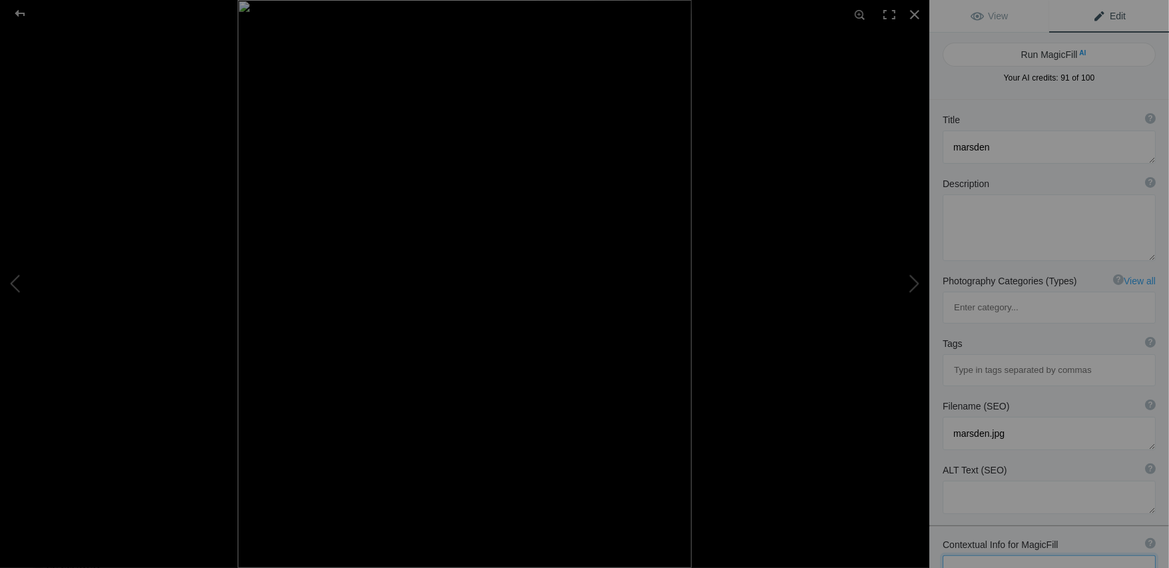
click at [1001, 555] on textarea at bounding box center [1049, 571] width 213 height 33
type textarea "Marsden, South Tyneside"
drag, startPoint x: 1018, startPoint y: 146, endPoint x: 916, endPoint y: 165, distance: 104.3
click at [916, 165] on div "marsden View Edit Run MagicFill AI Your AI credits: 91 of 100 You have used all…" at bounding box center [584, 284] width 1169 height 568
click at [1063, 55] on button "Run MagicFill AI" at bounding box center [1049, 55] width 213 height 24
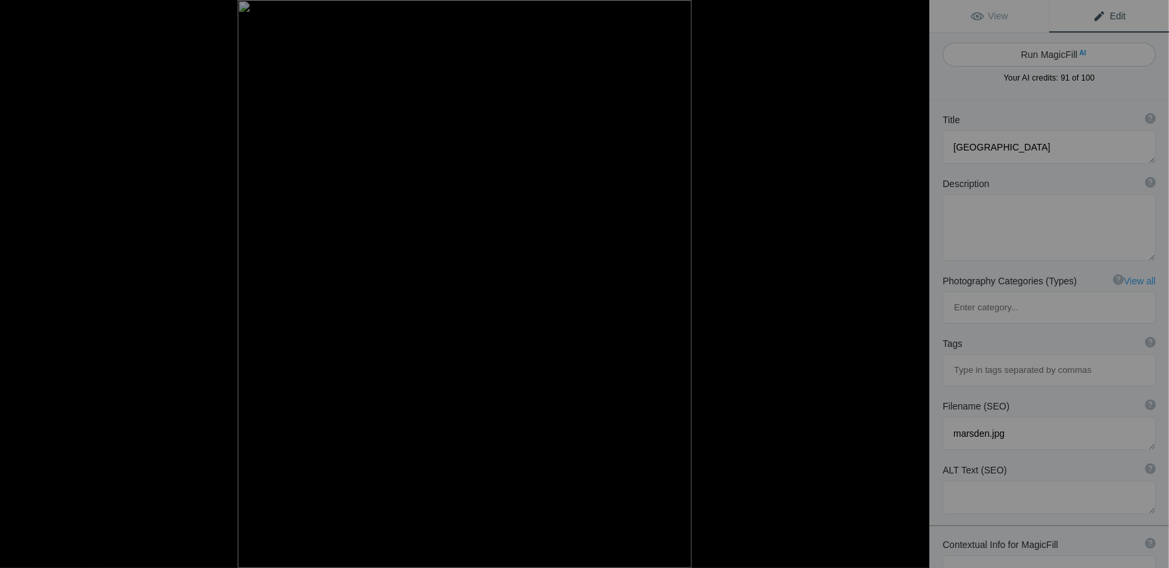
type textarea "Stunning Marsden Rock Formation at South Tyneside"
type textarea "Discover the breathtaking beauty of the Marsden Rock formation in South Tynesid…"
type textarea "marsden-rock-formation-south-tyneside.jpg"
type textarea "A tall rock formation known as Marsden Rock rises from the sea, surrounded by c…"
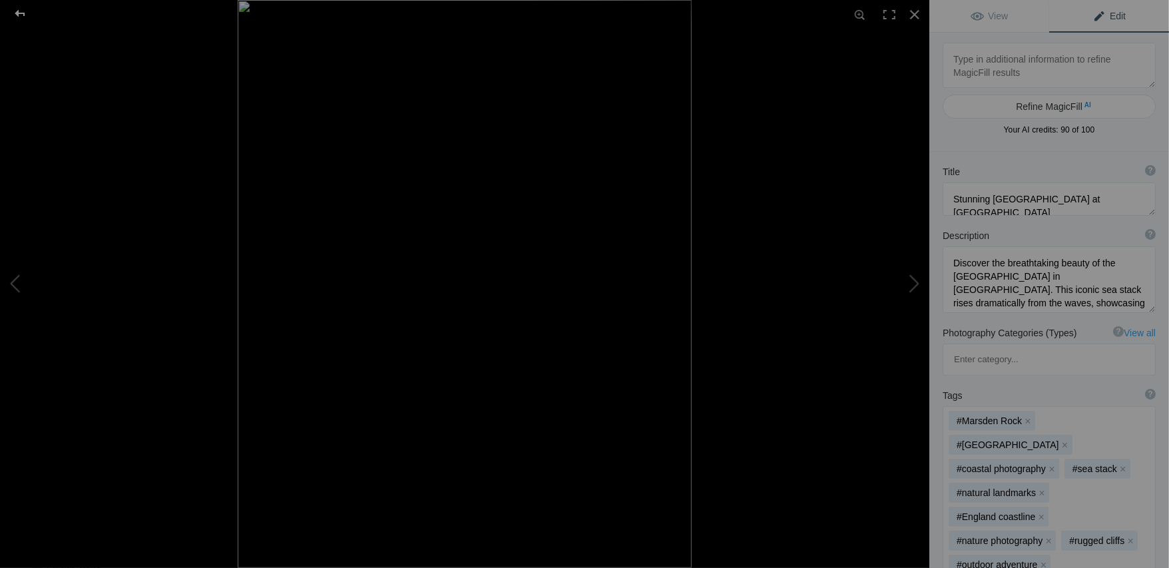
click at [27, 15] on div at bounding box center [20, 13] width 48 height 27
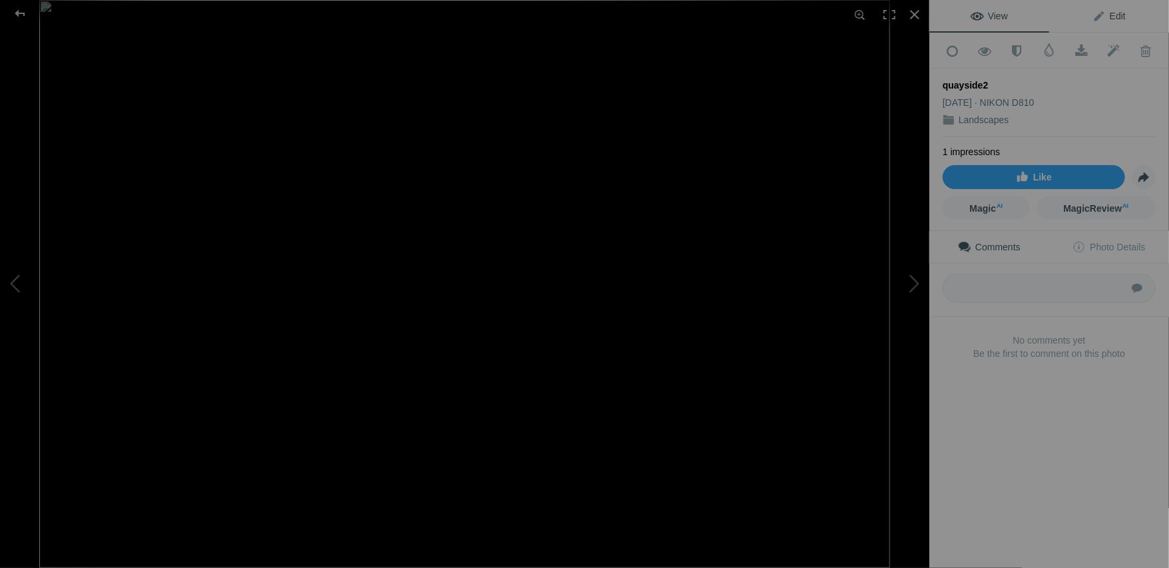
click at [1121, 16] on link "Edit" at bounding box center [1109, 16] width 120 height 32
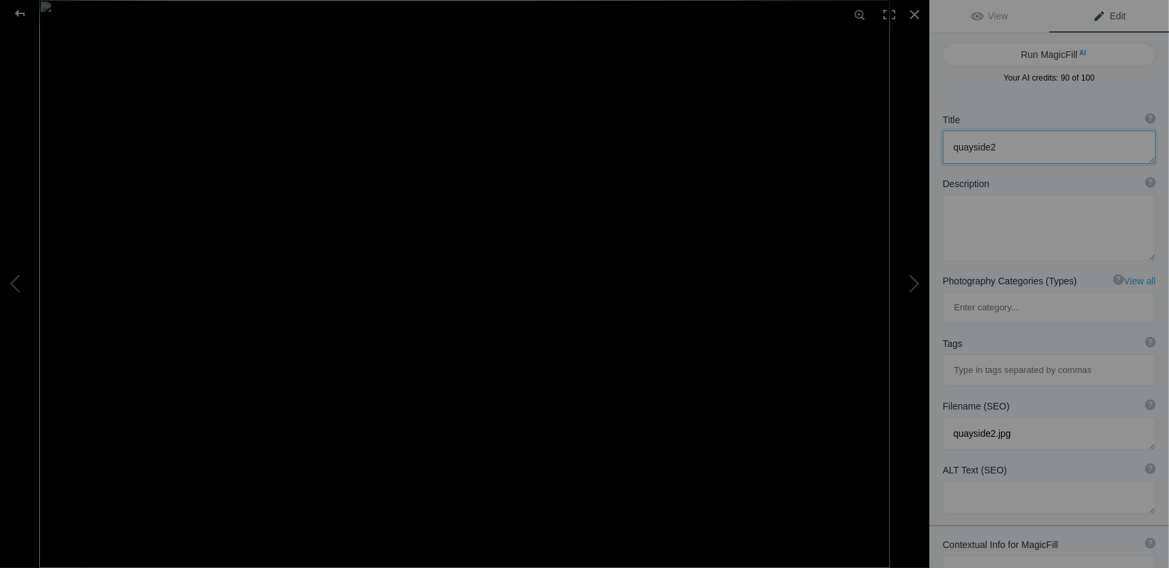
drag, startPoint x: 1010, startPoint y: 144, endPoint x: 936, endPoint y: 154, distance: 75.1
click at [936, 154] on div "Title ? Photo title is one of the highest used Search Engine ranking criteria a…" at bounding box center [1049, 139] width 240 height 64
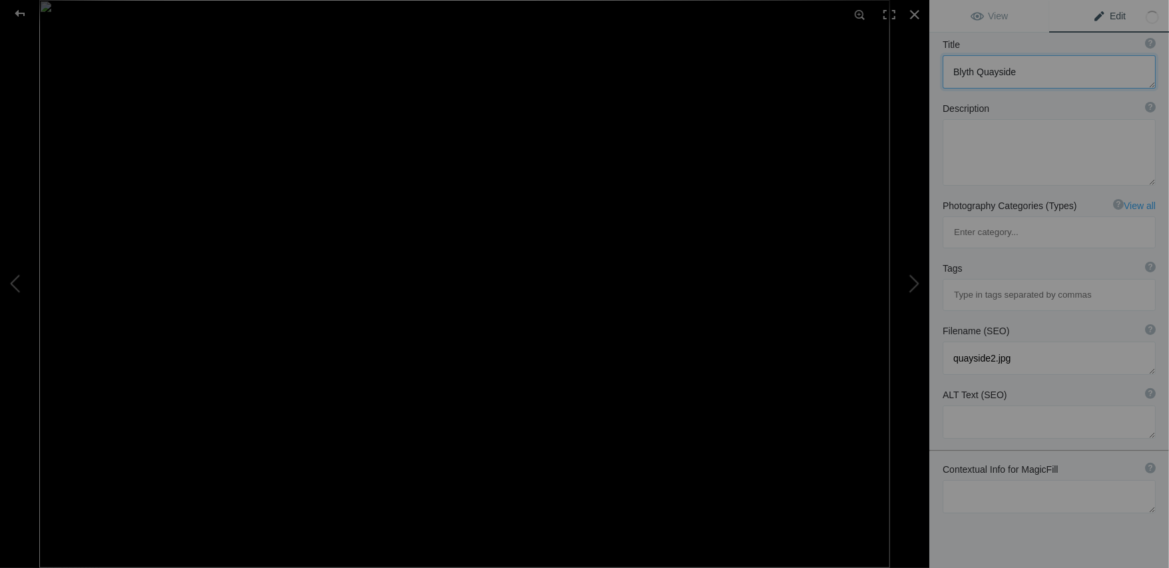
scroll to position [99, 0]
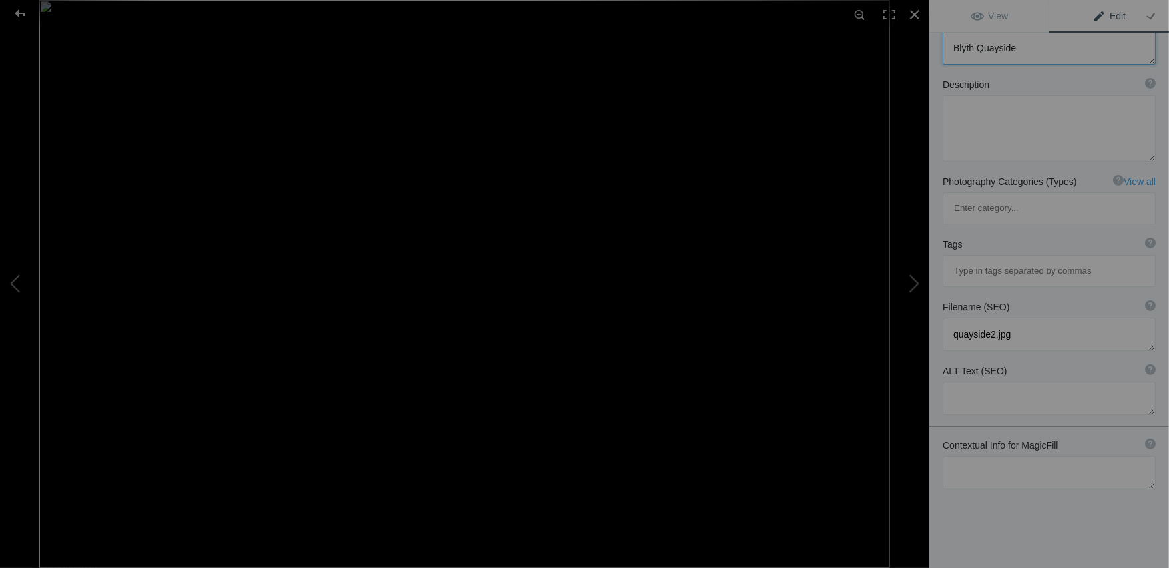
type textarea "Blyth Quayside"
click at [1020, 456] on textarea at bounding box center [1049, 472] width 213 height 33
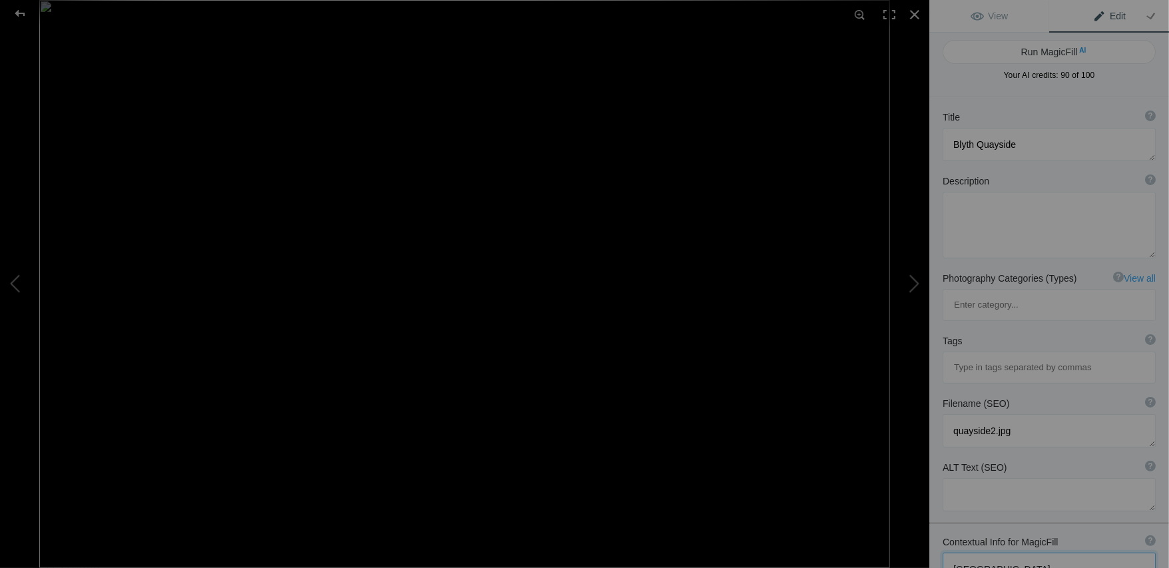
scroll to position [0, 0]
type textarea "Blyth, Northumberland"
click at [1057, 57] on button "Run MagicFill AI" at bounding box center [1049, 55] width 213 height 24
type textarea "Blyth Quayside: A Serene View of the Northumberland Waterfront"
type textarea "Experience the tranquil beauty of Blyth Quayside in Northumberland, where the c…"
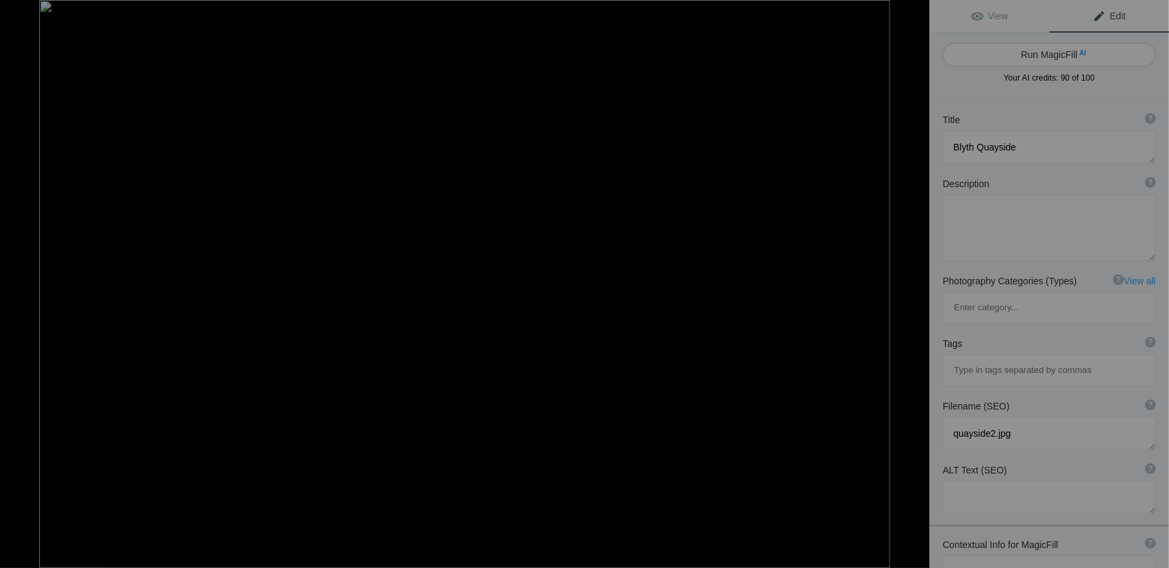
type textarea "blyth-quayside-northumberland.jpg"
type textarea "A serene view of Blyth Quayside in Northumberland, featuring a sailing boat moo…"
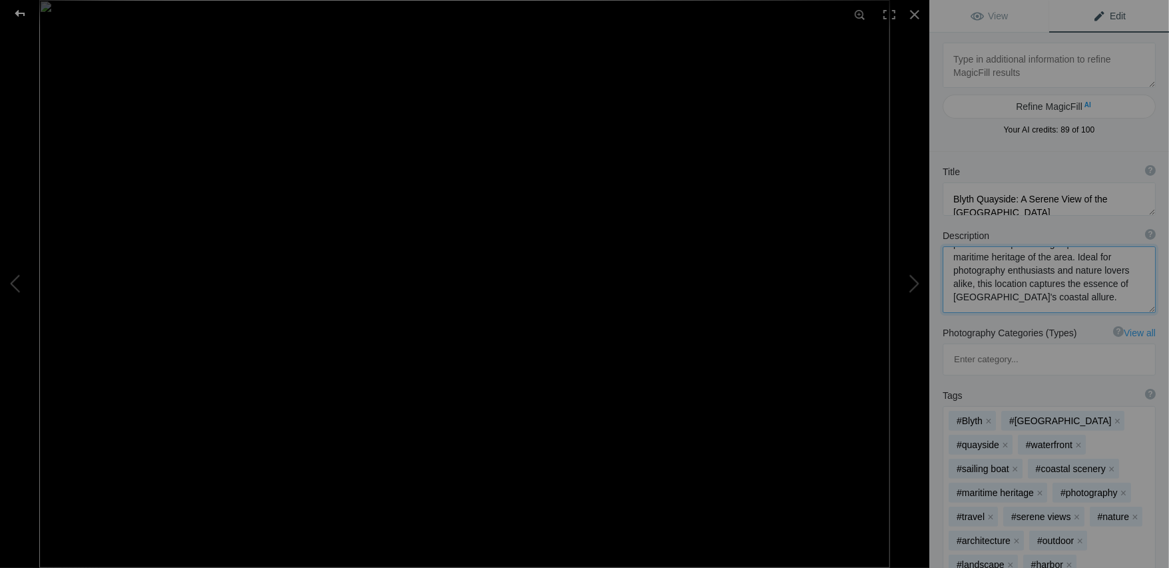
click at [24, 16] on div at bounding box center [20, 13] width 48 height 27
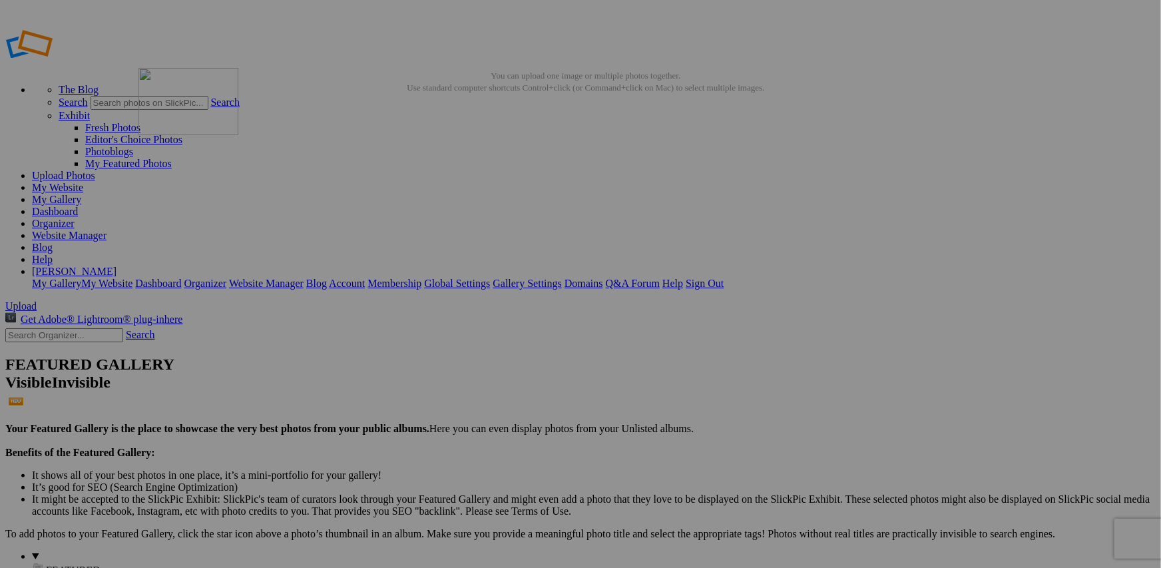
drag, startPoint x: 630, startPoint y: 207, endPoint x: 330, endPoint y: 164, distance: 302.7
drag, startPoint x: 600, startPoint y: 200, endPoint x: 442, endPoint y: 168, distance: 161.0
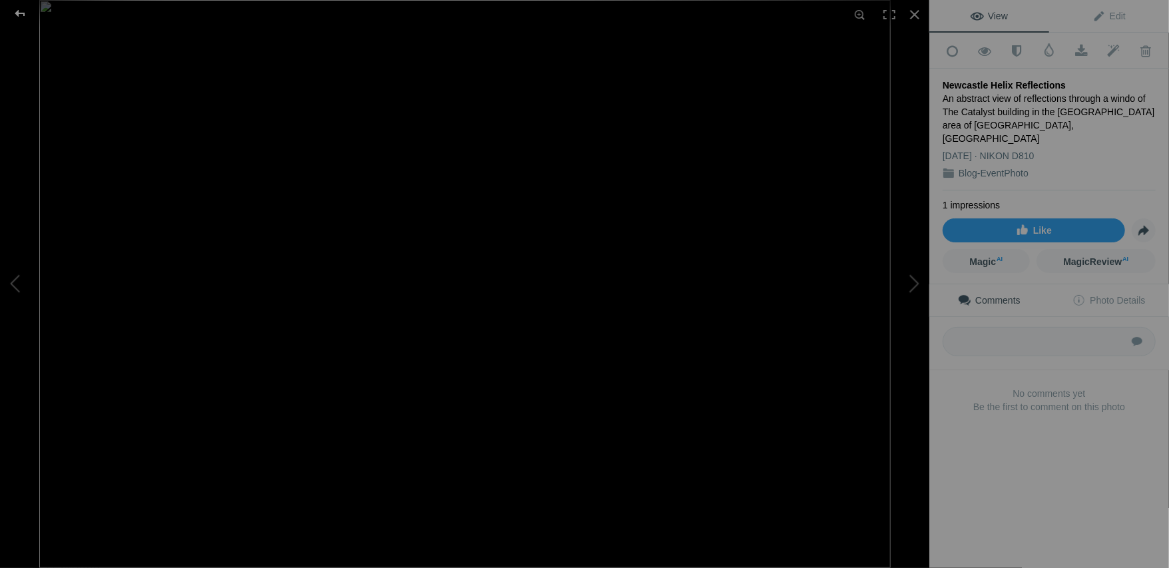
click at [15, 13] on div at bounding box center [20, 13] width 48 height 27
